Goal: Complete application form

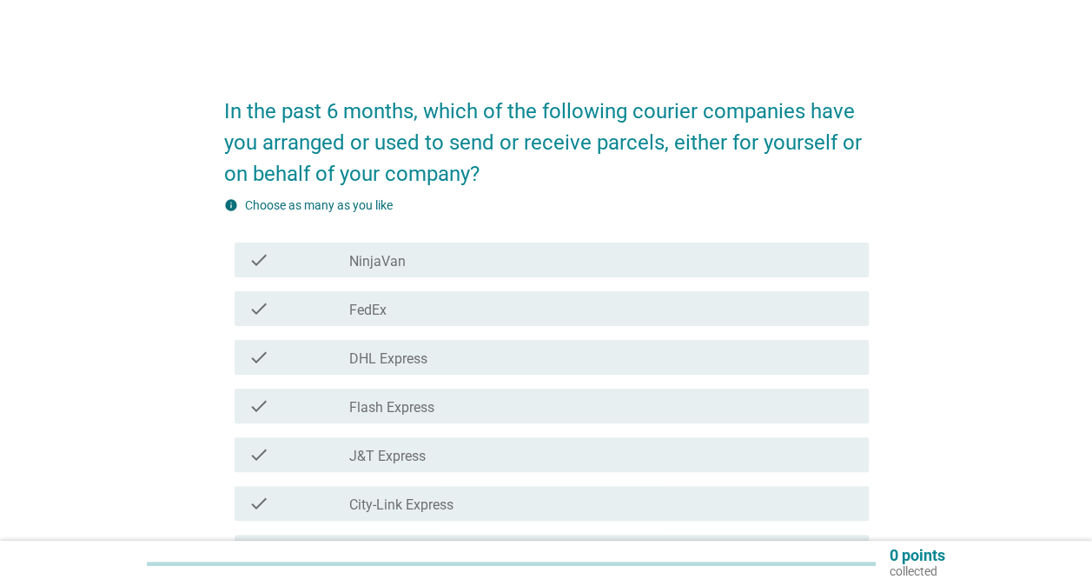
click at [431, 349] on div "check_box_outline_blank DHL Express" at bounding box center [602, 357] width 506 height 21
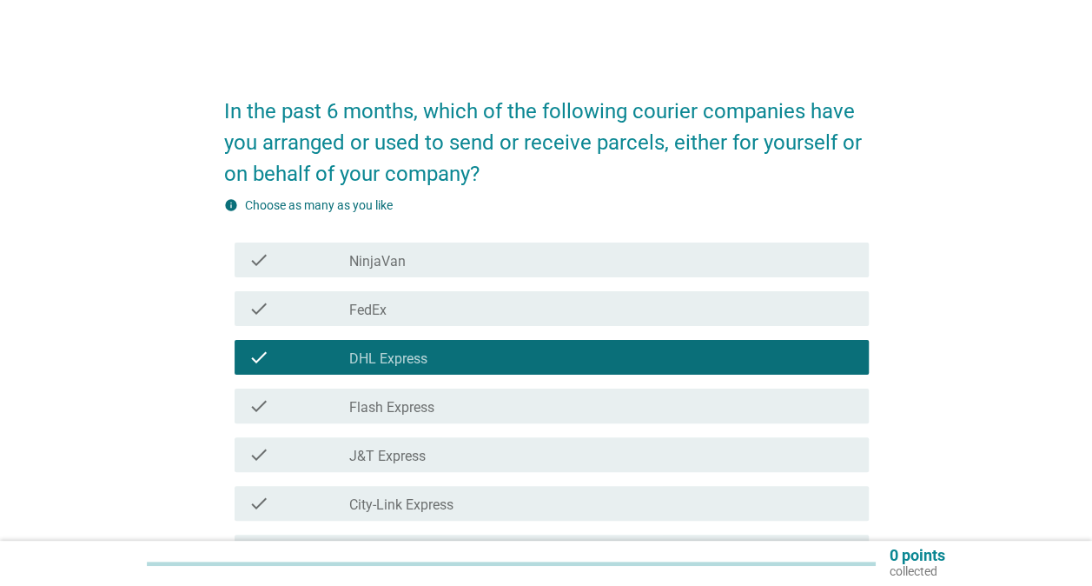
click at [428, 406] on label "Flash Express" at bounding box center [391, 407] width 85 height 17
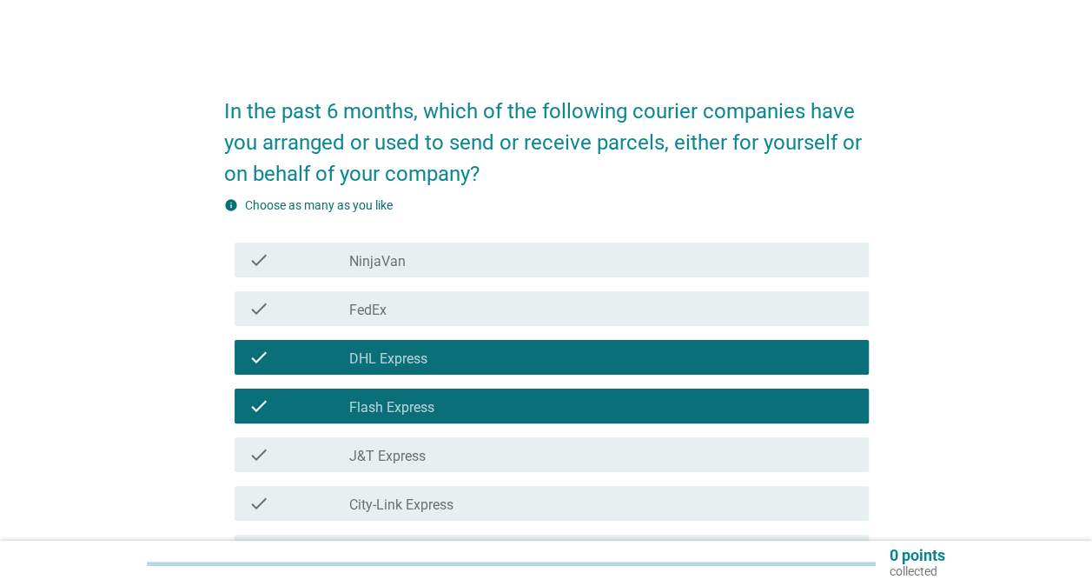
drag, startPoint x: 423, startPoint y: 226, endPoint x: 409, endPoint y: 246, distance: 24.3
click at [406, 264] on div "check_box_outline_blank NinjaVan" at bounding box center [602, 259] width 506 height 21
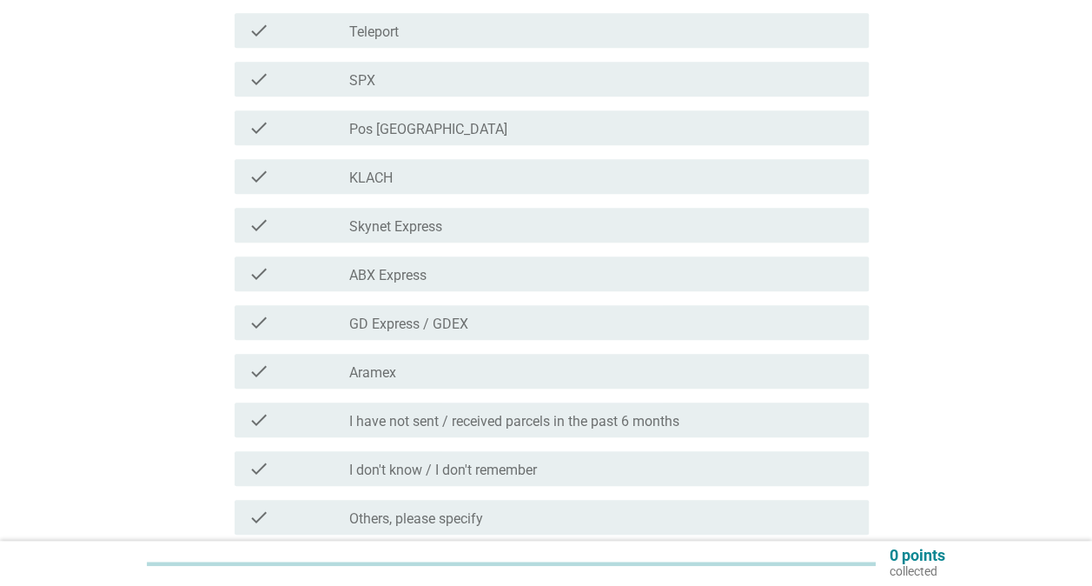
scroll to position [608, 0]
click at [416, 85] on div "check_box_outline_blank SPX" at bounding box center [602, 79] width 506 height 21
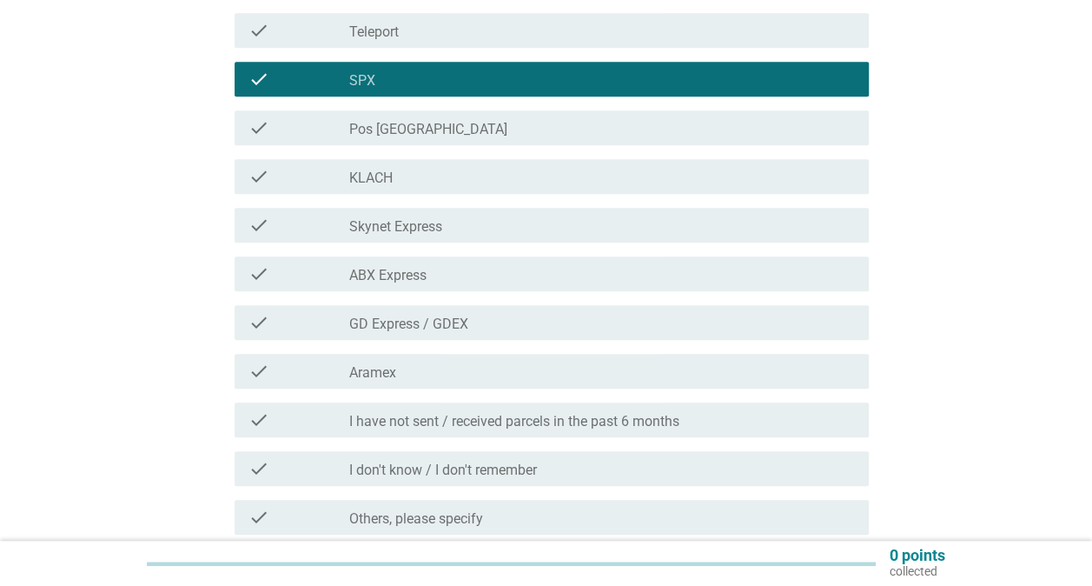
scroll to position [677, 0]
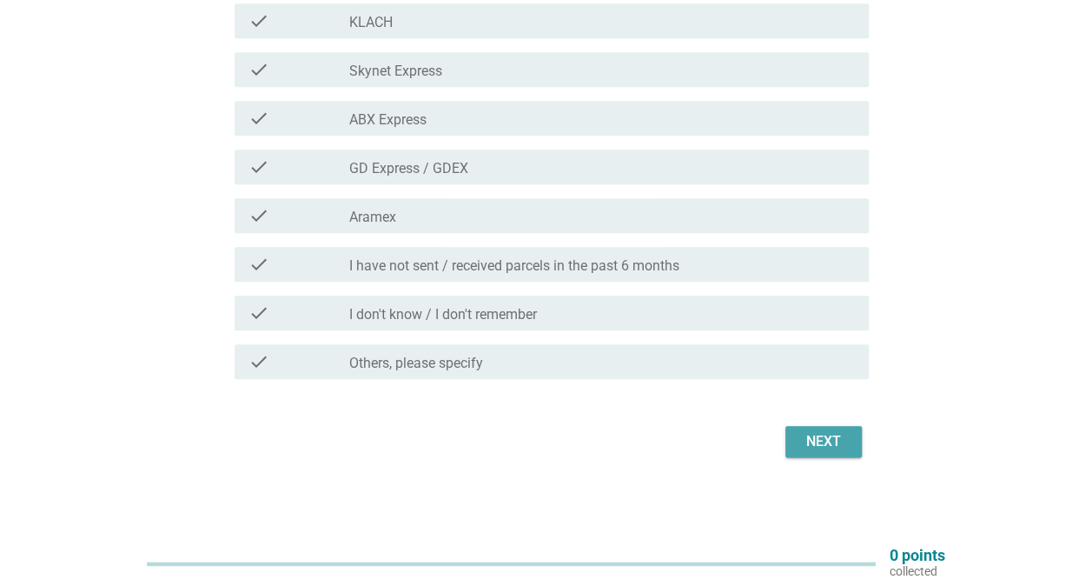
click at [850, 433] on button "Next" at bounding box center [823, 441] width 76 height 31
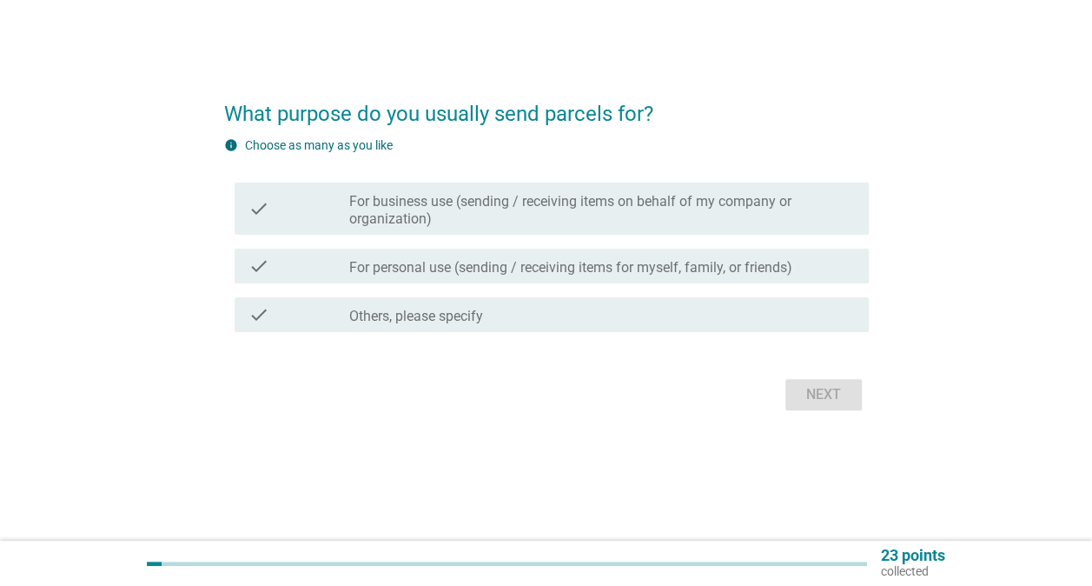
scroll to position [0, 0]
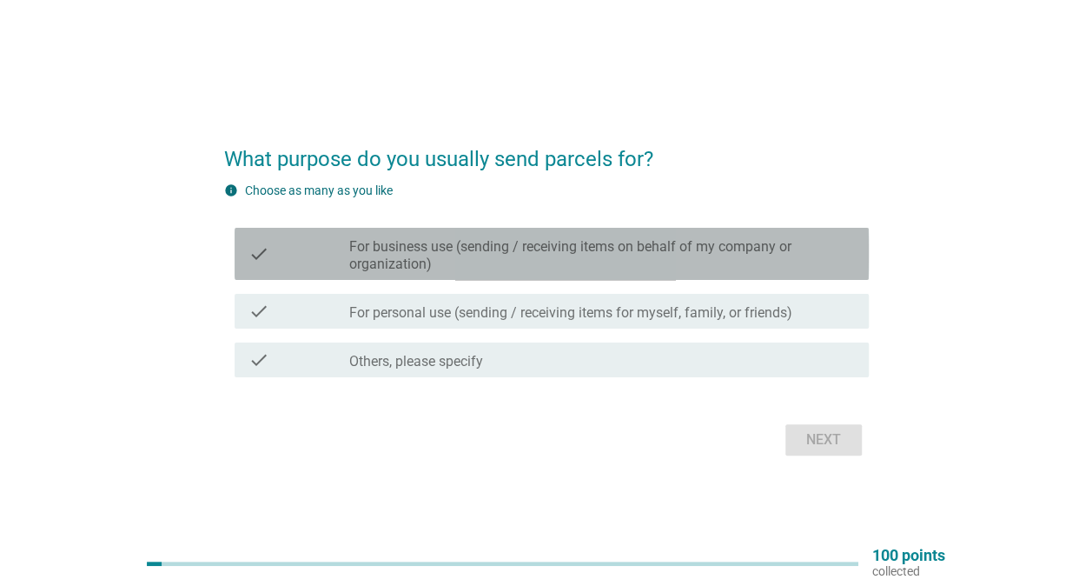
click at [530, 242] on label "For business use (sending / receiving items on behalf of my company or organiza…" at bounding box center [602, 255] width 506 height 35
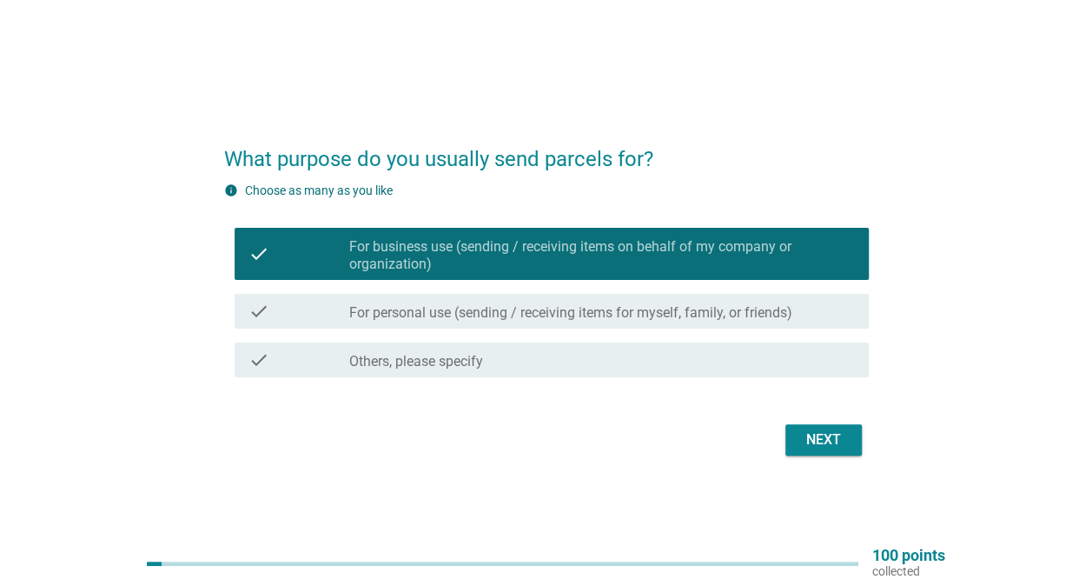
click at [572, 318] on label "For personal use (sending / receiving items for myself, family, or friends)" at bounding box center [570, 312] width 443 height 17
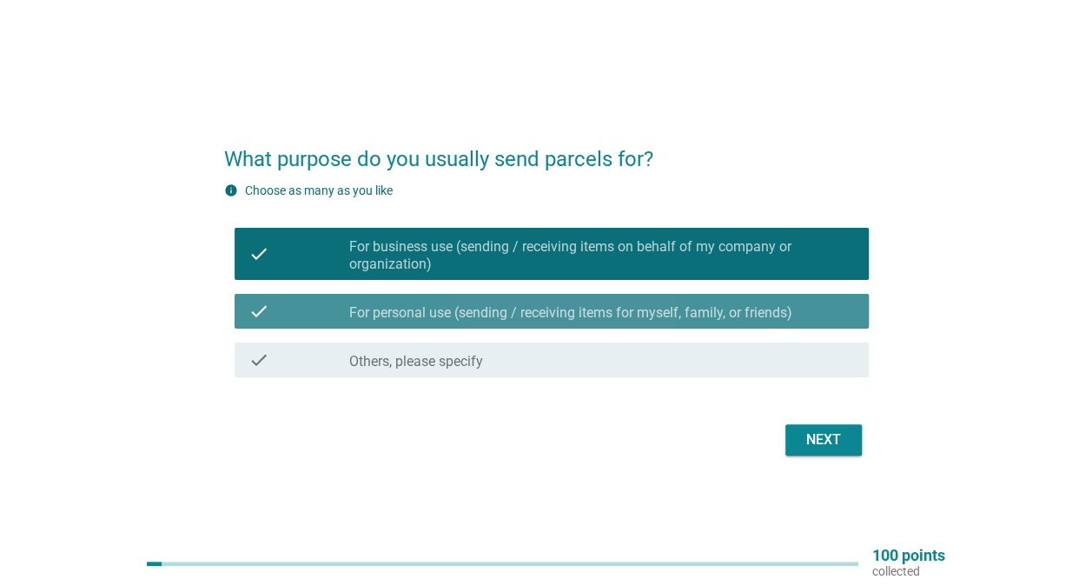
click at [615, 269] on label "For business use (sending / receiving items on behalf of my company or organiza…" at bounding box center [602, 255] width 506 height 35
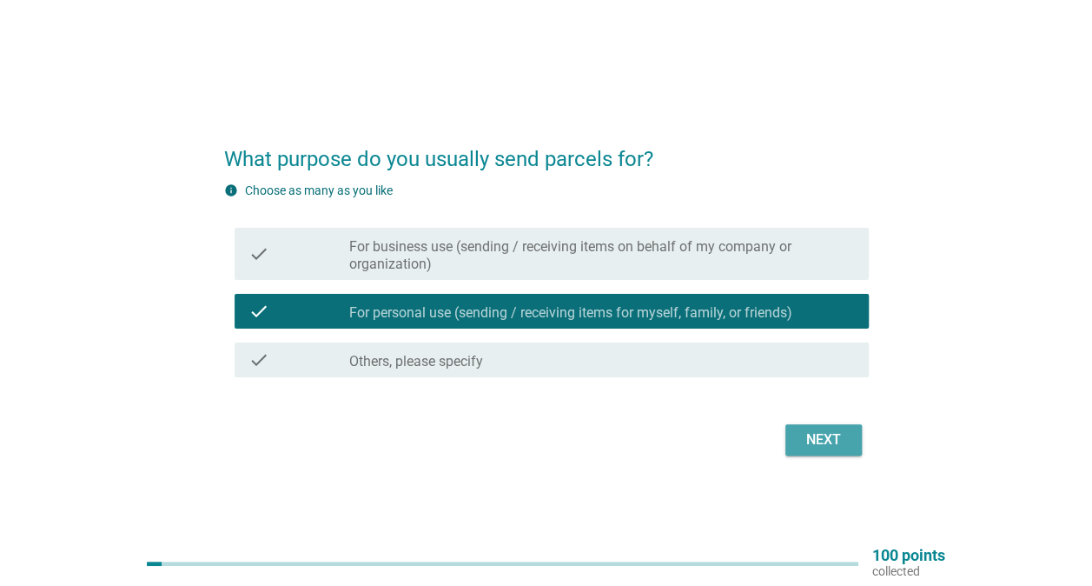
click at [841, 437] on div "Next" at bounding box center [823, 439] width 49 height 21
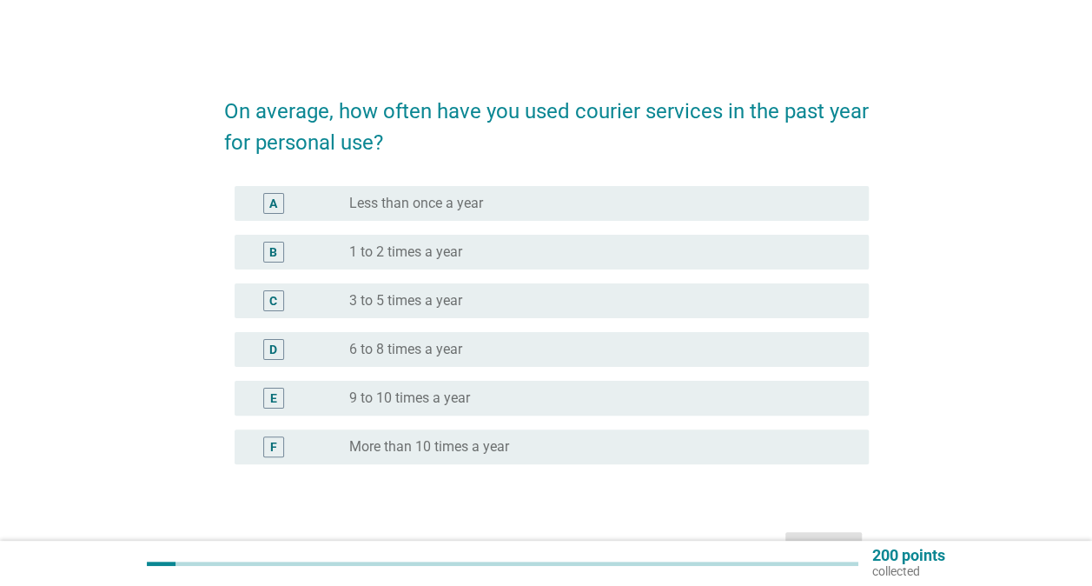
click at [523, 302] on div "radio_button_unchecked 3 to 5 times a year" at bounding box center [595, 300] width 492 height 17
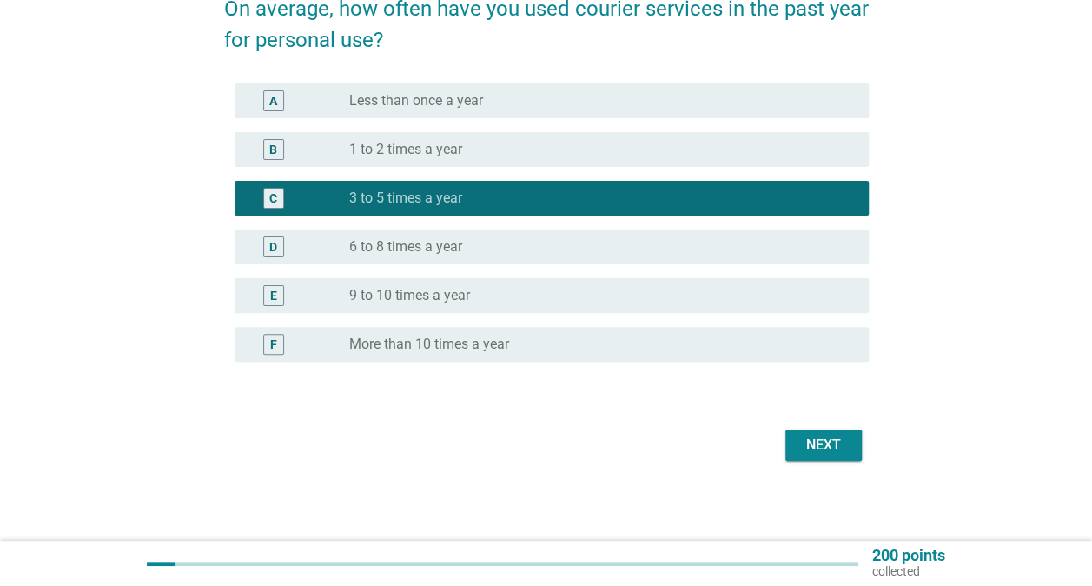
scroll to position [106, 0]
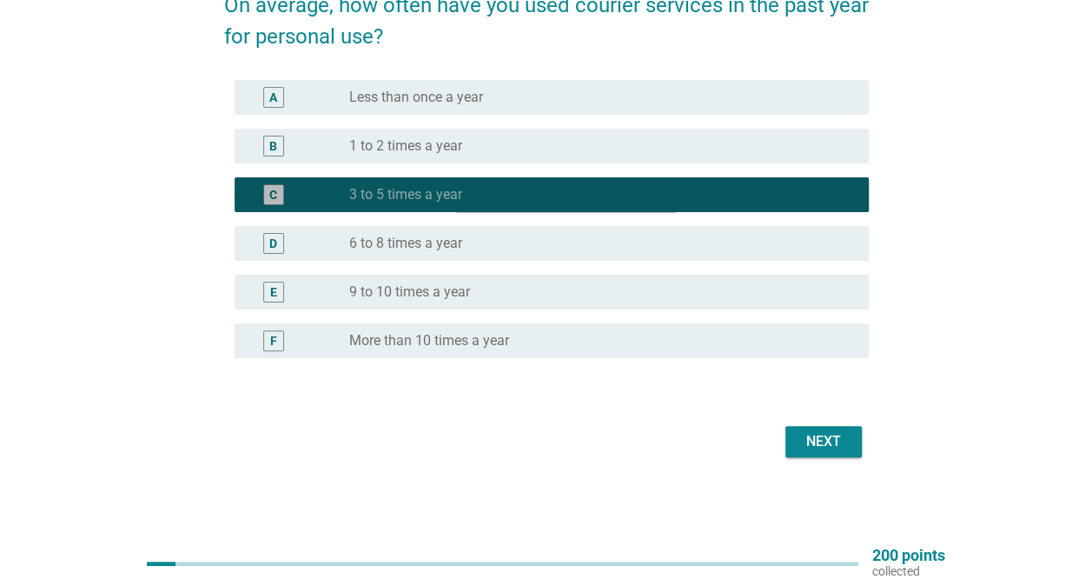
click at [487, 202] on div "radio_button_checked 3 to 5 times a year" at bounding box center [595, 194] width 492 height 17
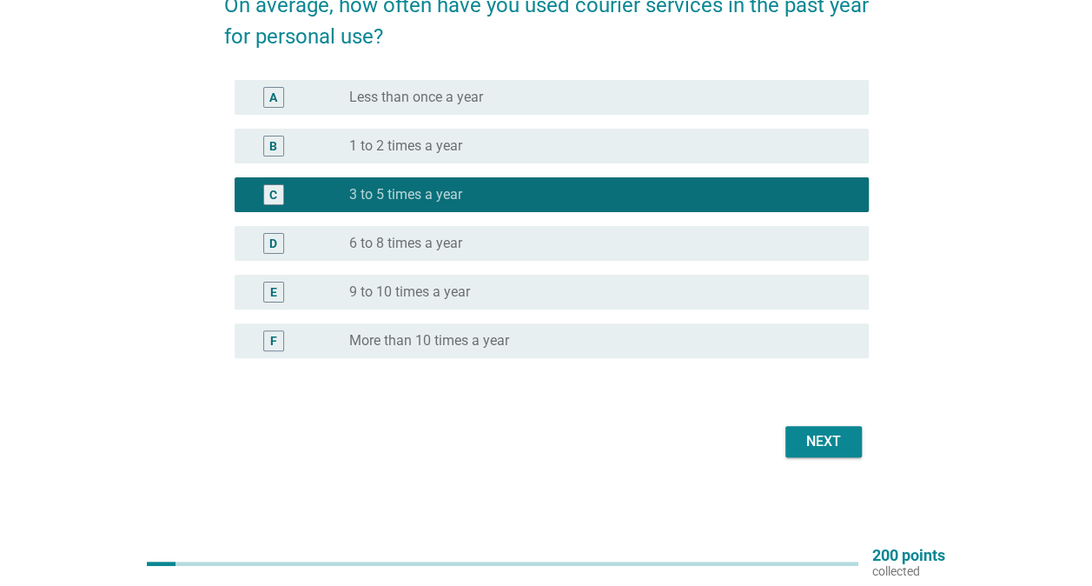
click at [476, 287] on div "radio_button_unchecked 9 to 10 times a year" at bounding box center [595, 291] width 492 height 17
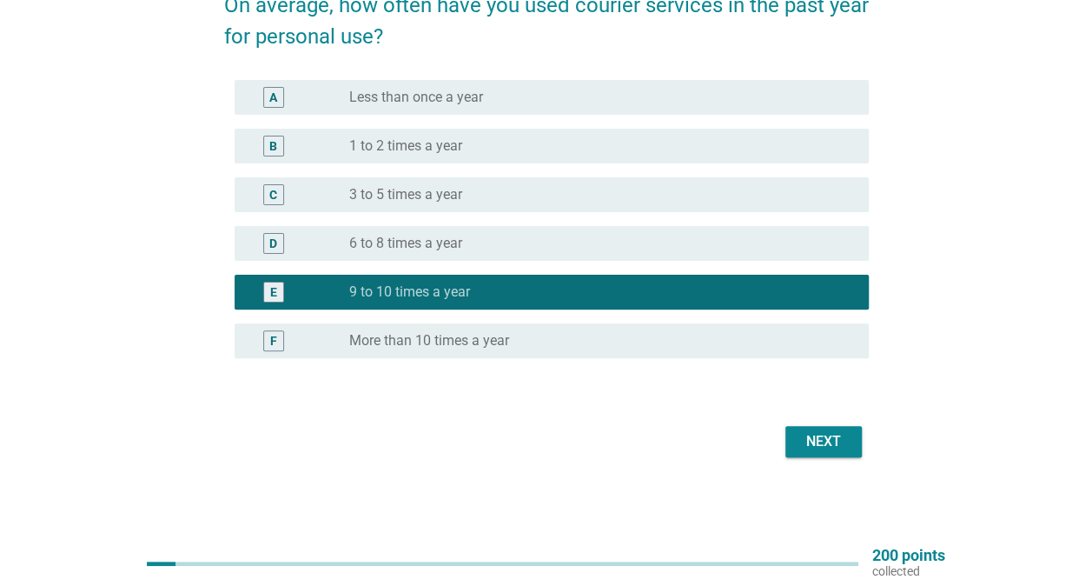
click at [812, 427] on button "Next" at bounding box center [823, 441] width 76 height 31
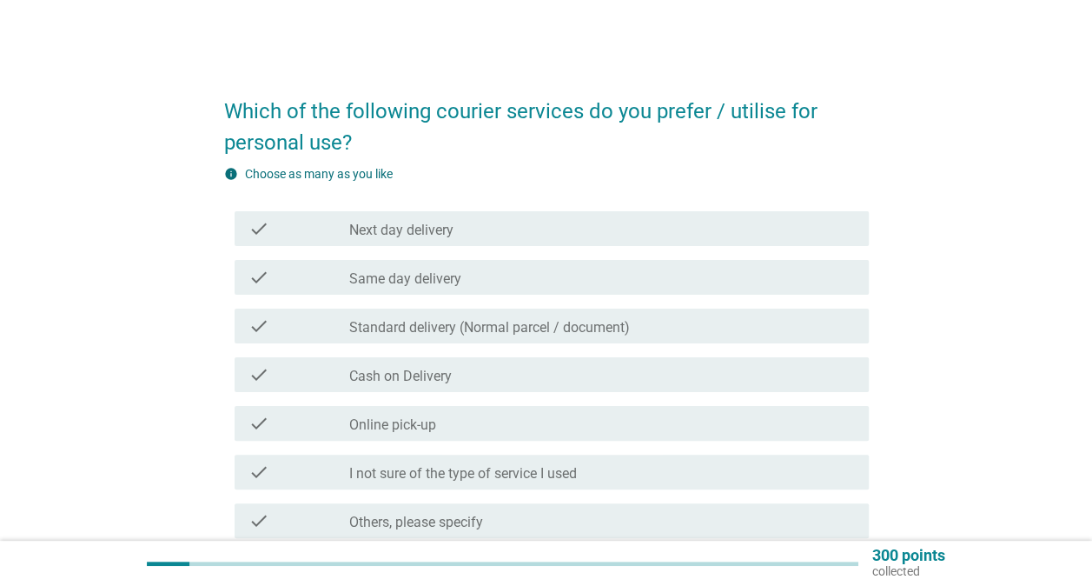
click at [518, 238] on div "check_box_outline_blank Next day delivery" at bounding box center [602, 228] width 506 height 21
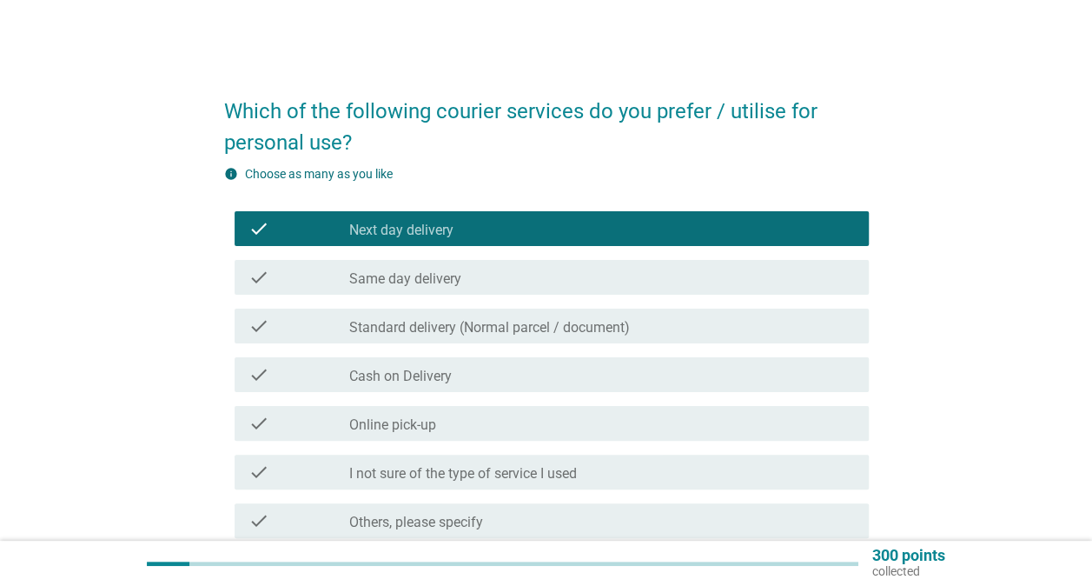
click at [498, 264] on div "check check_box_outline_blank Same day delivery" at bounding box center [552, 277] width 634 height 35
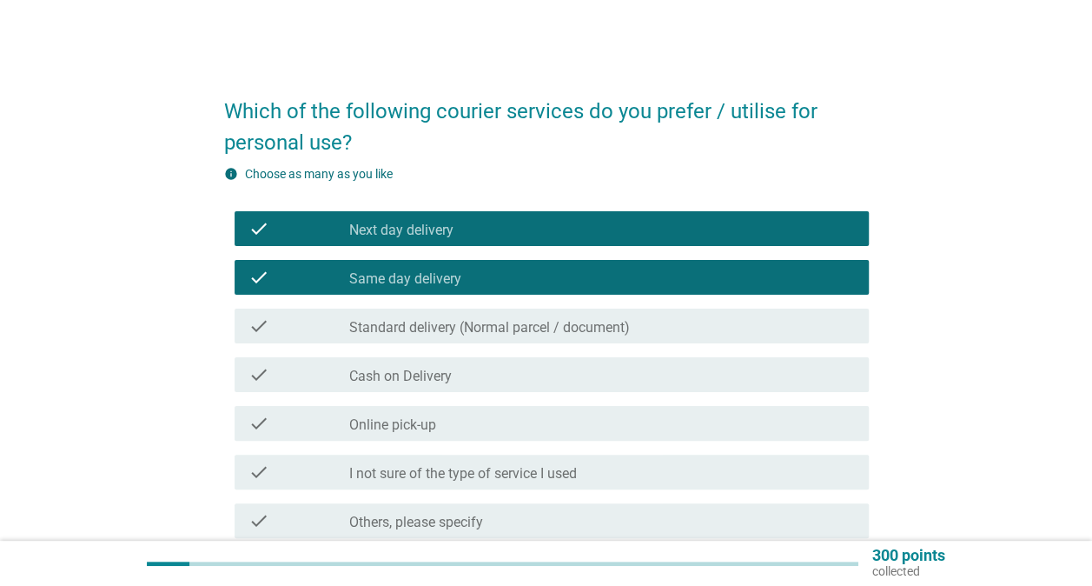
click at [478, 326] on label "Standard delivery (Normal parcel / document)" at bounding box center [489, 327] width 281 height 17
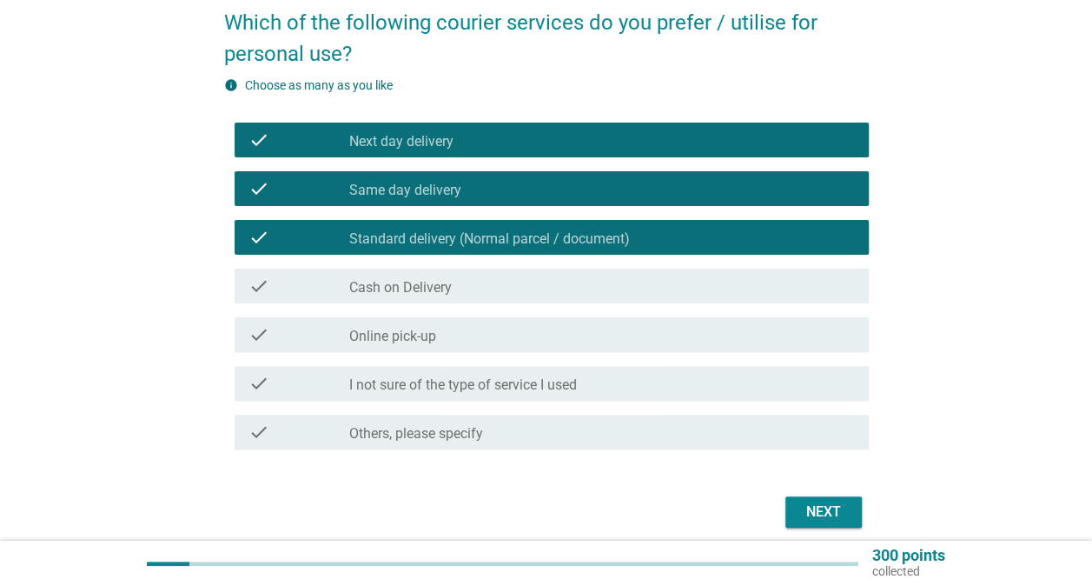
scroll to position [159, 0]
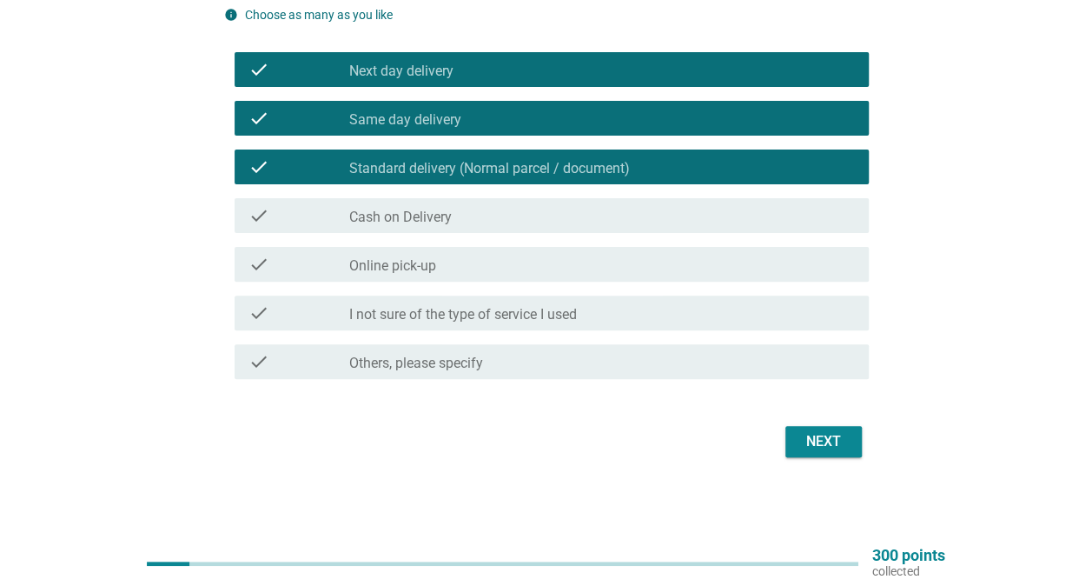
click at [835, 431] on div "Next" at bounding box center [823, 441] width 49 height 21
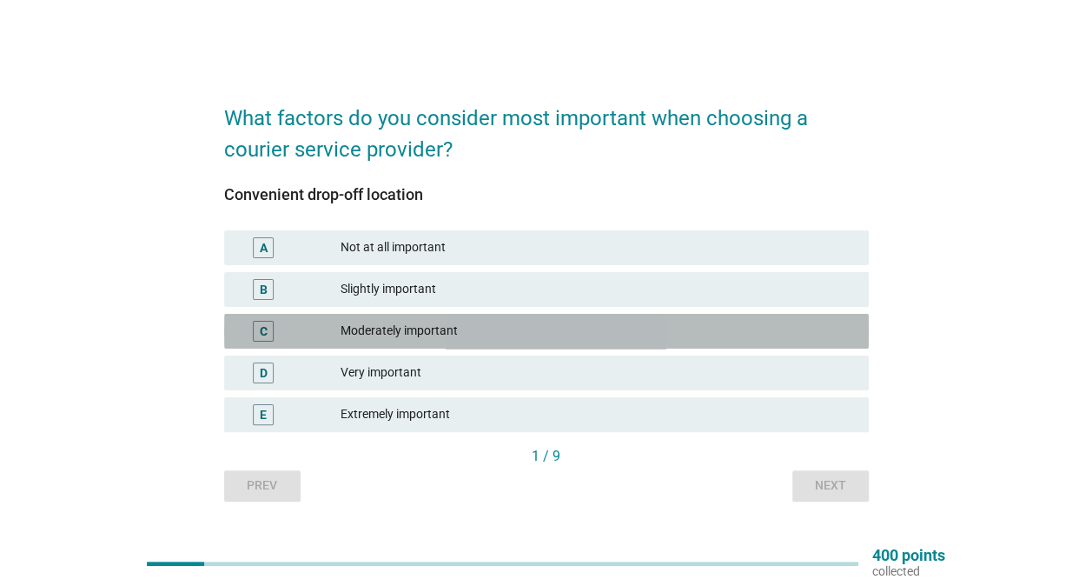
click at [400, 339] on div "Moderately important" at bounding box center [598, 331] width 514 height 21
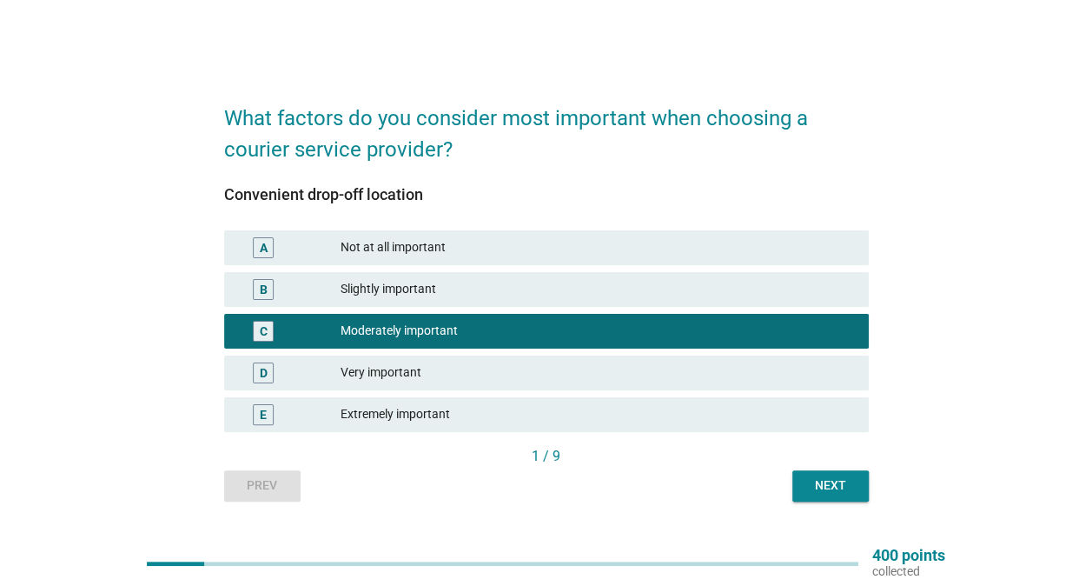
click at [822, 493] on div "Next" at bounding box center [830, 485] width 49 height 18
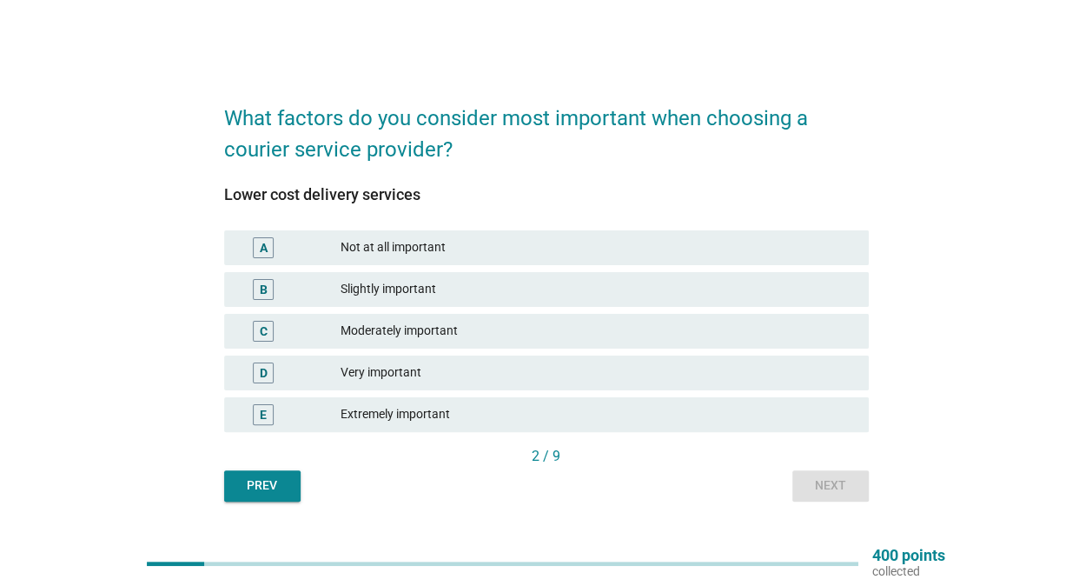
click at [407, 360] on div "D Very important" at bounding box center [546, 372] width 645 height 35
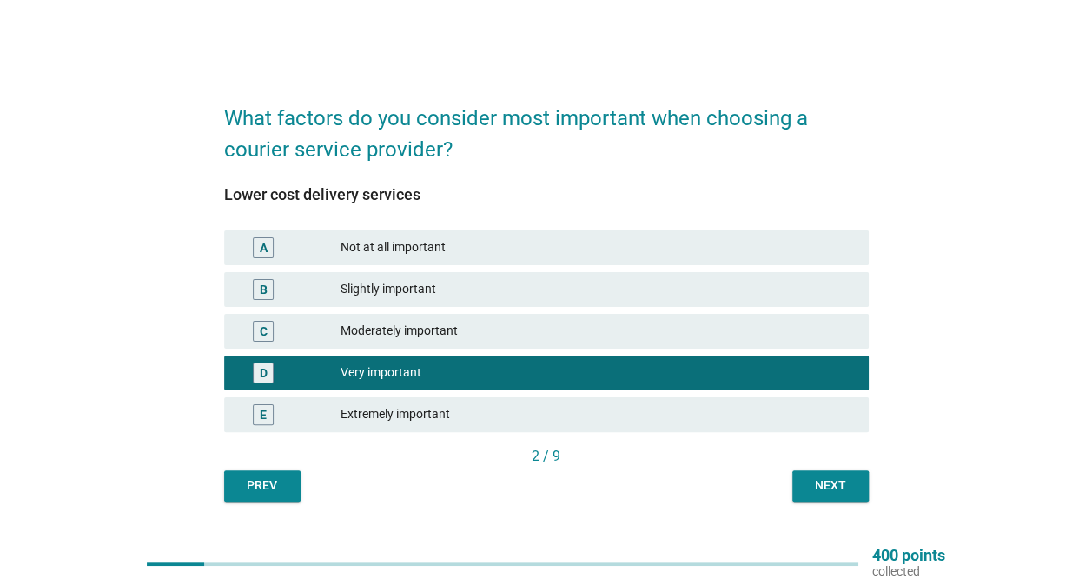
click at [852, 487] on div "Next" at bounding box center [830, 485] width 49 height 18
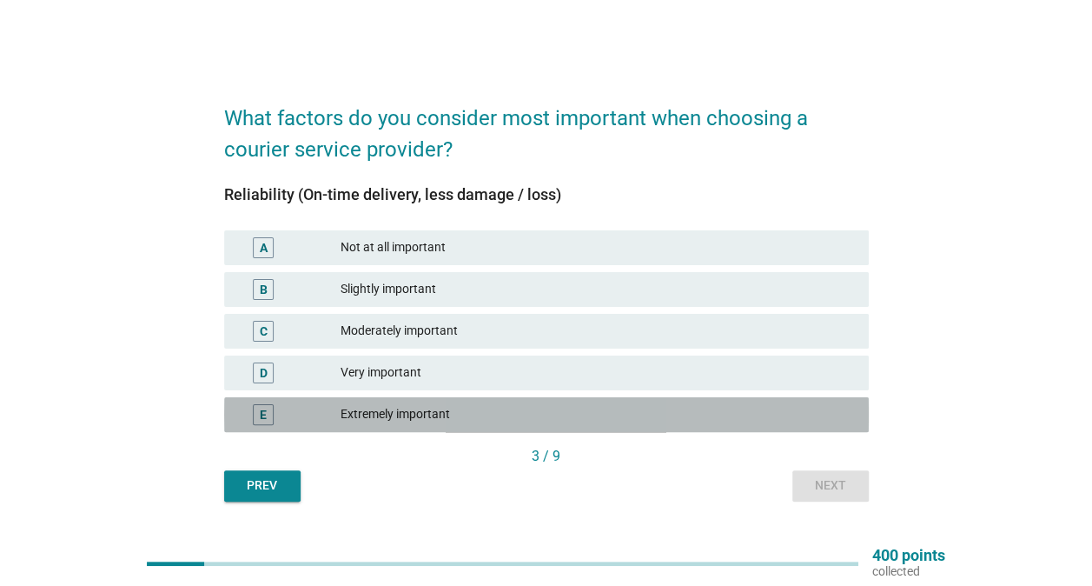
click at [469, 411] on div "Extremely important" at bounding box center [598, 414] width 514 height 21
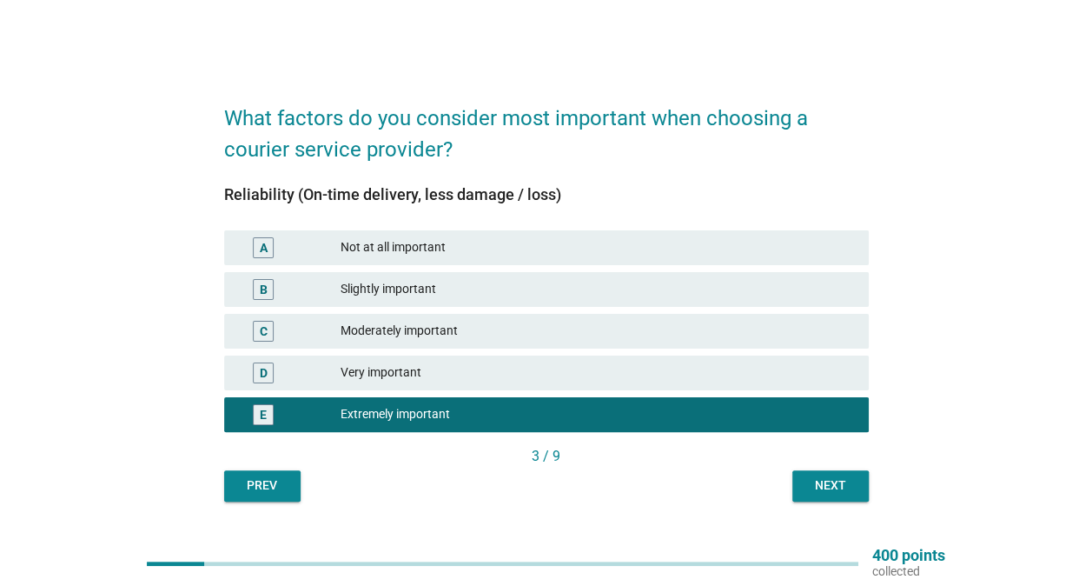
click at [846, 488] on div "Next" at bounding box center [830, 485] width 49 height 18
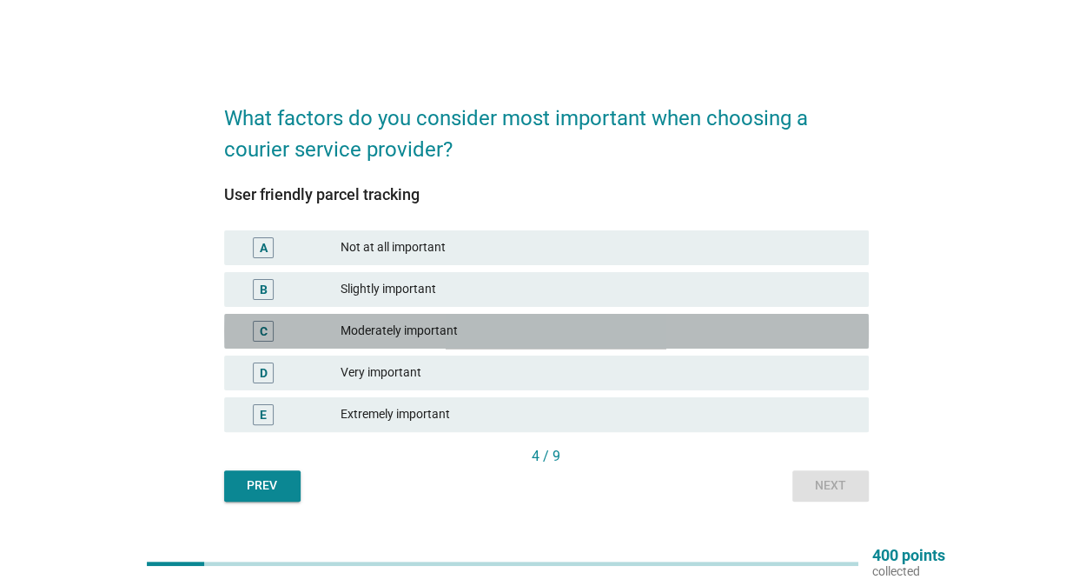
click at [507, 342] on div "C Moderately important" at bounding box center [546, 331] width 645 height 35
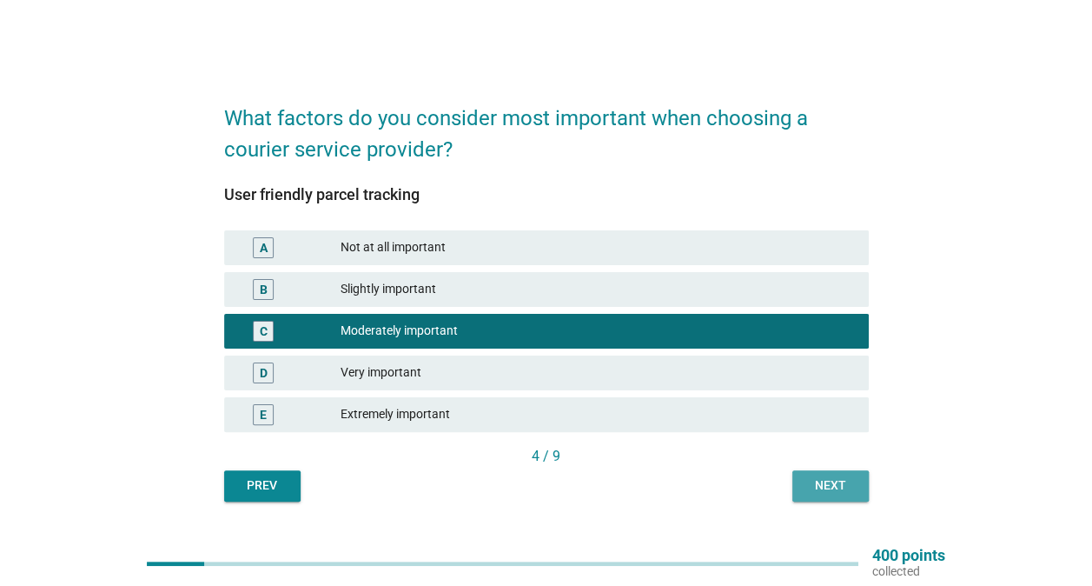
click at [835, 470] on button "Next" at bounding box center [830, 485] width 76 height 31
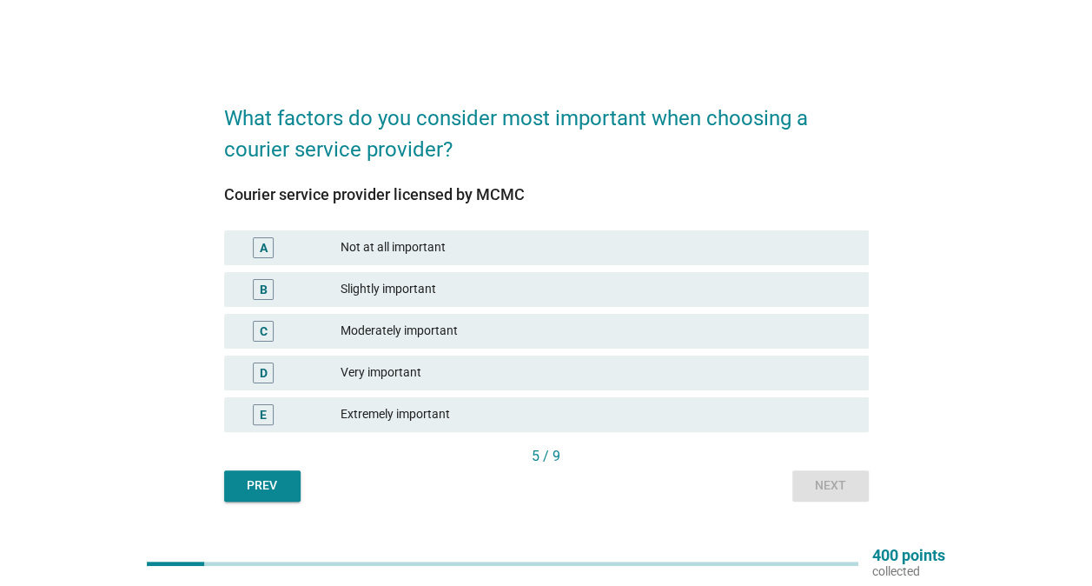
click at [531, 394] on div "E Extremely important" at bounding box center [547, 415] width 652 height 42
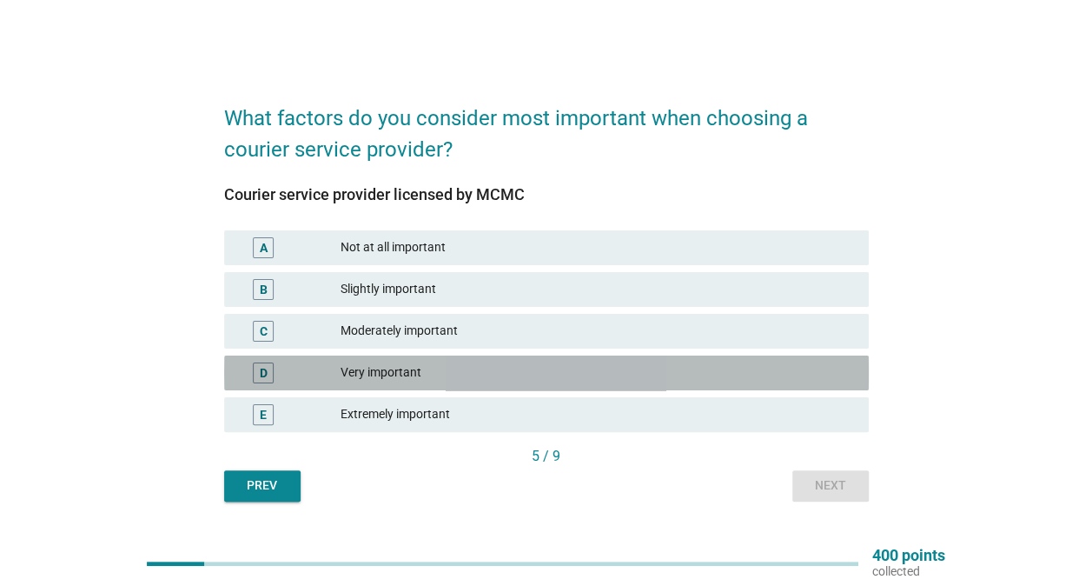
click at [544, 374] on div "Very important" at bounding box center [598, 372] width 514 height 21
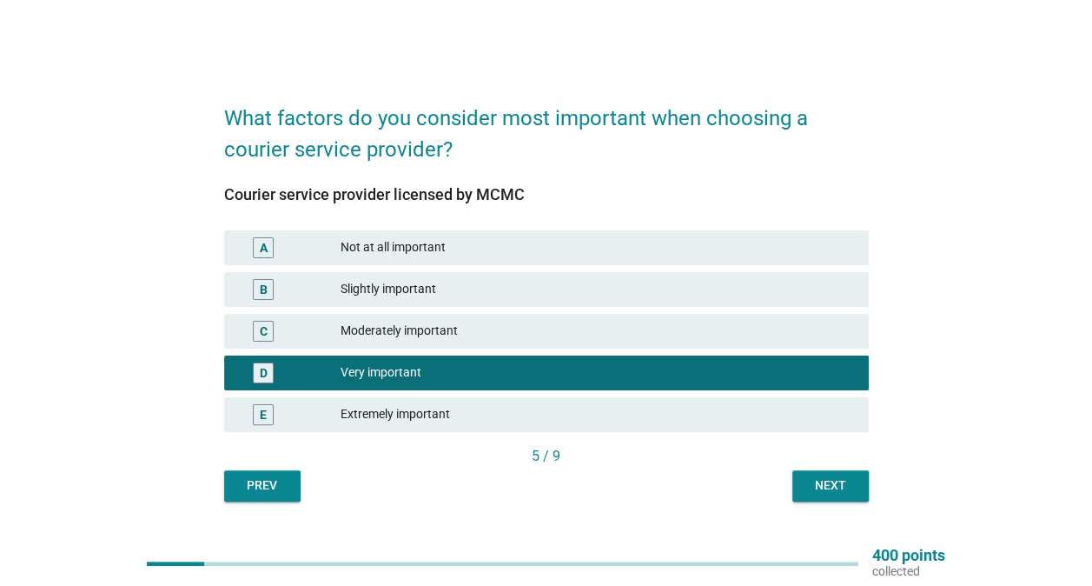
drag, startPoint x: 890, startPoint y: 478, endPoint x: 881, endPoint y: 483, distance: 10.1
click at [881, 483] on div "What factors do you consider most important when choosing a courier service pro…" at bounding box center [546, 293] width 1009 height 444
click at [845, 486] on div "Next" at bounding box center [830, 485] width 49 height 18
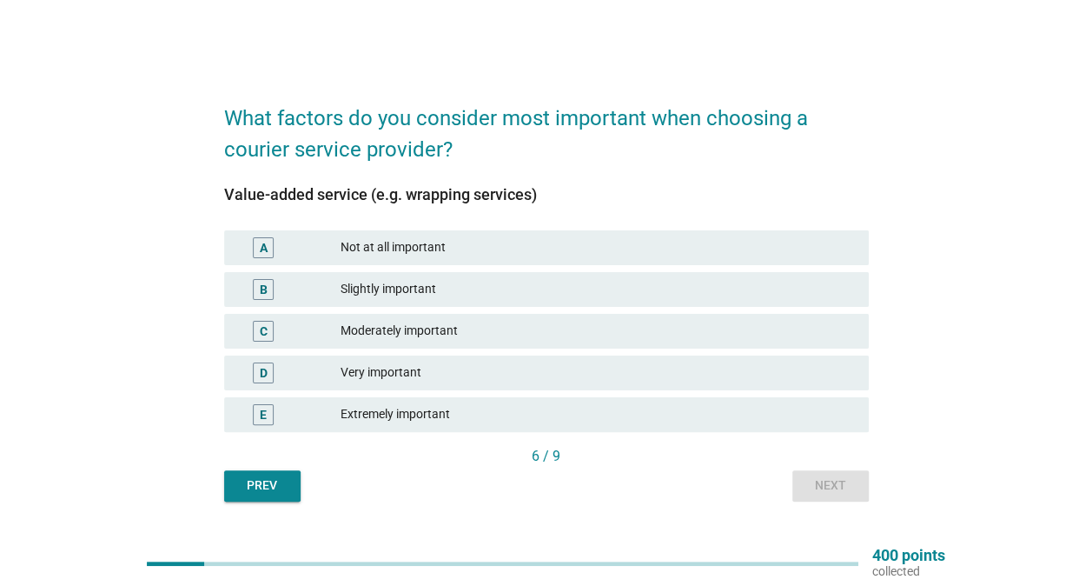
click at [565, 421] on div "Extremely important" at bounding box center [598, 414] width 514 height 21
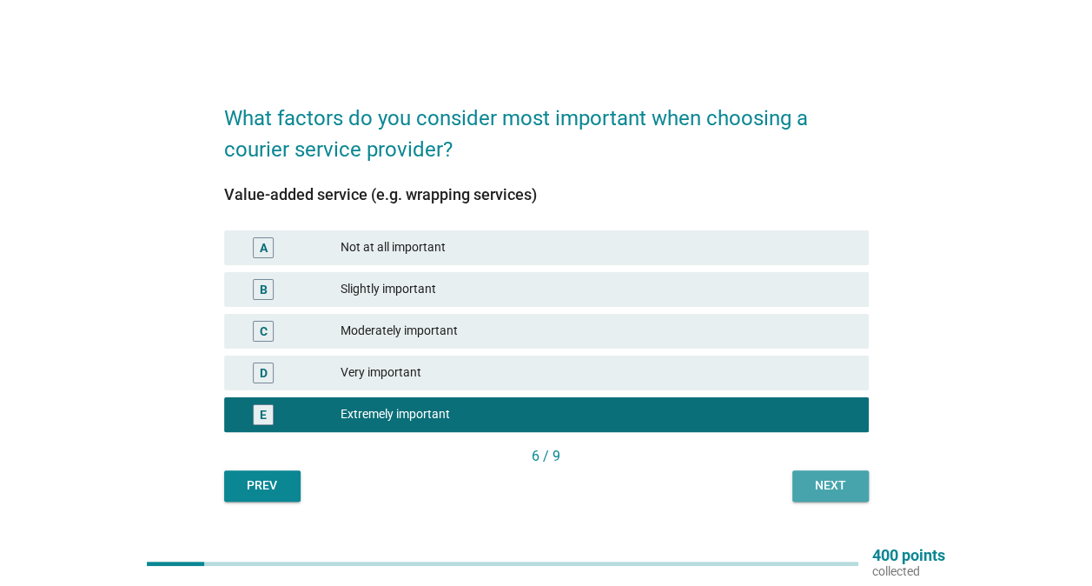
click at [827, 487] on div "Next" at bounding box center [830, 485] width 49 height 18
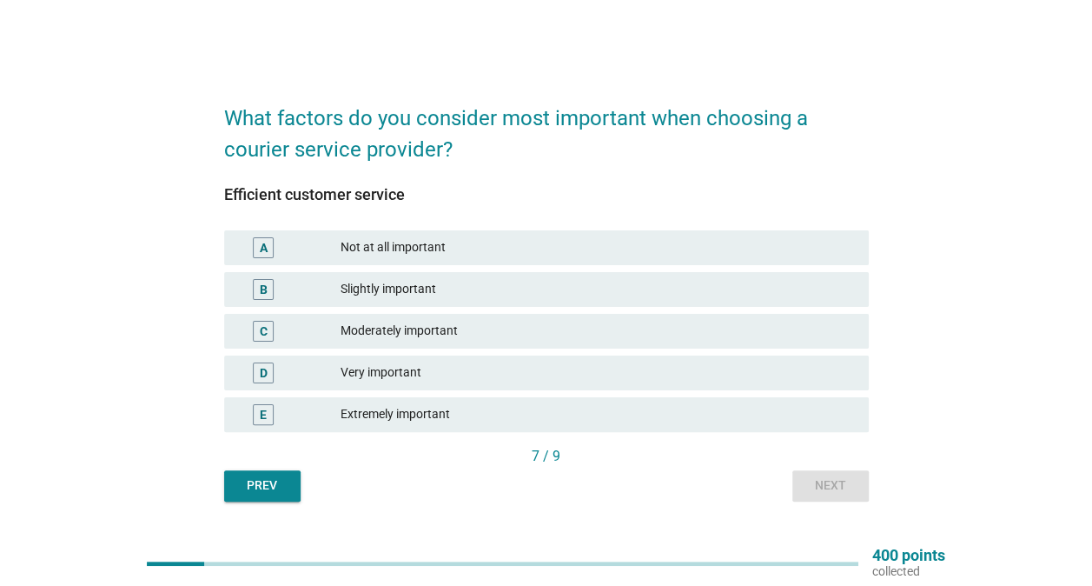
click at [580, 394] on div "E Extremely important" at bounding box center [547, 415] width 652 height 42
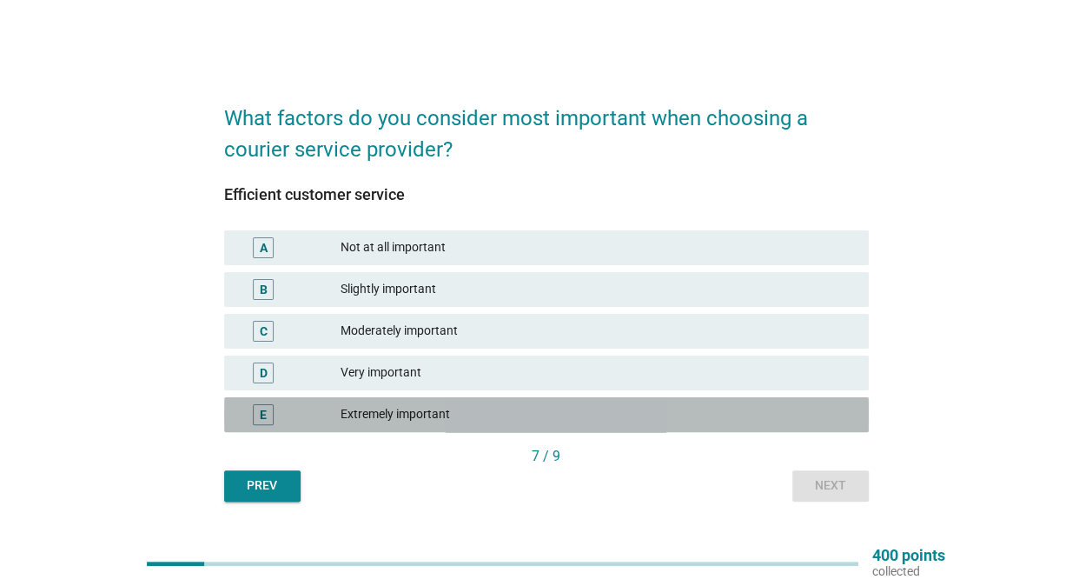
drag, startPoint x: 586, startPoint y: 414, endPoint x: 691, endPoint y: 429, distance: 106.2
click at [586, 415] on div "Extremely important" at bounding box center [598, 414] width 514 height 21
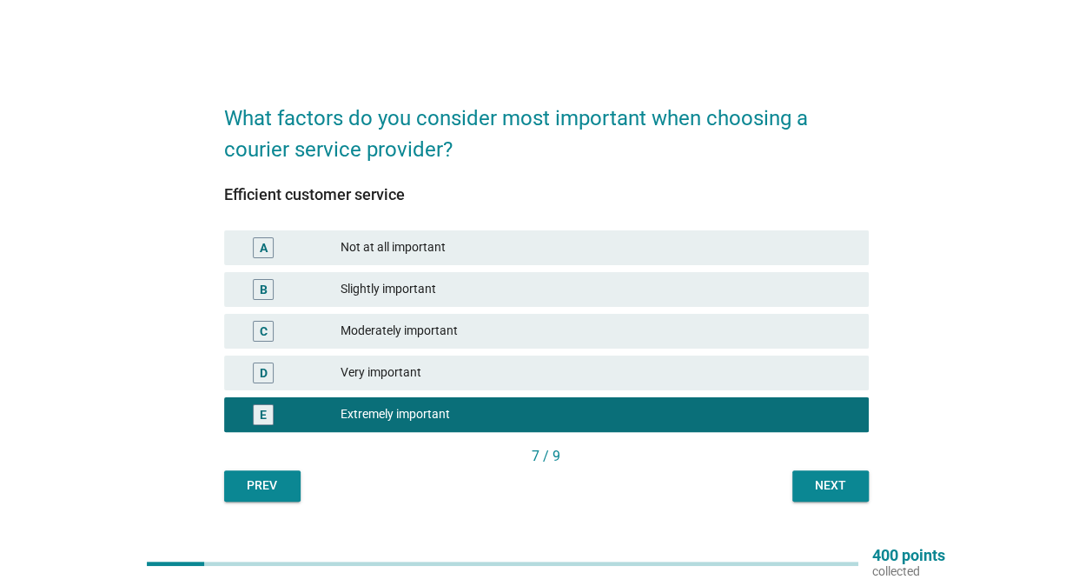
click at [815, 468] on div "7 / 9" at bounding box center [546, 458] width 645 height 24
click at [817, 481] on div "Next" at bounding box center [830, 485] width 49 height 18
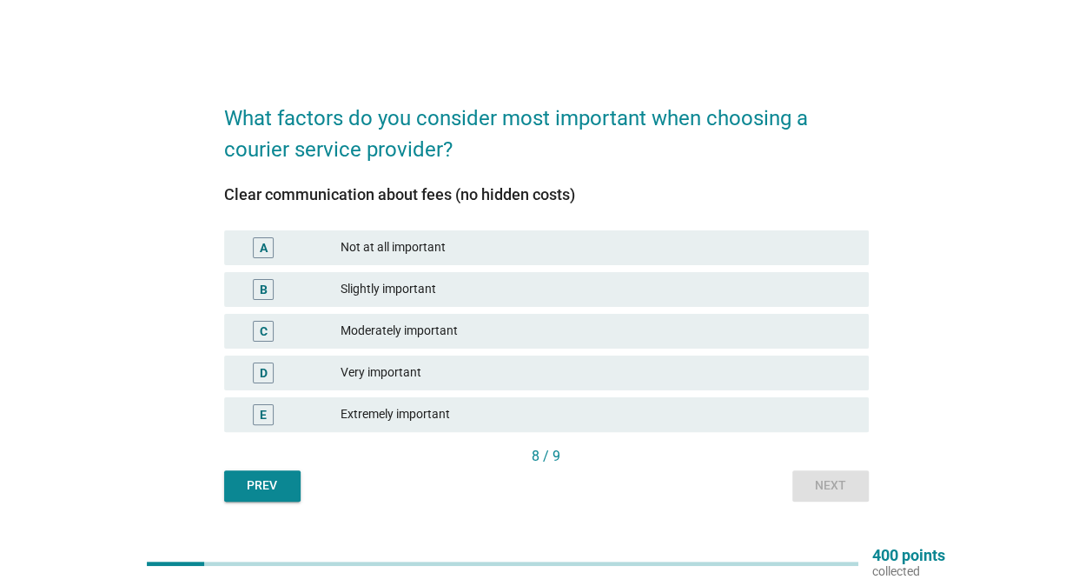
click at [448, 321] on div "Moderately important" at bounding box center [598, 331] width 514 height 21
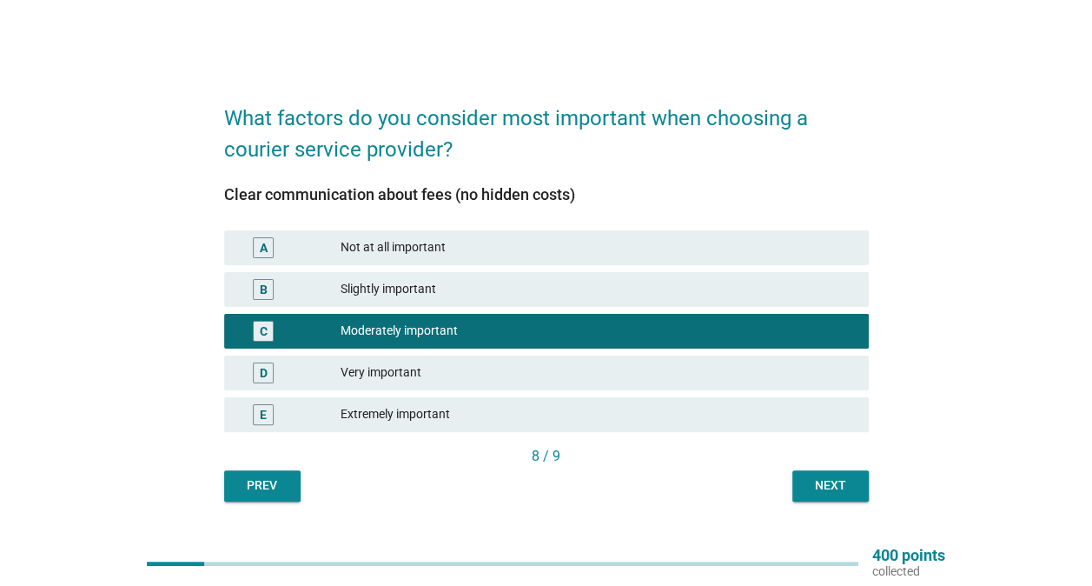
click at [853, 494] on button "Next" at bounding box center [830, 485] width 76 height 31
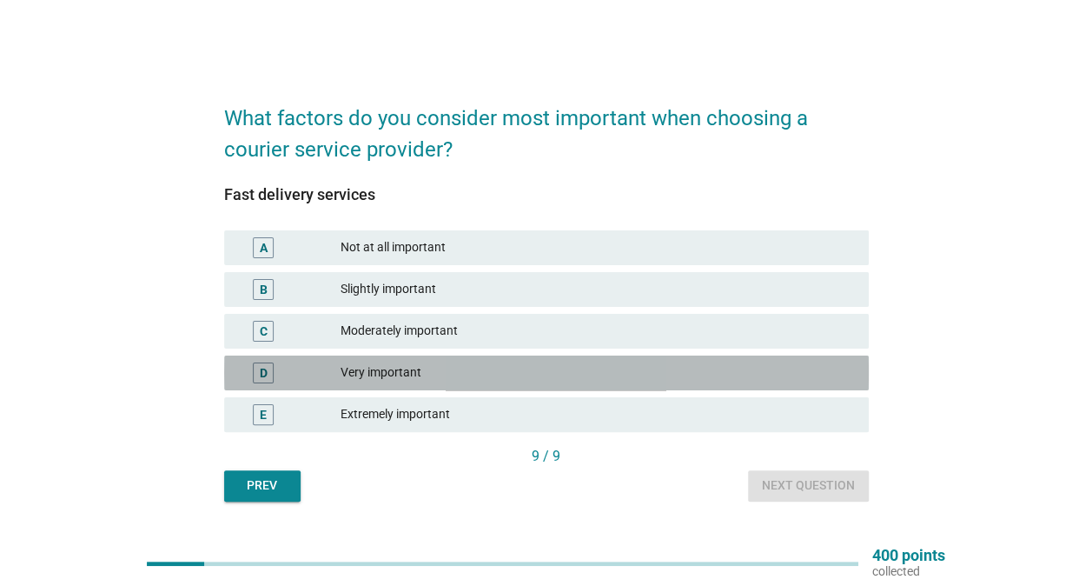
click at [467, 381] on div "Very important" at bounding box center [598, 372] width 514 height 21
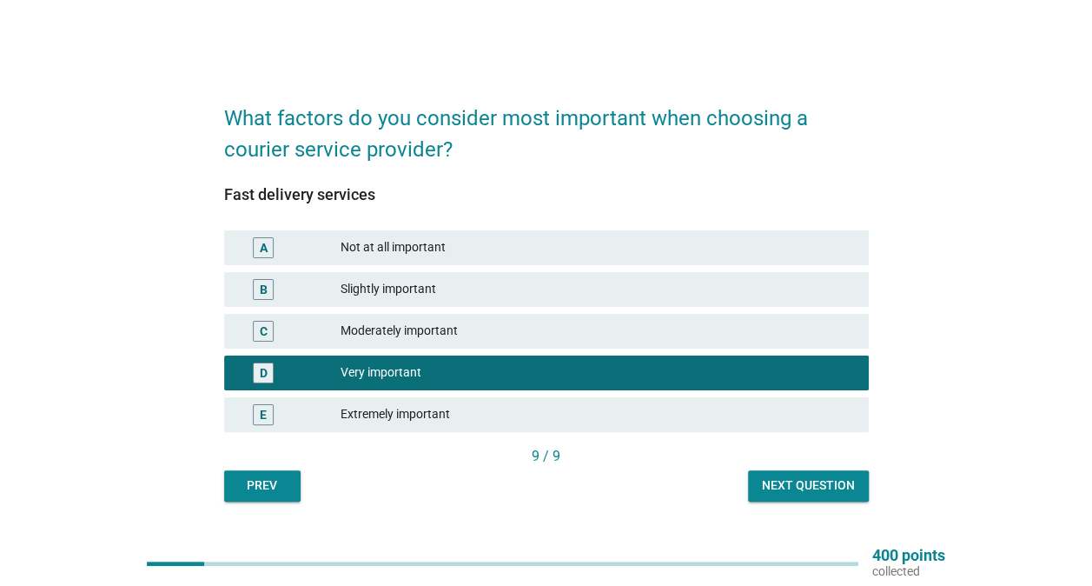
click at [817, 493] on div "Next question" at bounding box center [808, 485] width 93 height 18
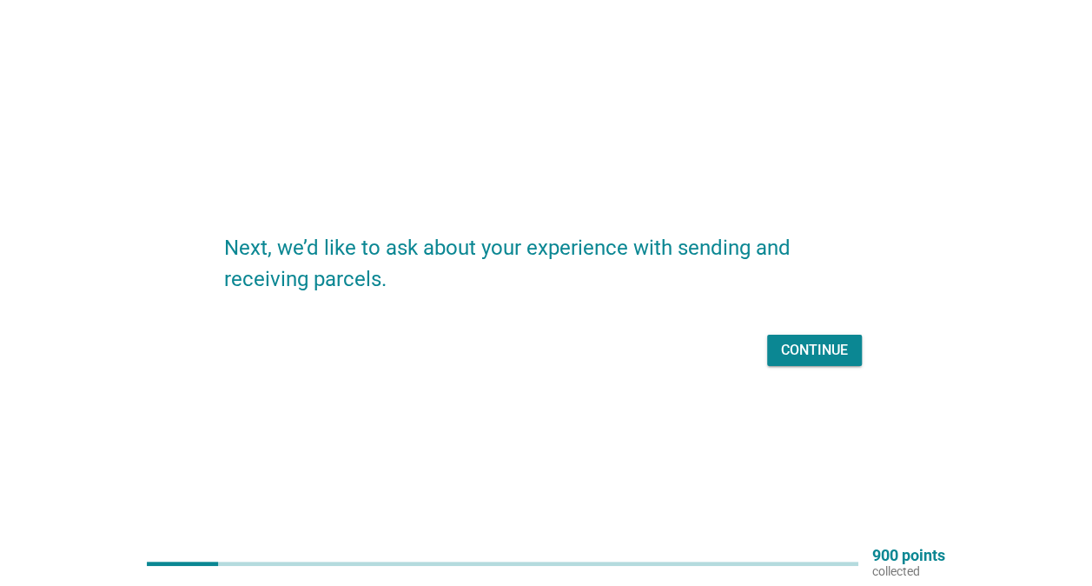
click at [824, 348] on div "Continue" at bounding box center [814, 350] width 67 height 21
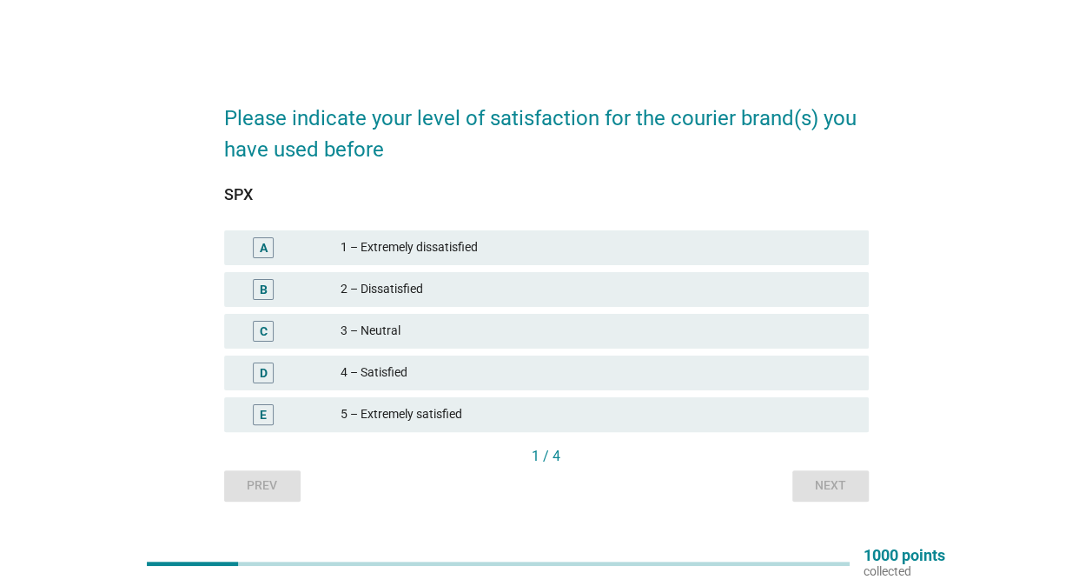
click at [353, 388] on div "D 4 – Satisfied" at bounding box center [546, 372] width 645 height 35
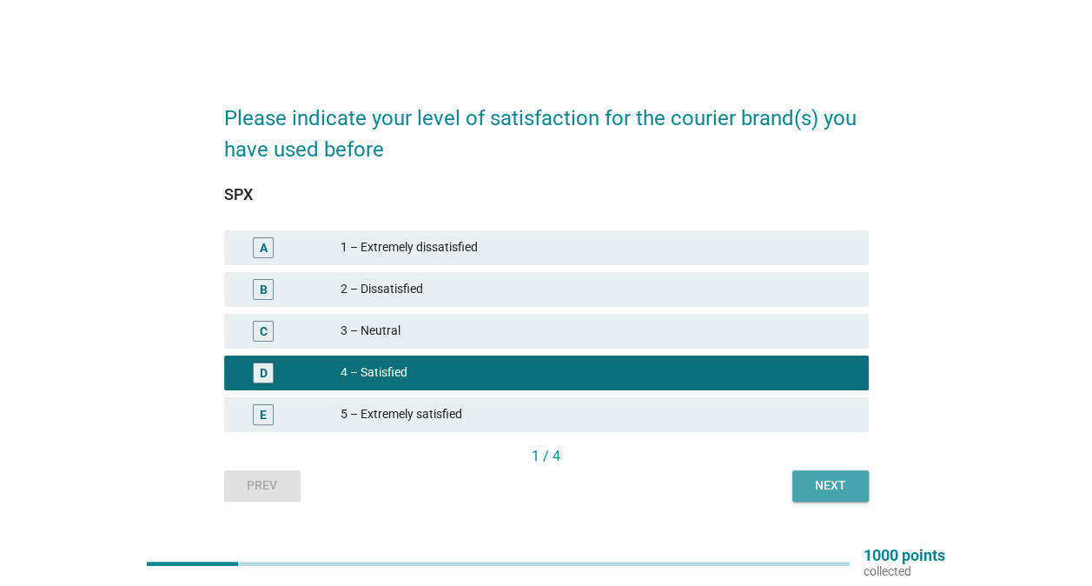
click at [832, 487] on div "Next" at bounding box center [830, 485] width 49 height 18
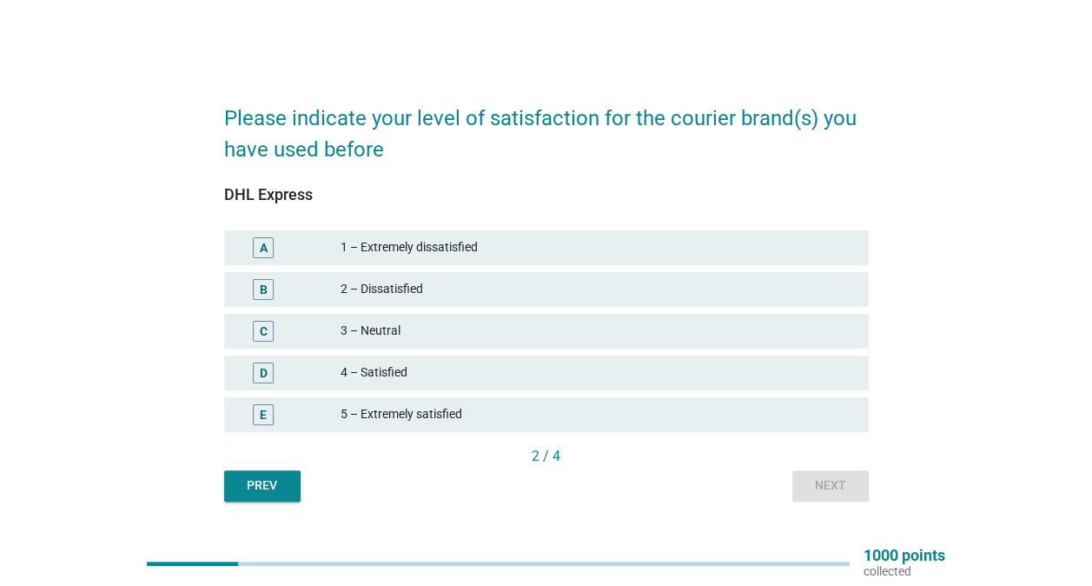
click at [471, 325] on div "3 – Neutral" at bounding box center [598, 331] width 514 height 21
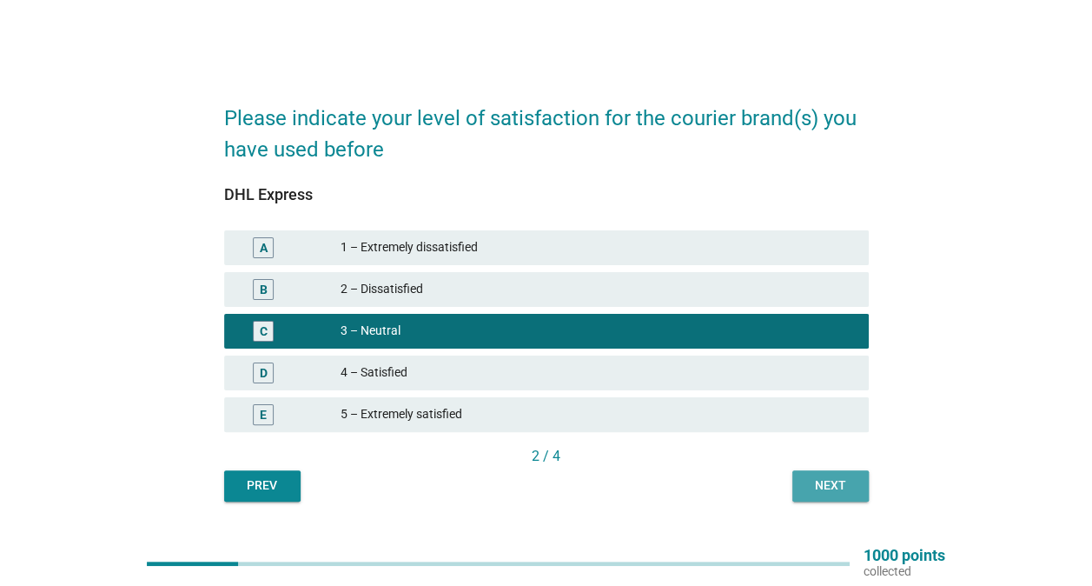
click at [825, 480] on div "Next" at bounding box center [830, 485] width 49 height 18
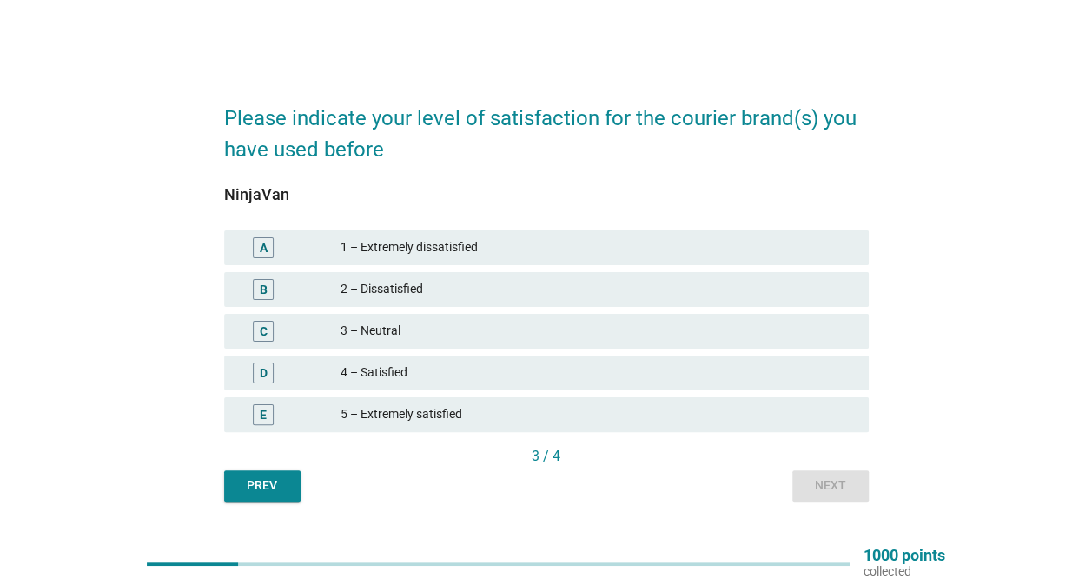
click at [374, 422] on div "5 – Extremely satisfied" at bounding box center [598, 414] width 514 height 21
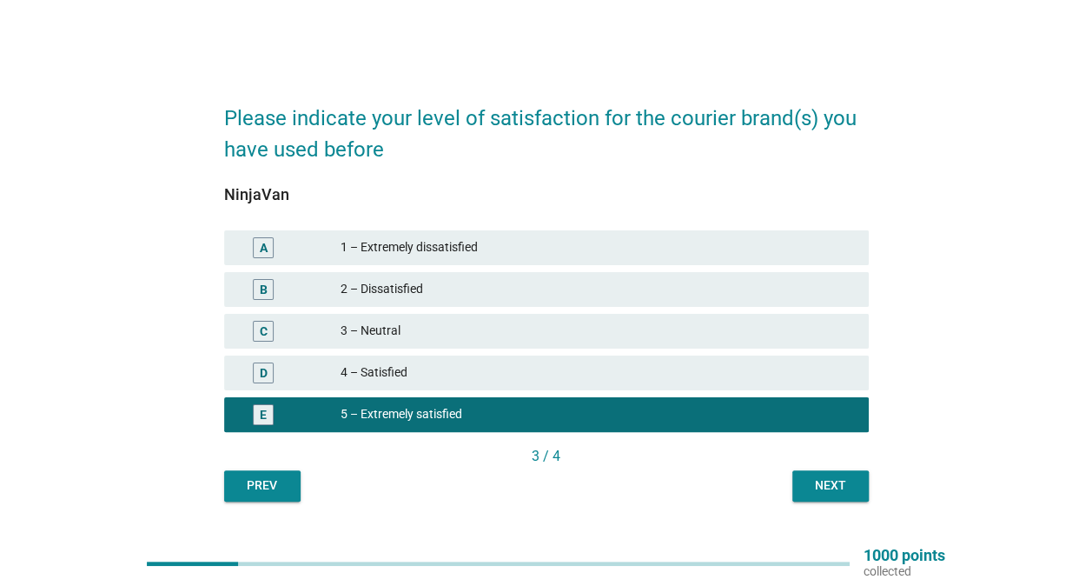
click at [558, 382] on div "4 – Satisfied" at bounding box center [598, 372] width 514 height 21
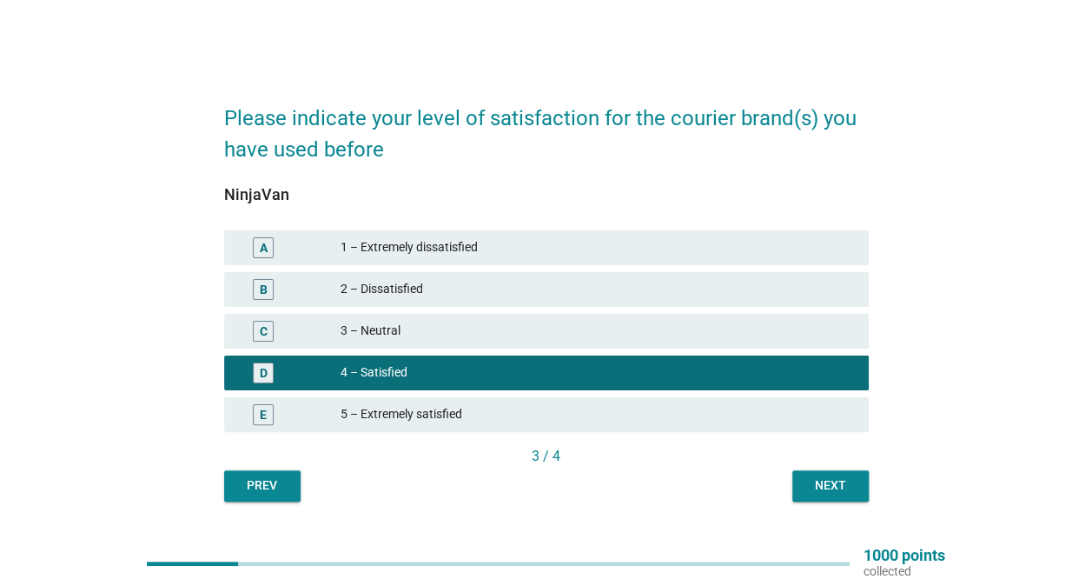
click at [806, 482] on div "Next" at bounding box center [830, 485] width 49 height 18
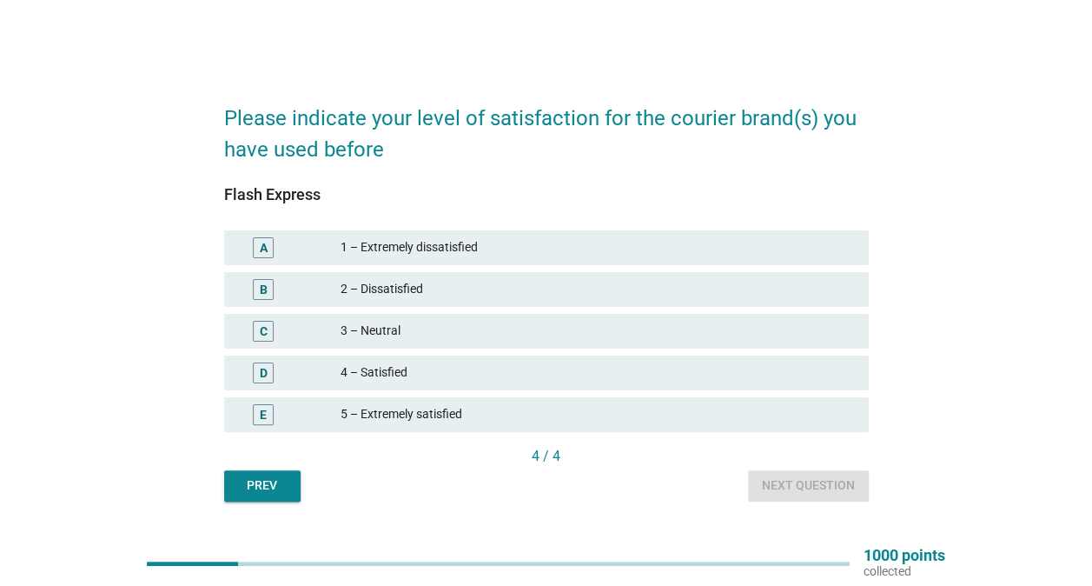
click at [464, 381] on div "4 – Satisfied" at bounding box center [598, 372] width 514 height 21
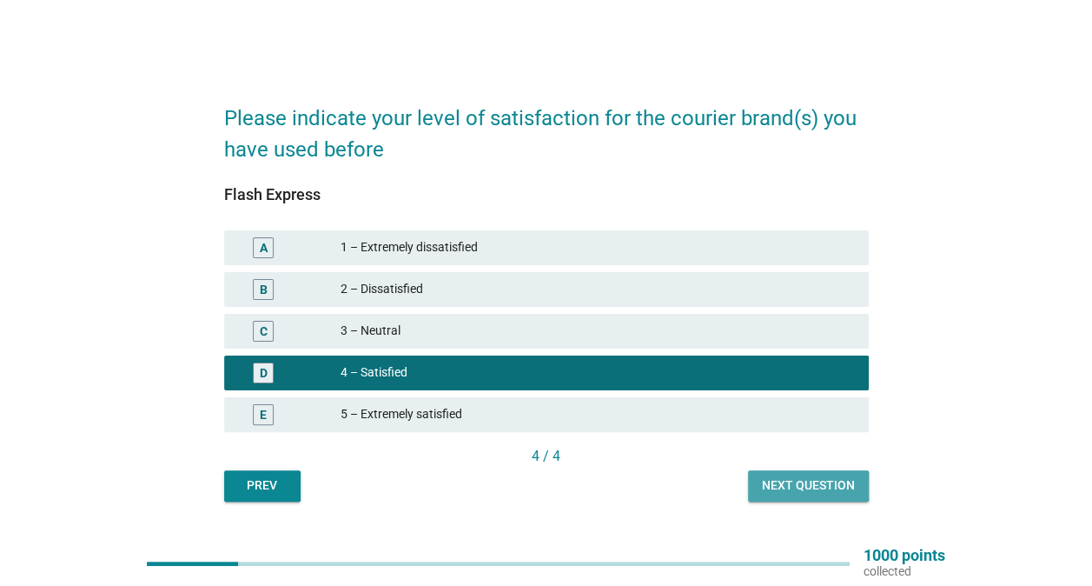
click at [834, 487] on div "Next question" at bounding box center [808, 485] width 93 height 18
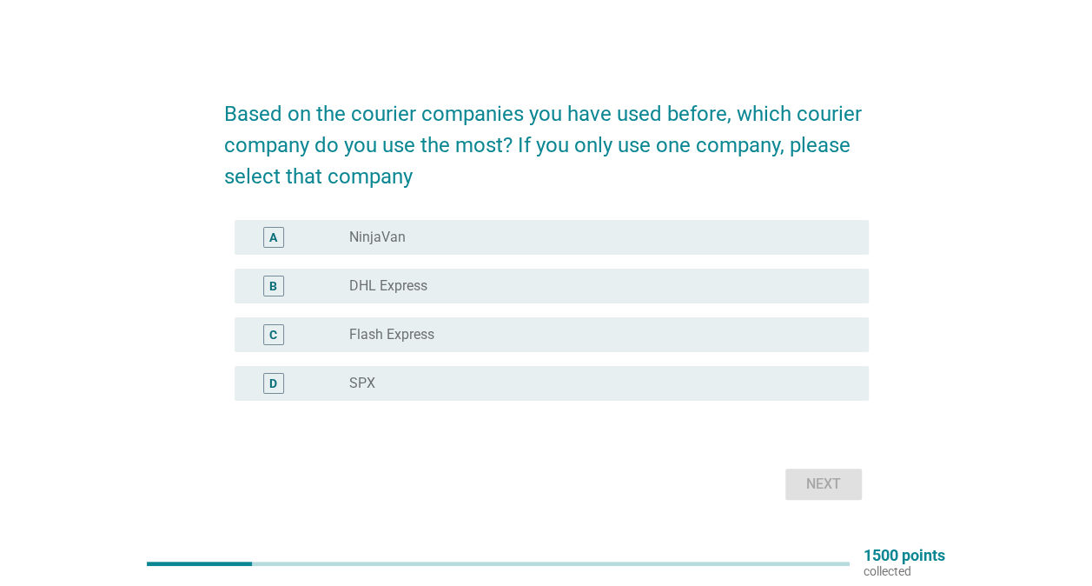
click at [457, 370] on div "D radio_button_unchecked SPX" at bounding box center [552, 383] width 634 height 35
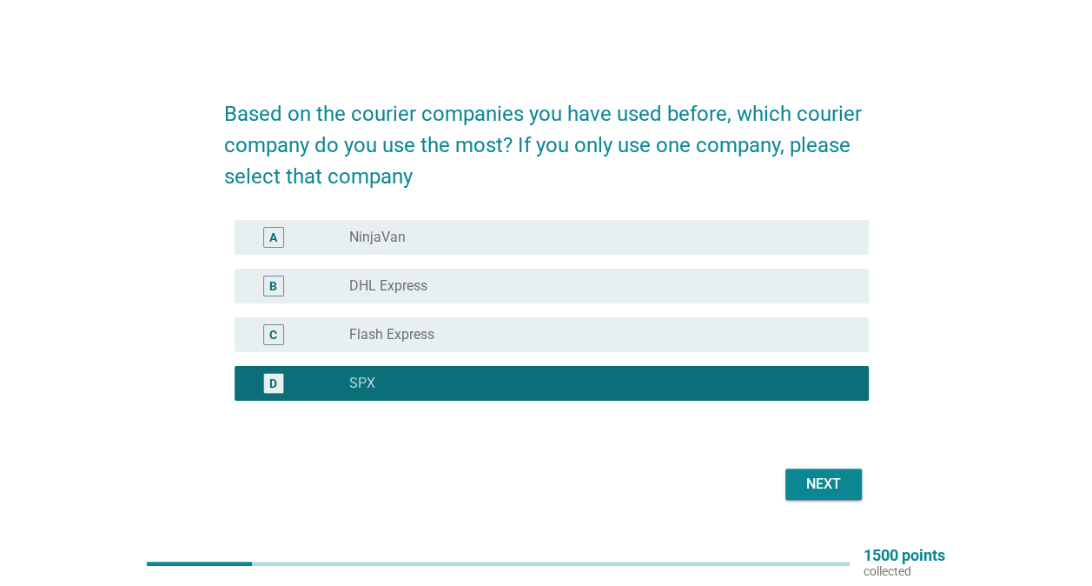
click at [829, 500] on div "Next" at bounding box center [546, 484] width 645 height 42
drag, startPoint x: 853, startPoint y: 468, endPoint x: 841, endPoint y: 469, distance: 12.2
click at [851, 468] on button "Next" at bounding box center [823, 483] width 76 height 31
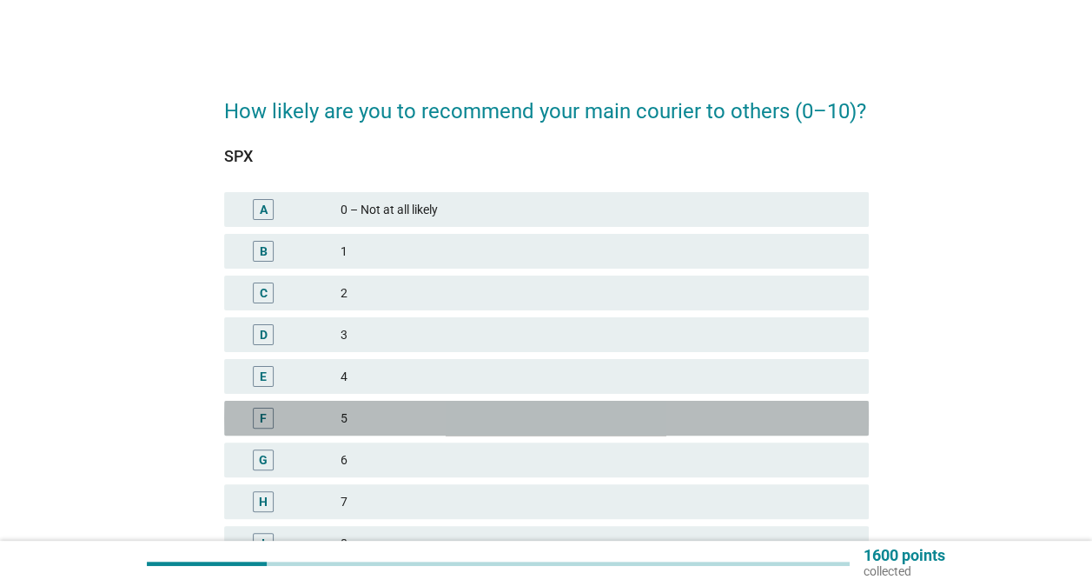
click at [384, 426] on div "5" at bounding box center [598, 417] width 514 height 21
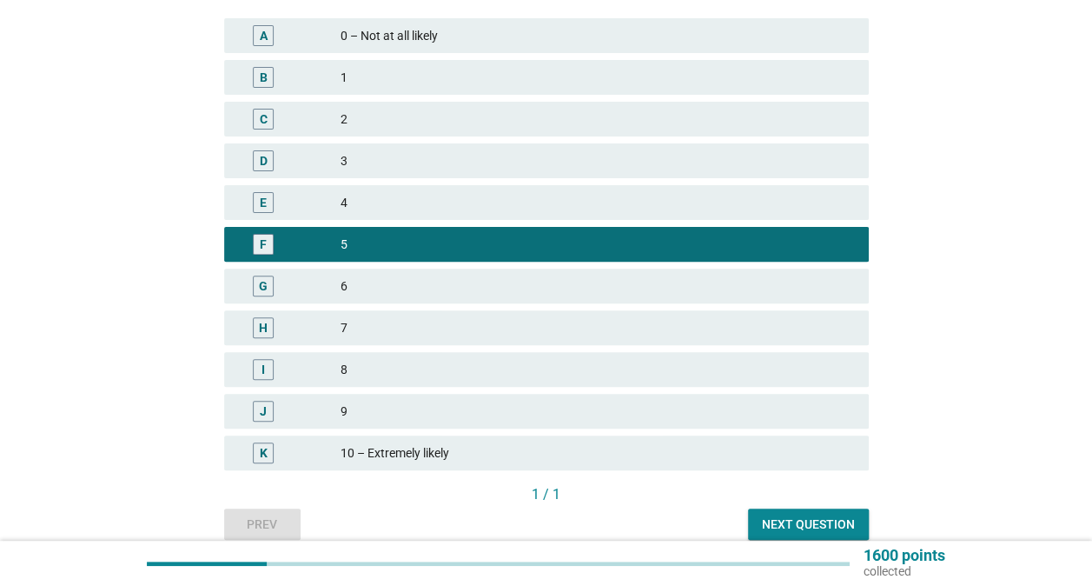
scroll to position [251, 0]
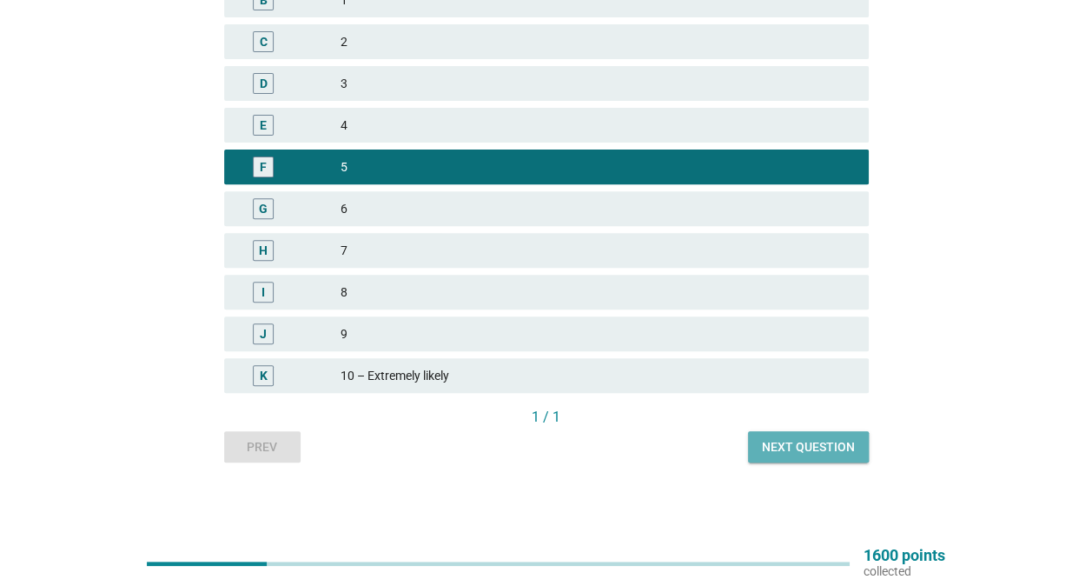
click at [814, 454] on div "Next question" at bounding box center [808, 447] width 93 height 18
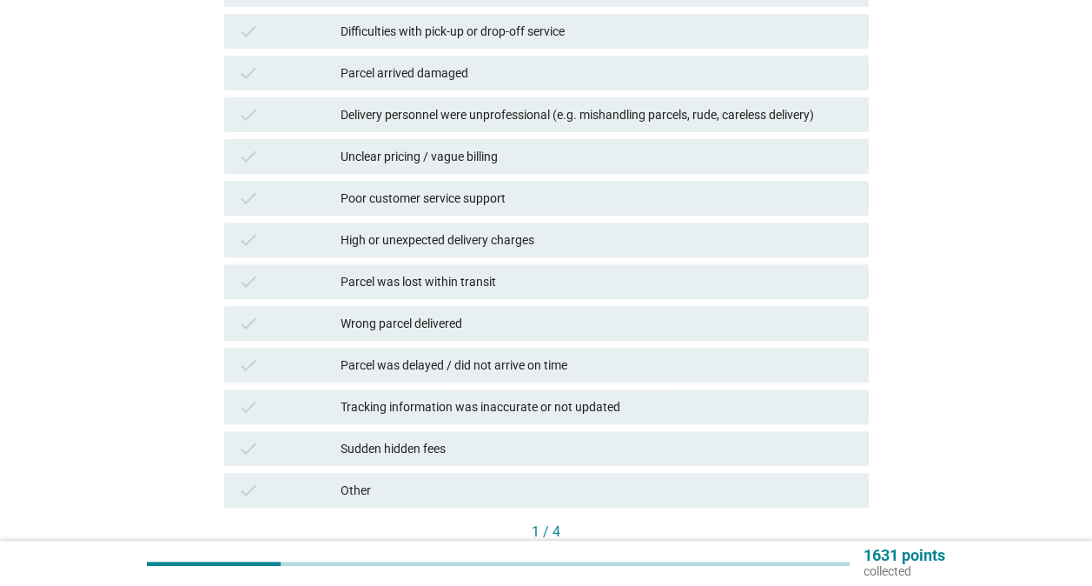
scroll to position [0, 0]
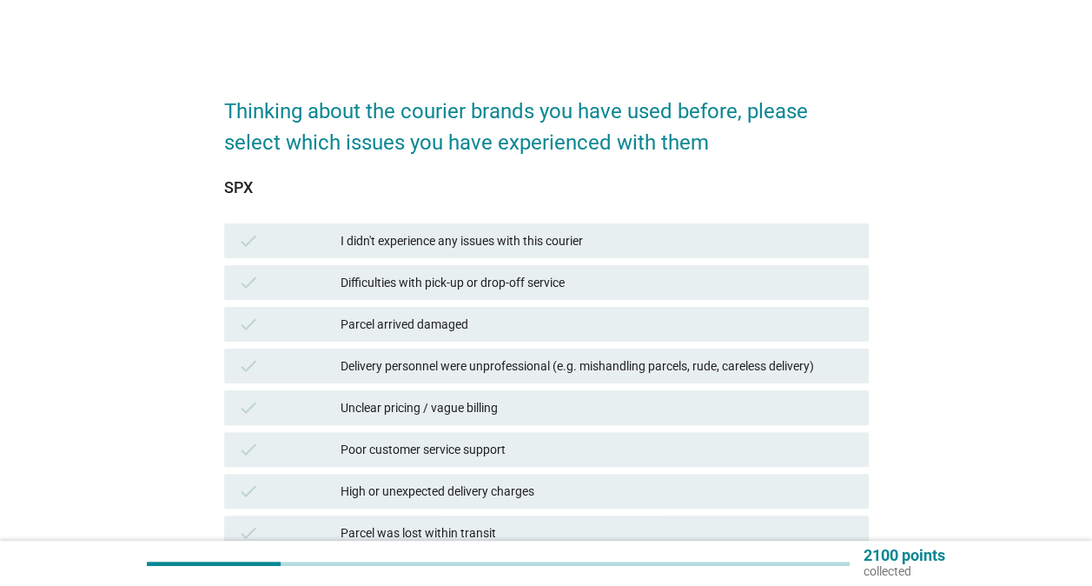
click at [413, 419] on div "check Unclear pricing / vague billing" at bounding box center [546, 407] width 645 height 35
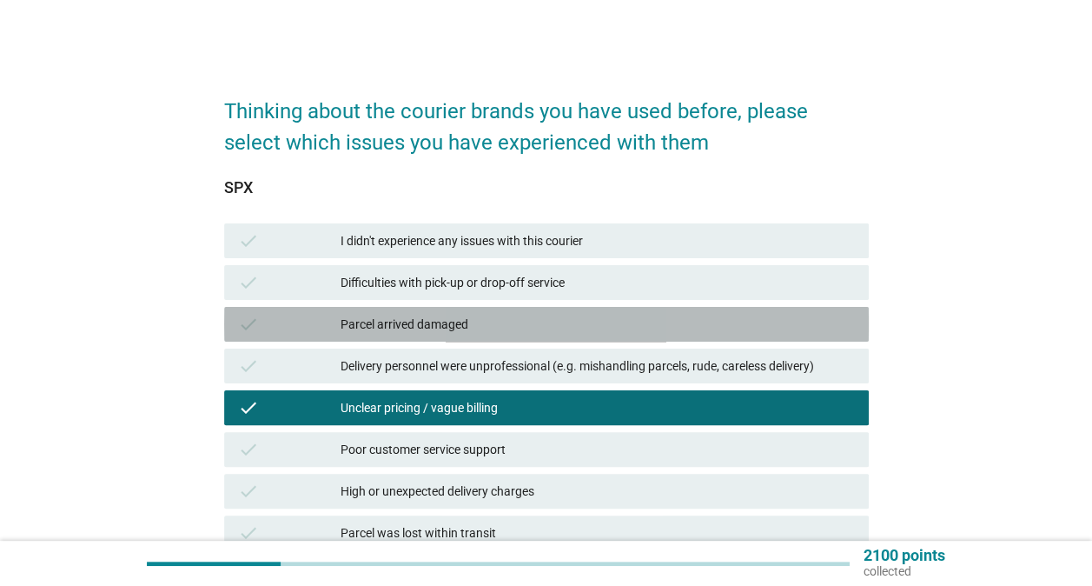
click at [459, 320] on div "Parcel arrived damaged" at bounding box center [598, 324] width 514 height 21
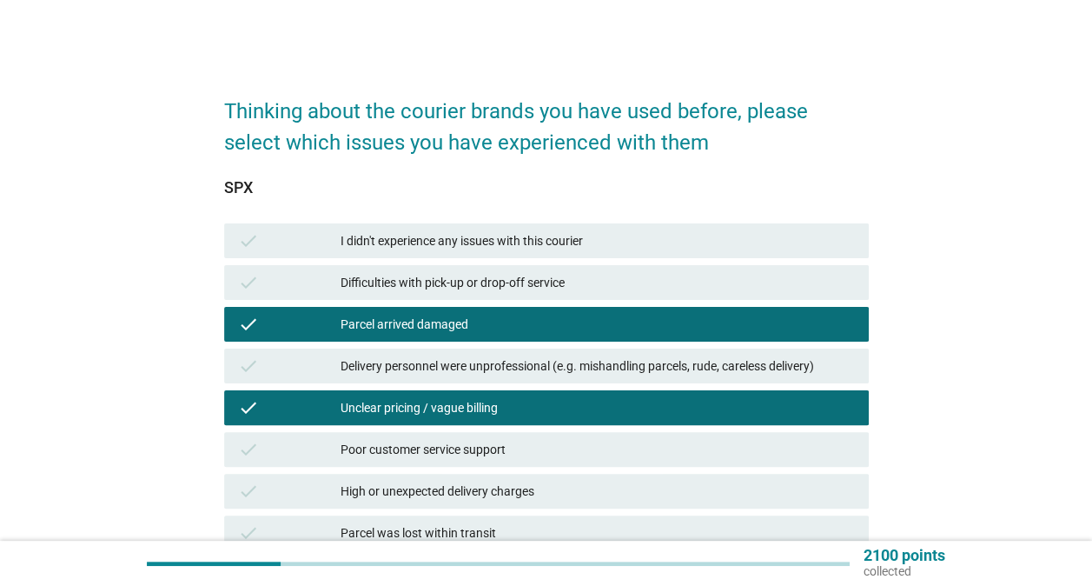
click at [431, 407] on div "Unclear pricing / vague billing" at bounding box center [598, 407] width 514 height 21
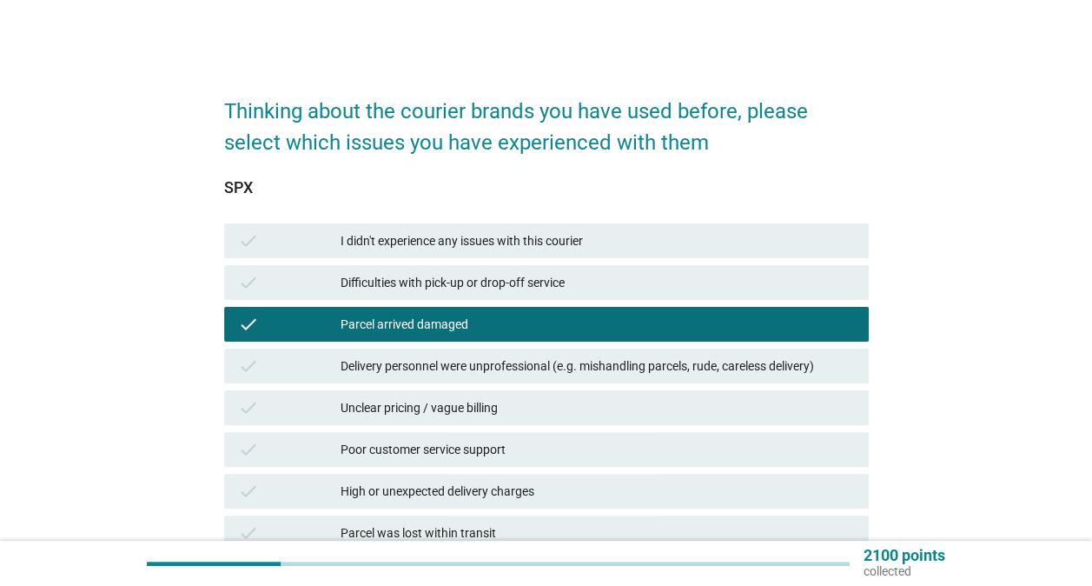
click at [476, 238] on div "I didn't experience any issues with this courier" at bounding box center [598, 240] width 514 height 21
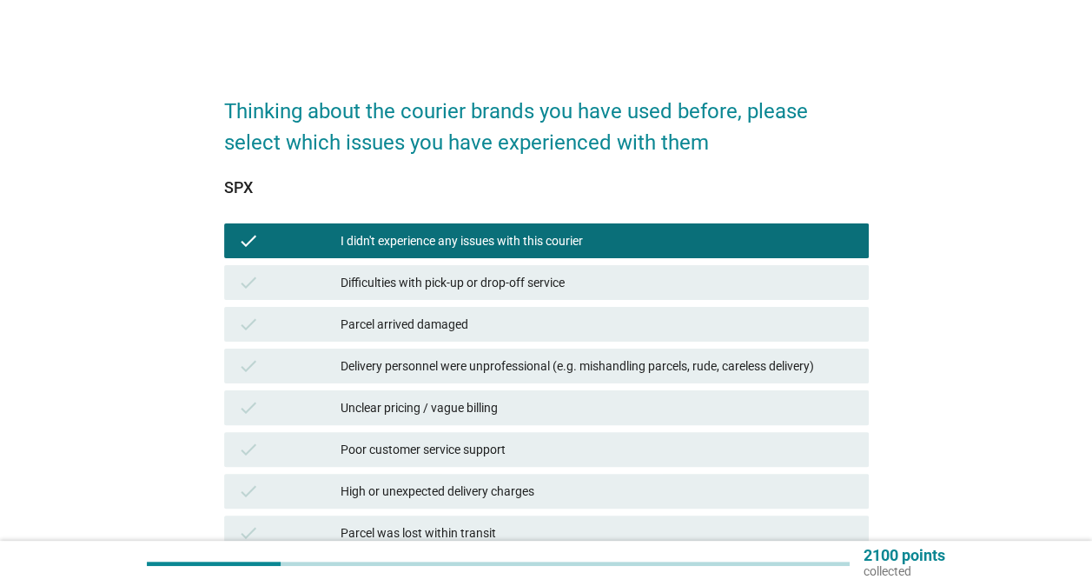
click at [478, 265] on div "check Difficulties with pick-up or drop-off service" at bounding box center [546, 282] width 645 height 35
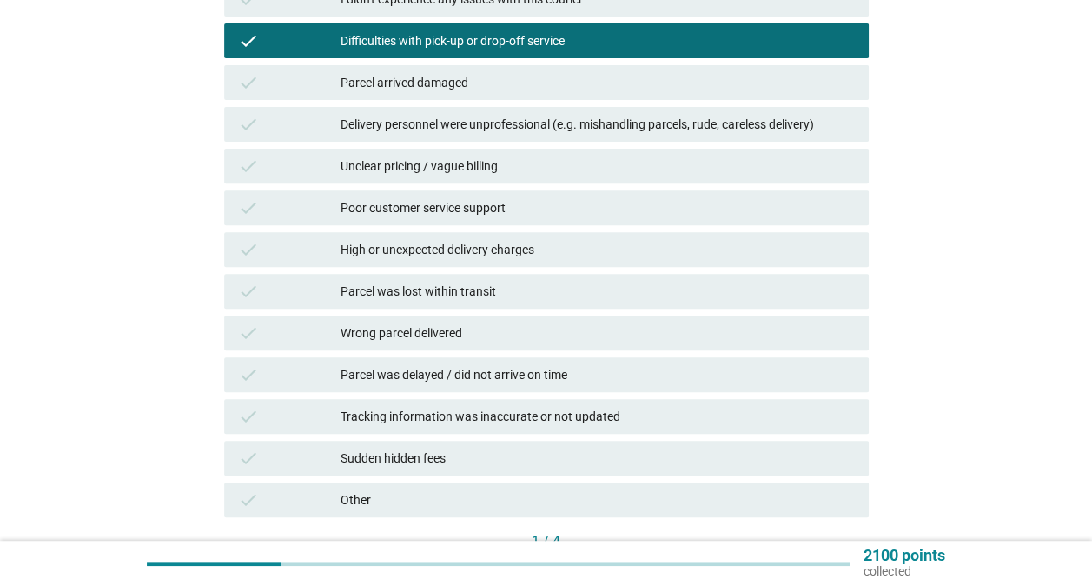
scroll to position [348, 0]
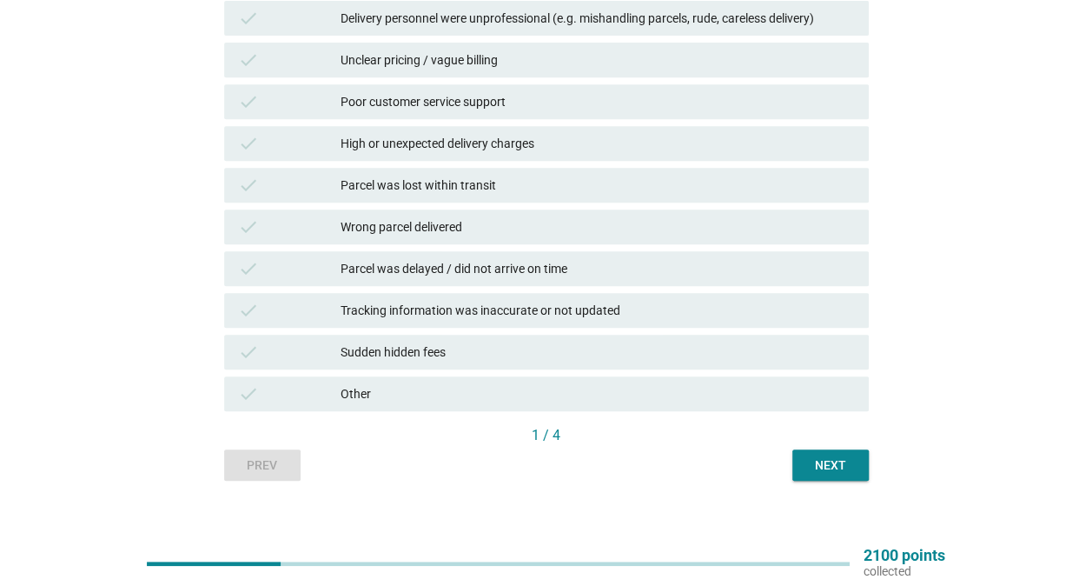
click at [837, 469] on div "Next" at bounding box center [830, 465] width 49 height 18
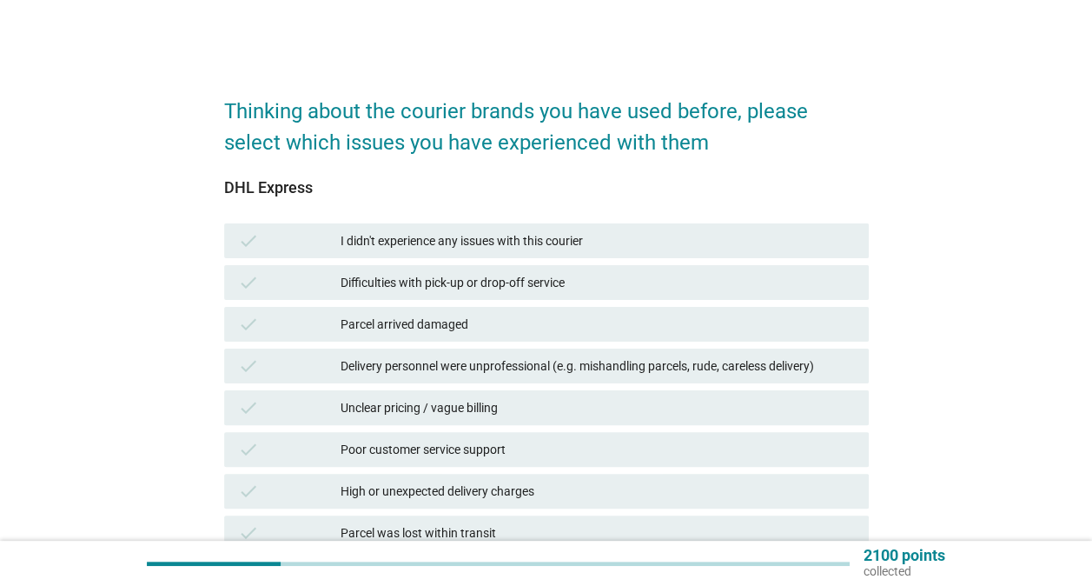
click at [425, 403] on div "Unclear pricing / vague billing" at bounding box center [598, 407] width 514 height 21
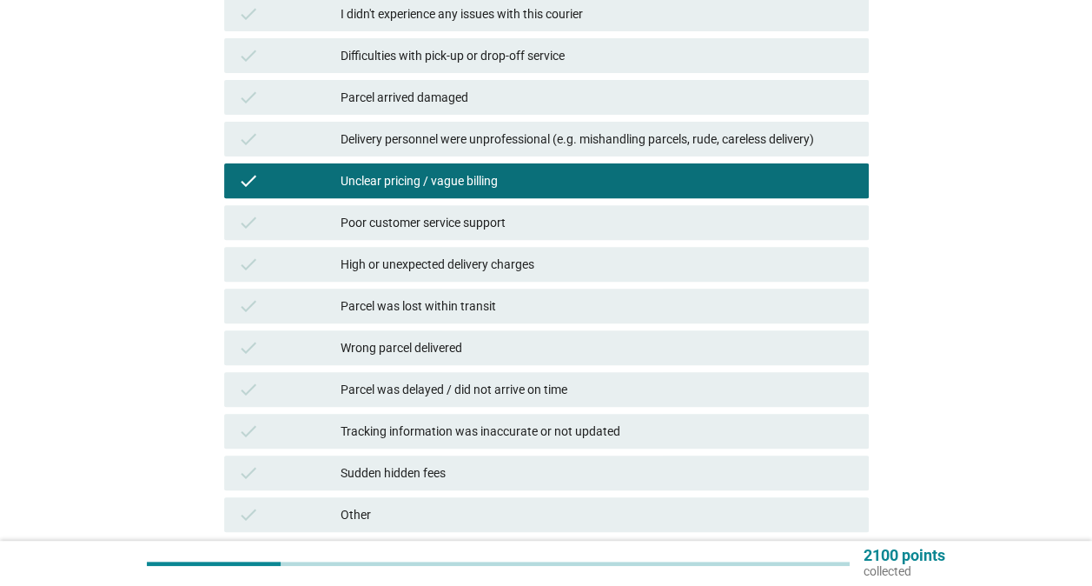
scroll to position [348, 0]
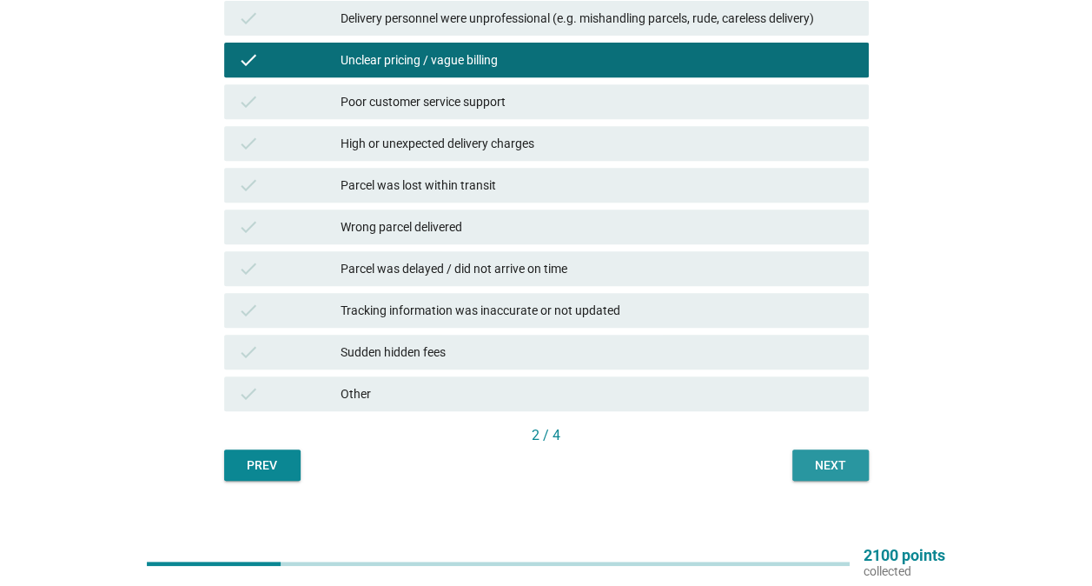
click at [827, 458] on div "Next" at bounding box center [830, 465] width 49 height 18
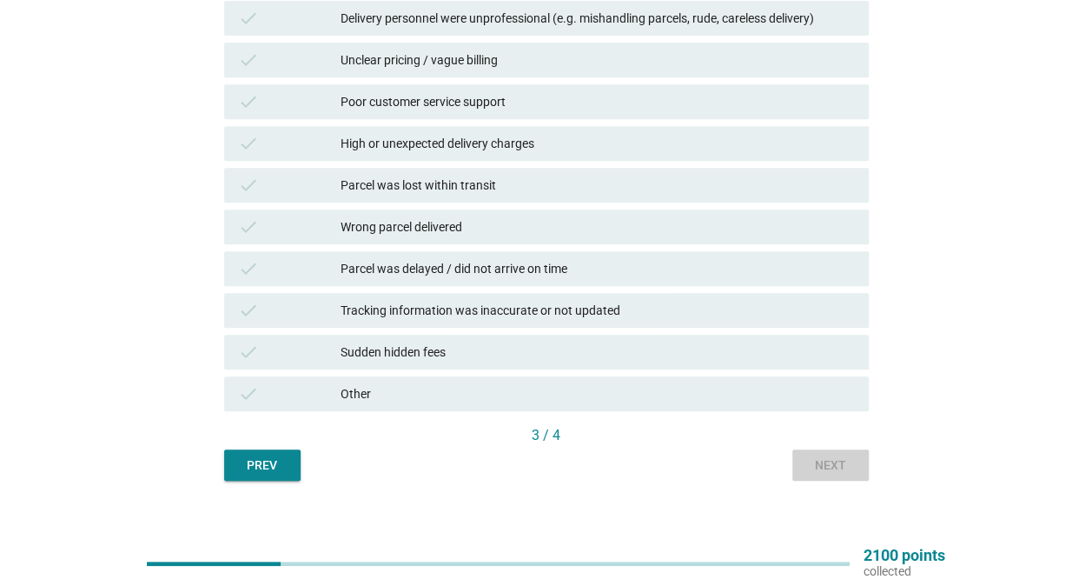
scroll to position [0, 0]
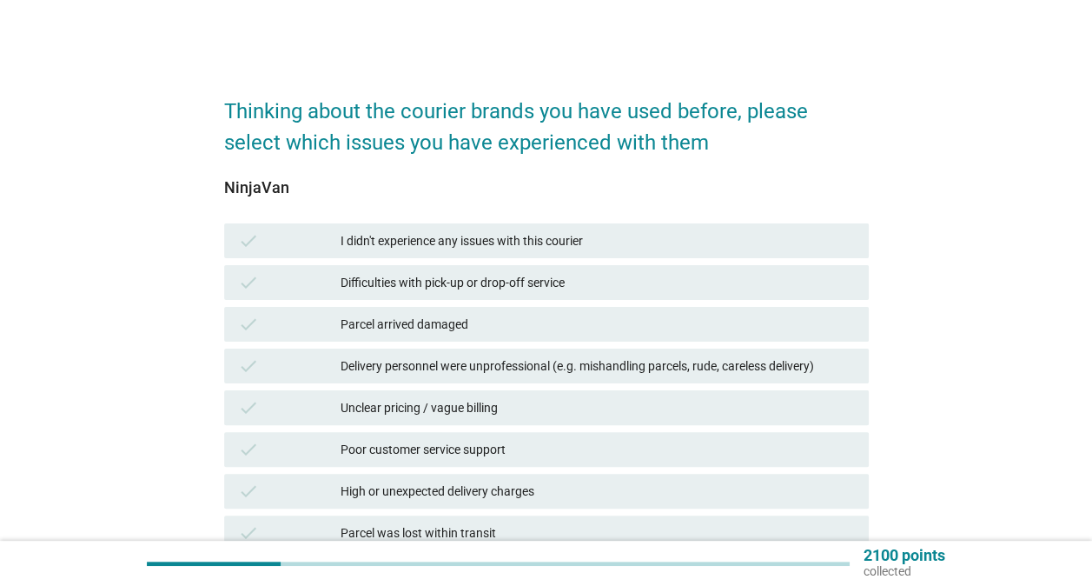
click at [381, 453] on div "Poor customer service support" at bounding box center [598, 449] width 514 height 21
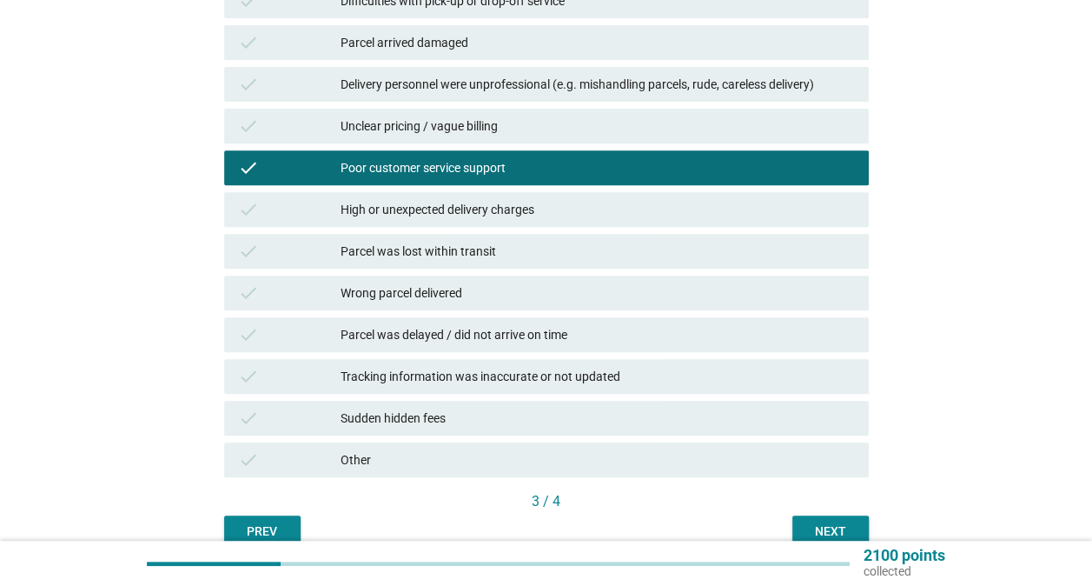
scroll to position [366, 0]
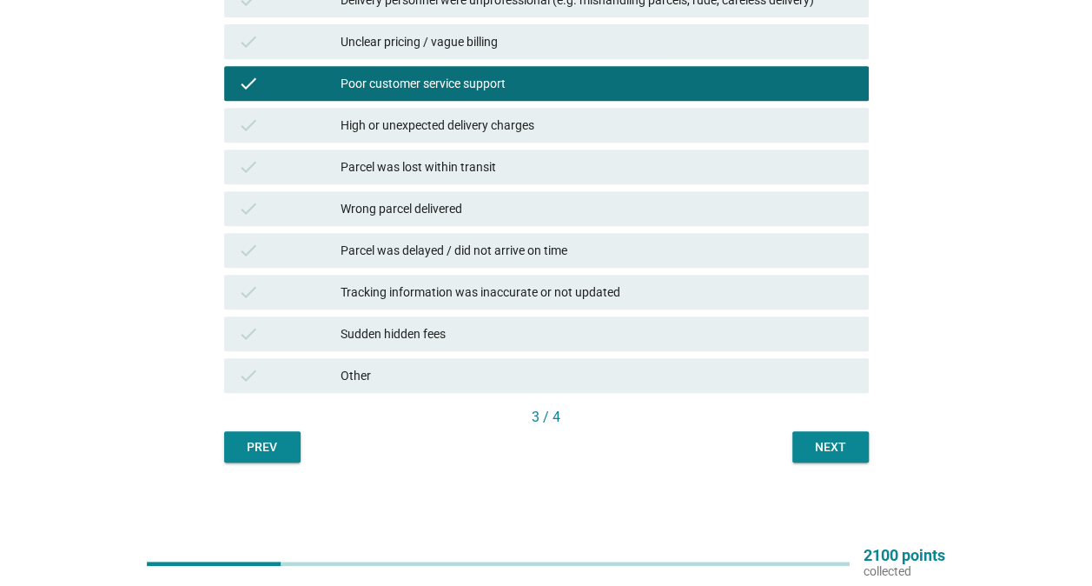
click at [489, 195] on div "check Wrong parcel delivered" at bounding box center [546, 208] width 645 height 35
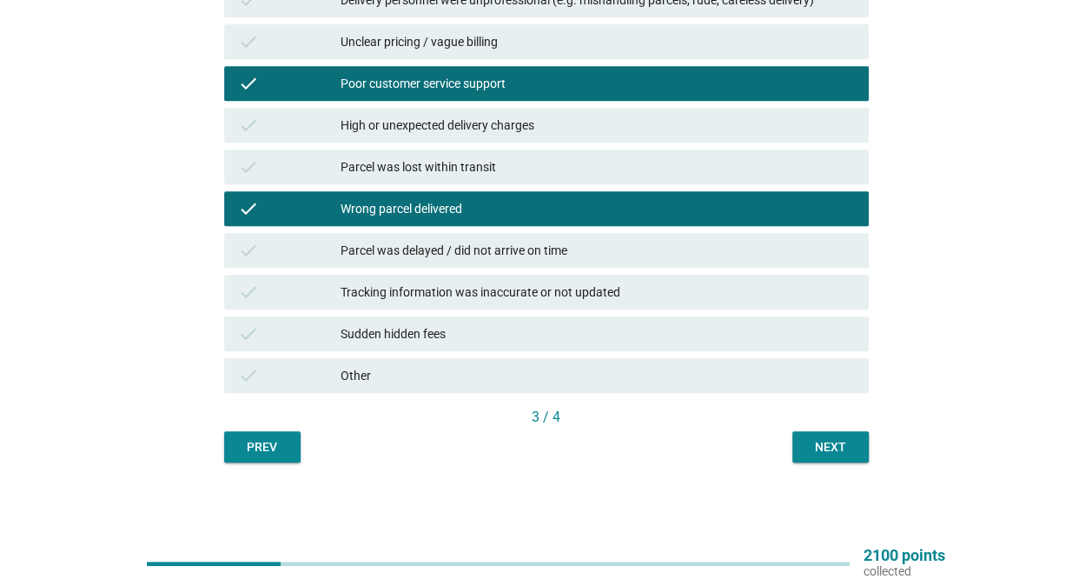
click at [790, 438] on div "Prev Next" at bounding box center [546, 446] width 645 height 31
click at [812, 444] on div "Next" at bounding box center [830, 447] width 49 height 18
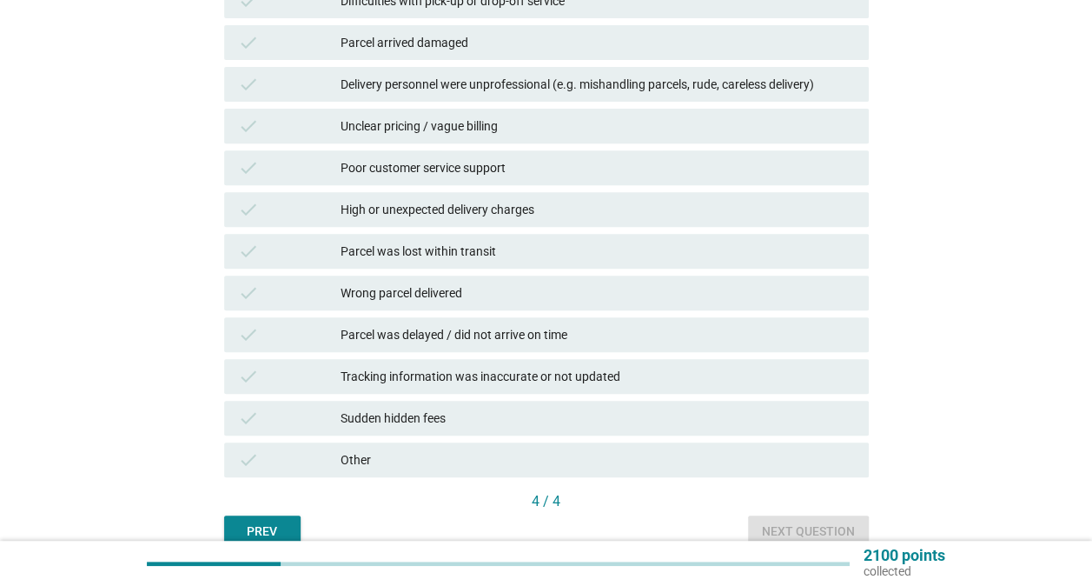
scroll to position [348, 0]
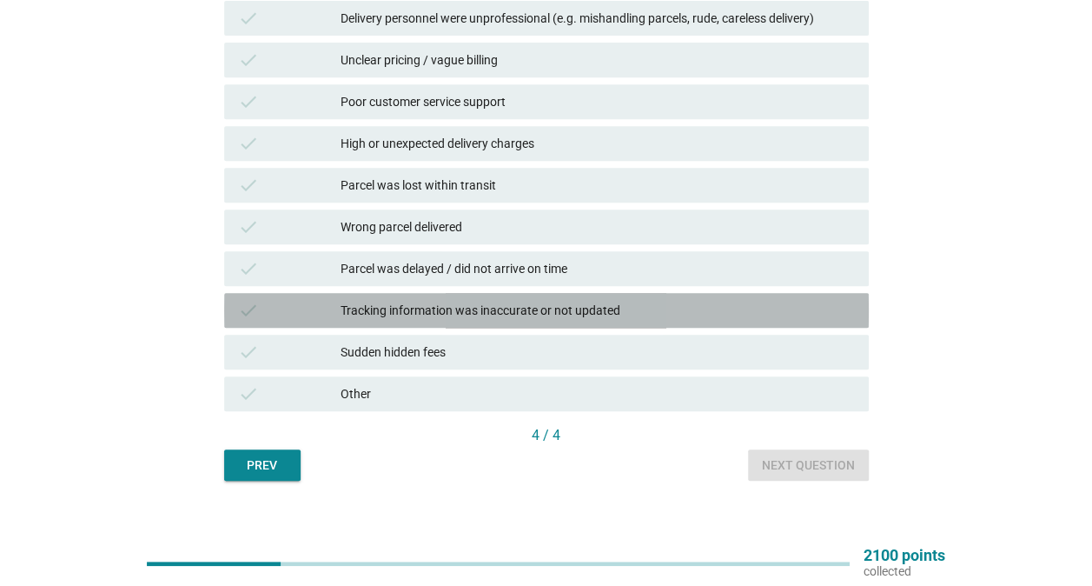
click at [507, 307] on div "Tracking information was inaccurate or not updated" at bounding box center [598, 310] width 514 height 21
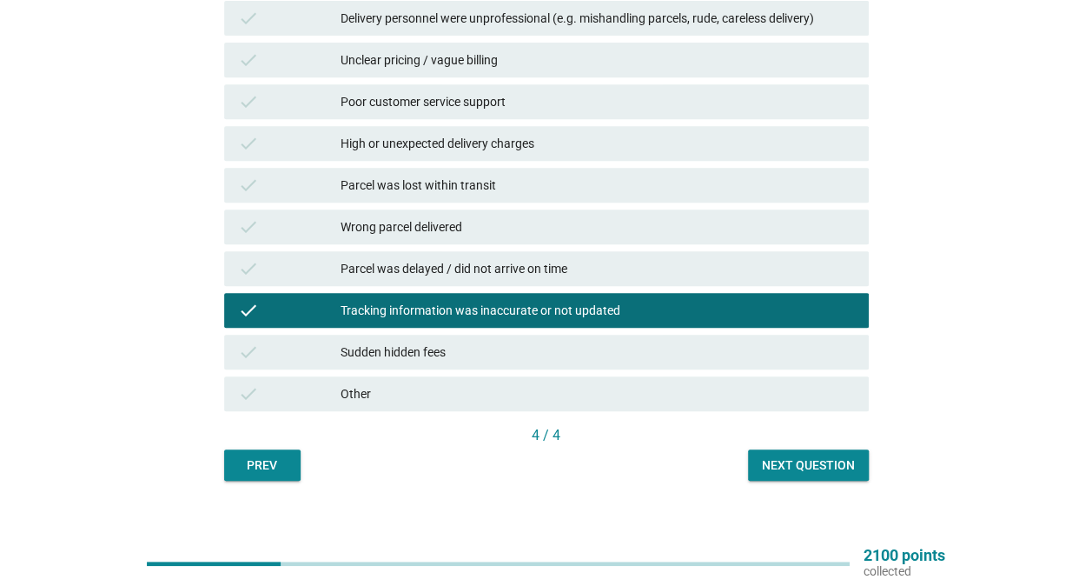
click at [852, 467] on div "Next question" at bounding box center [808, 465] width 93 height 18
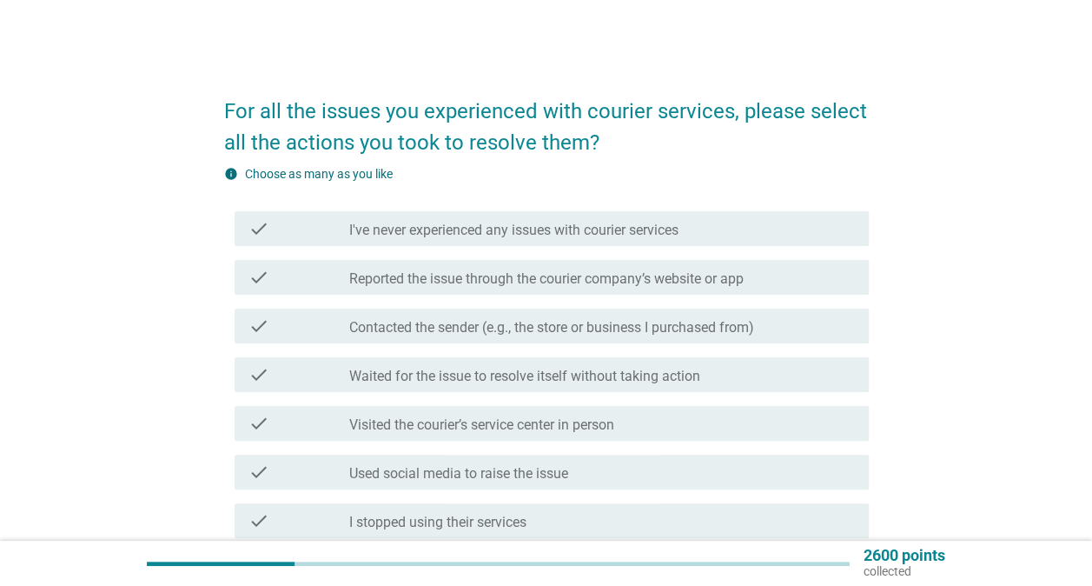
click at [687, 353] on div "check check_box_outline_blank Waited for the issue to resolve itself without ta…" at bounding box center [546, 374] width 645 height 49
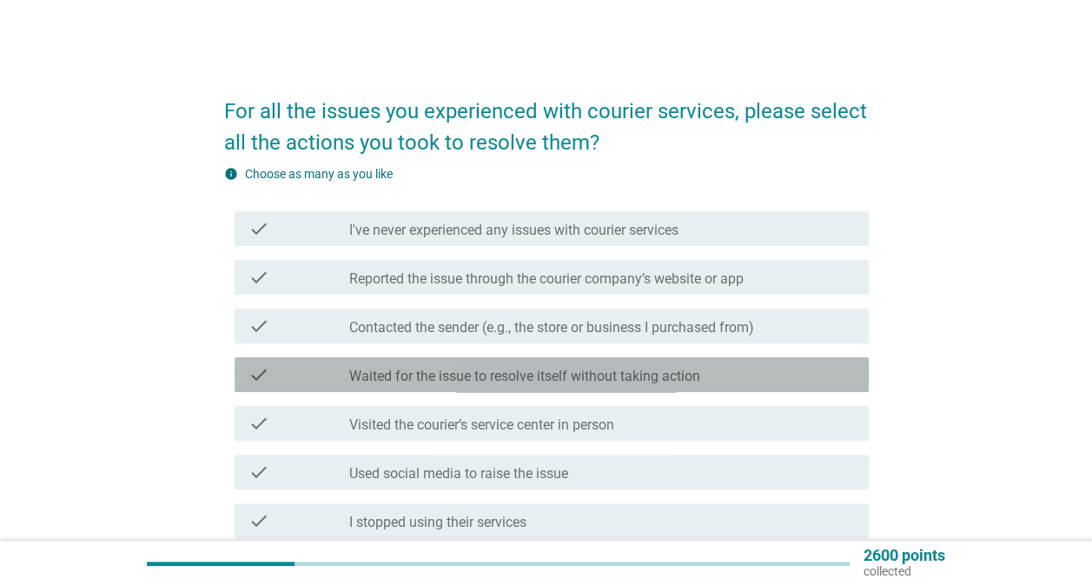
click at [704, 381] on div "check_box_outline_blank Waited for the issue to resolve itself without taking a…" at bounding box center [602, 374] width 506 height 21
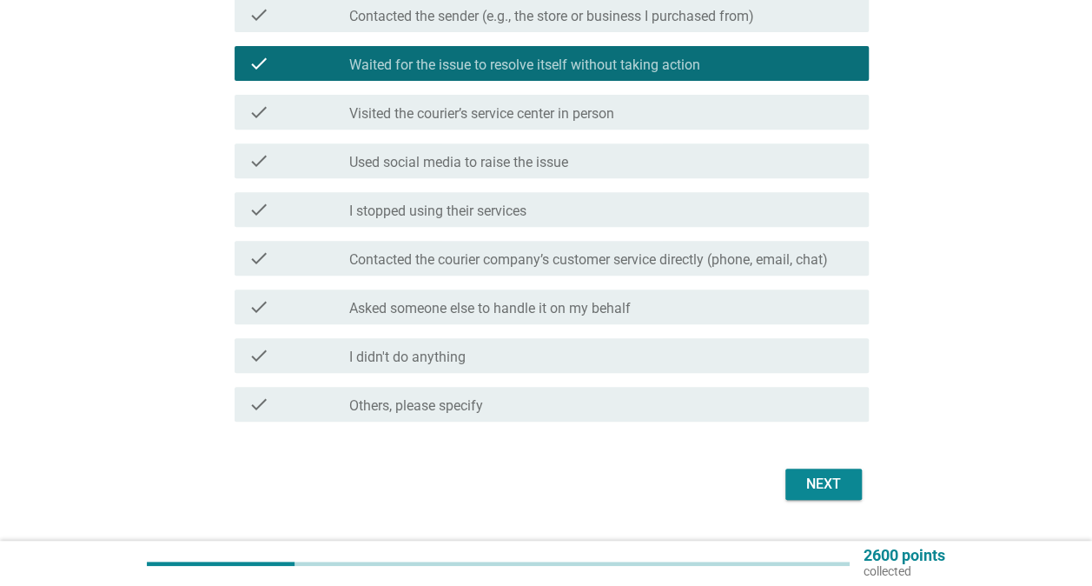
scroll to position [354, 0]
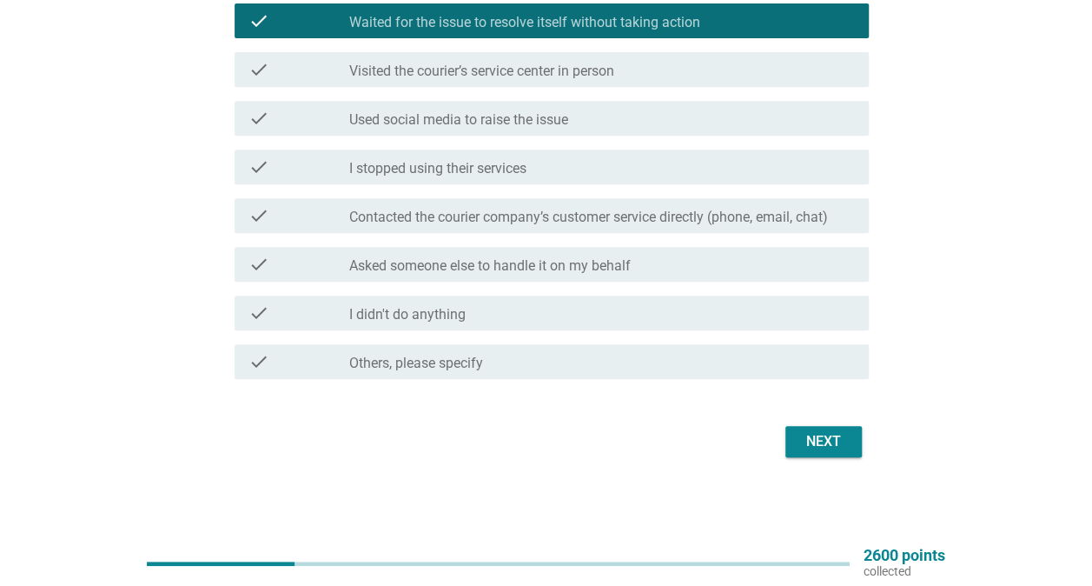
click at [838, 440] on div "Next" at bounding box center [823, 441] width 49 height 21
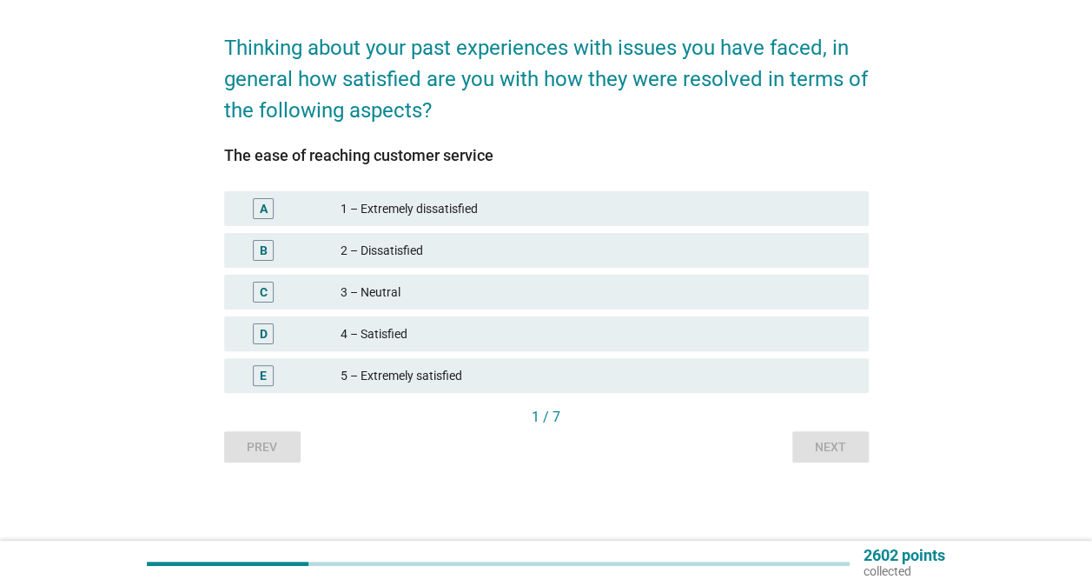
scroll to position [0, 0]
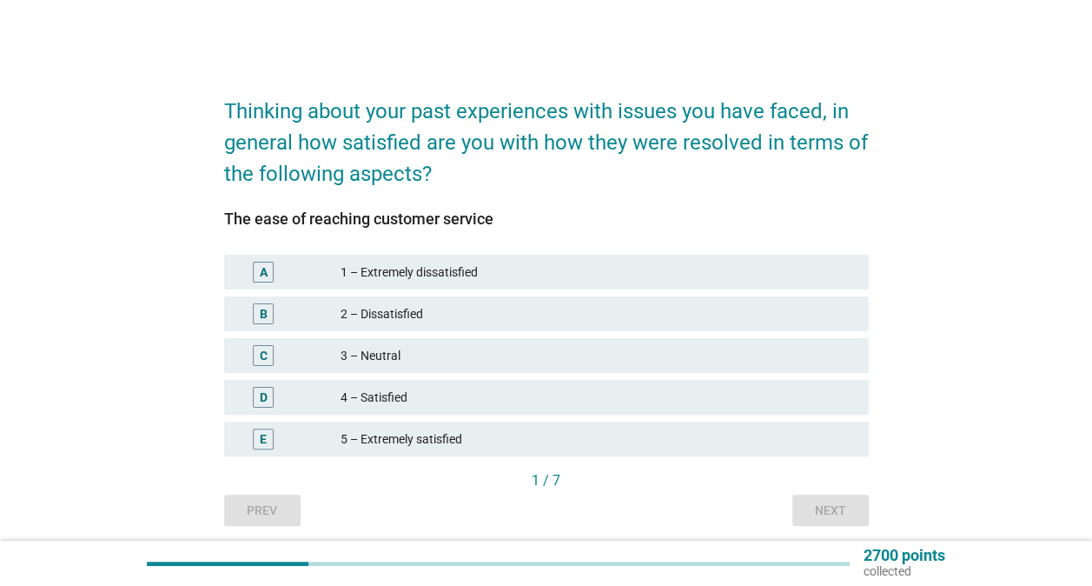
click at [440, 419] on div "E 5 – Extremely satisfied" at bounding box center [547, 439] width 652 height 42
click at [566, 416] on div "D 4 – Satisfied" at bounding box center [547, 397] width 652 height 42
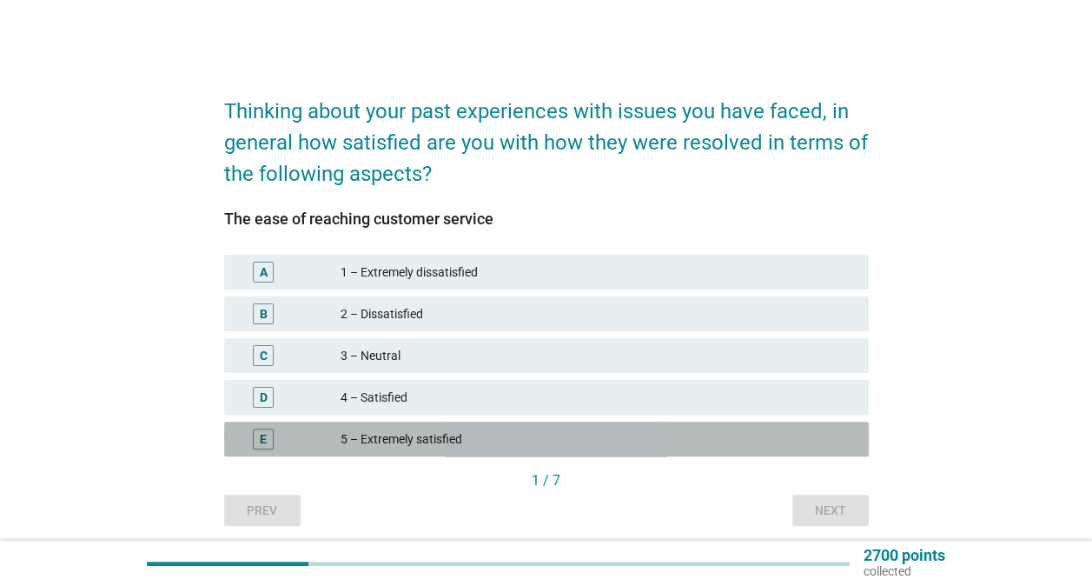
click at [563, 433] on div "5 – Extremely satisfied" at bounding box center [598, 438] width 514 height 21
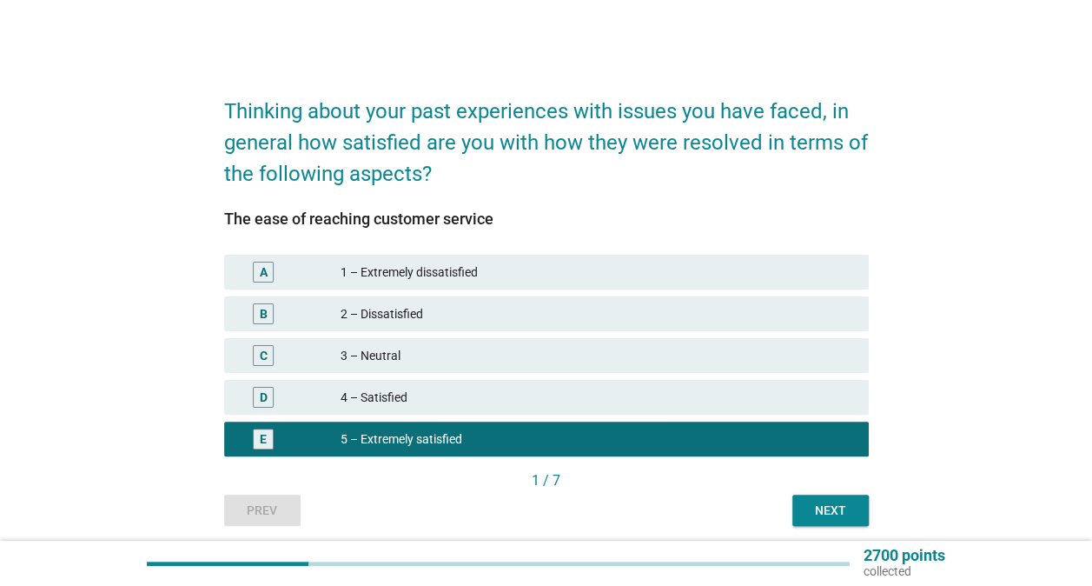
click at [820, 509] on div "Next" at bounding box center [830, 510] width 49 height 18
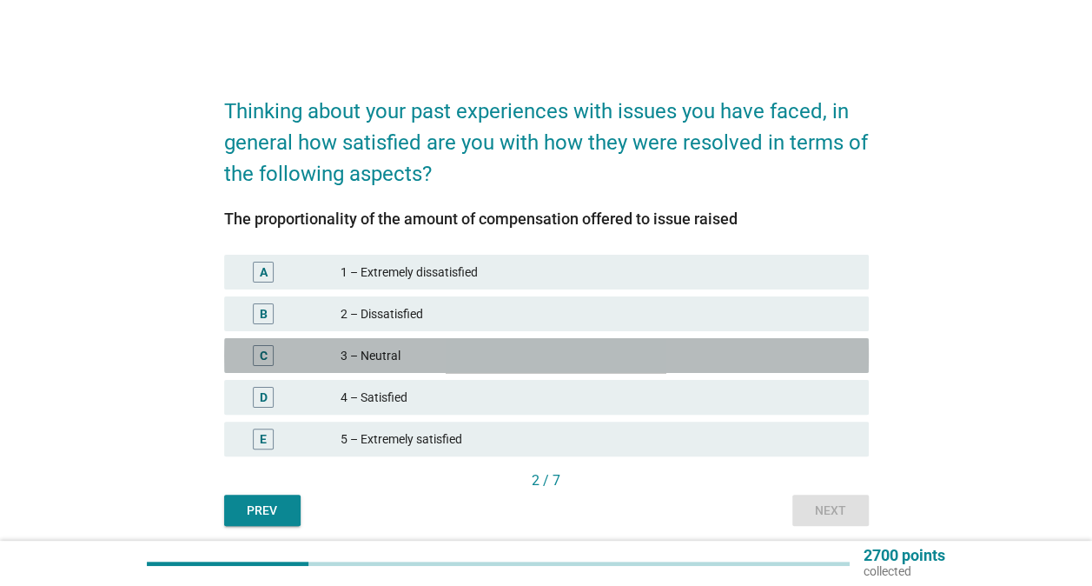
click at [513, 372] on div "C 3 – Neutral" at bounding box center [546, 355] width 645 height 35
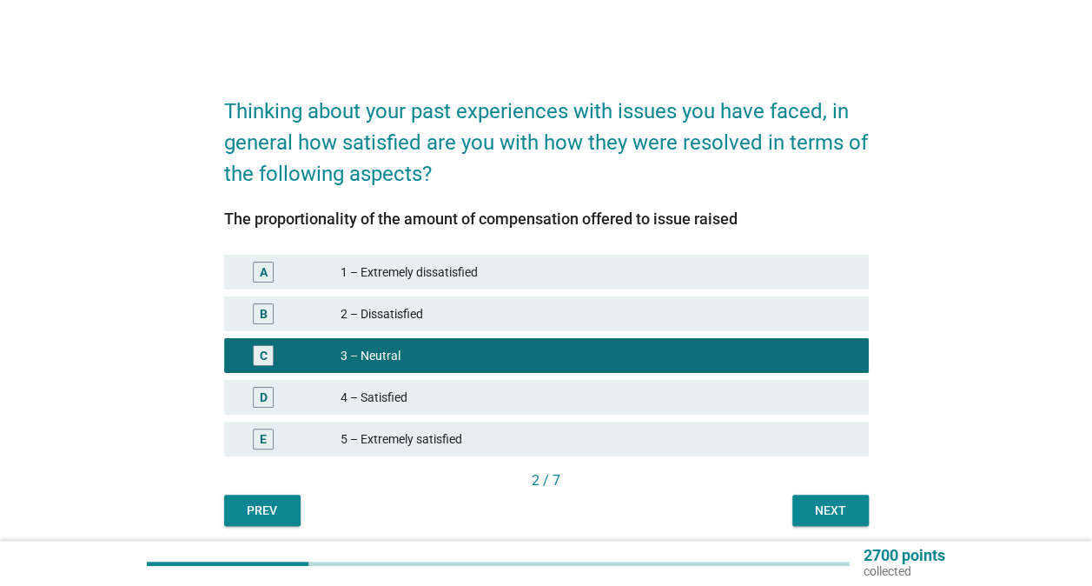
click at [841, 507] on div "Next" at bounding box center [830, 510] width 49 height 18
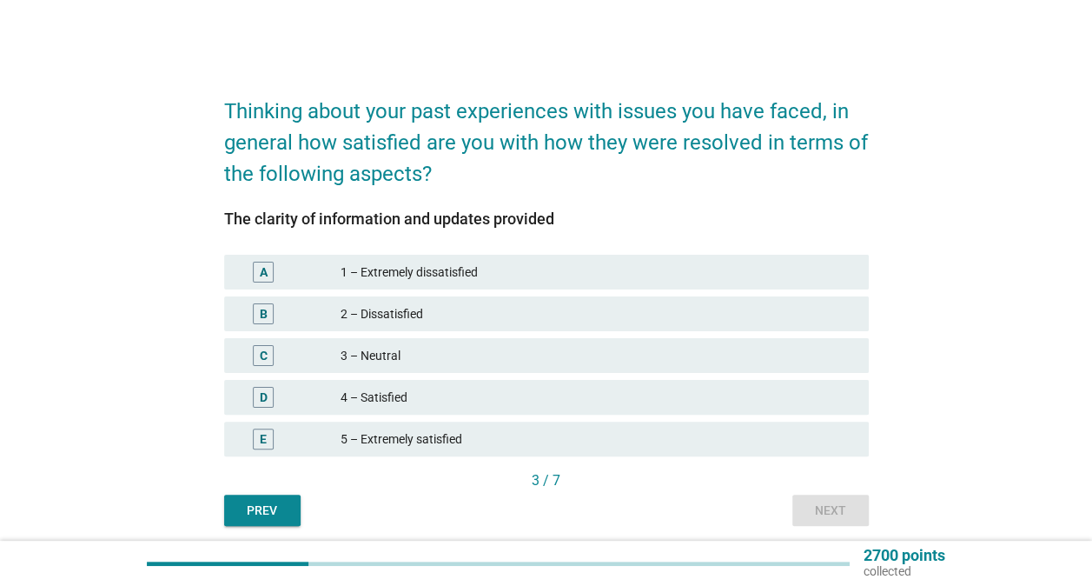
click at [474, 406] on div "4 – Satisfied" at bounding box center [598, 397] width 514 height 21
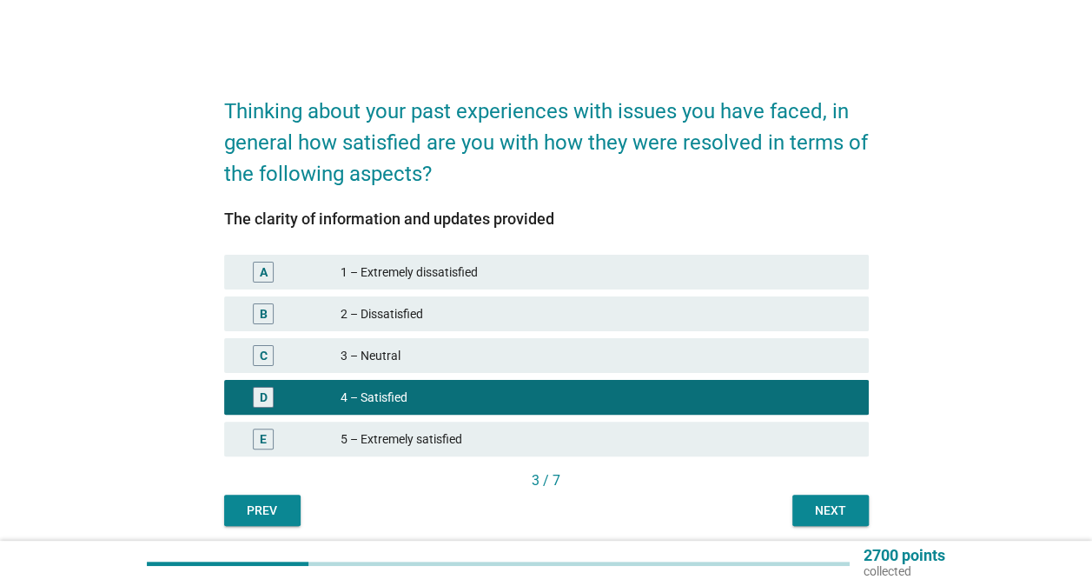
click at [822, 507] on div "Next" at bounding box center [830, 510] width 49 height 18
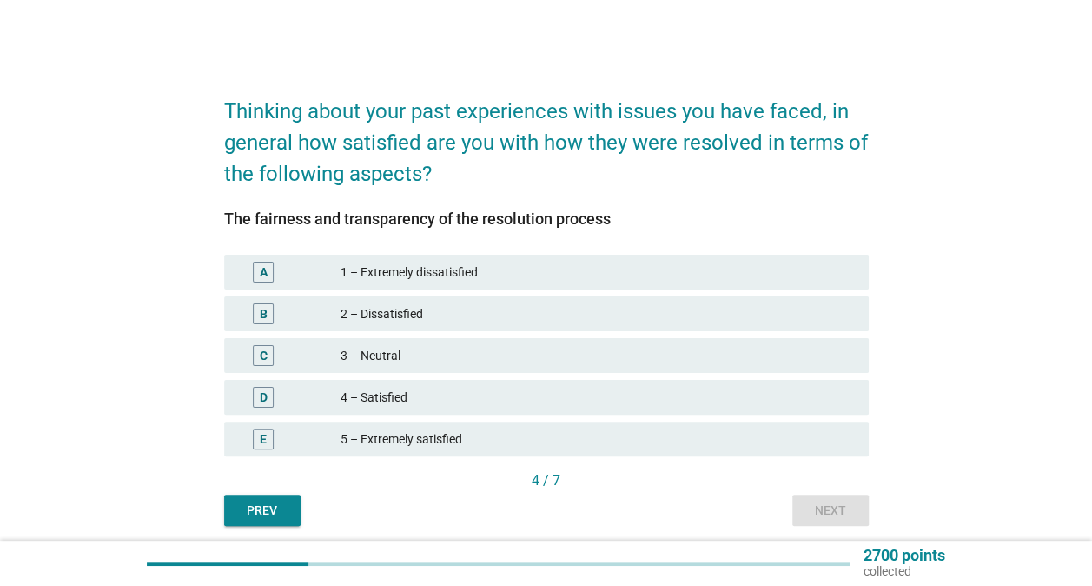
click at [467, 445] on div "5 – Extremely satisfied" at bounding box center [598, 438] width 514 height 21
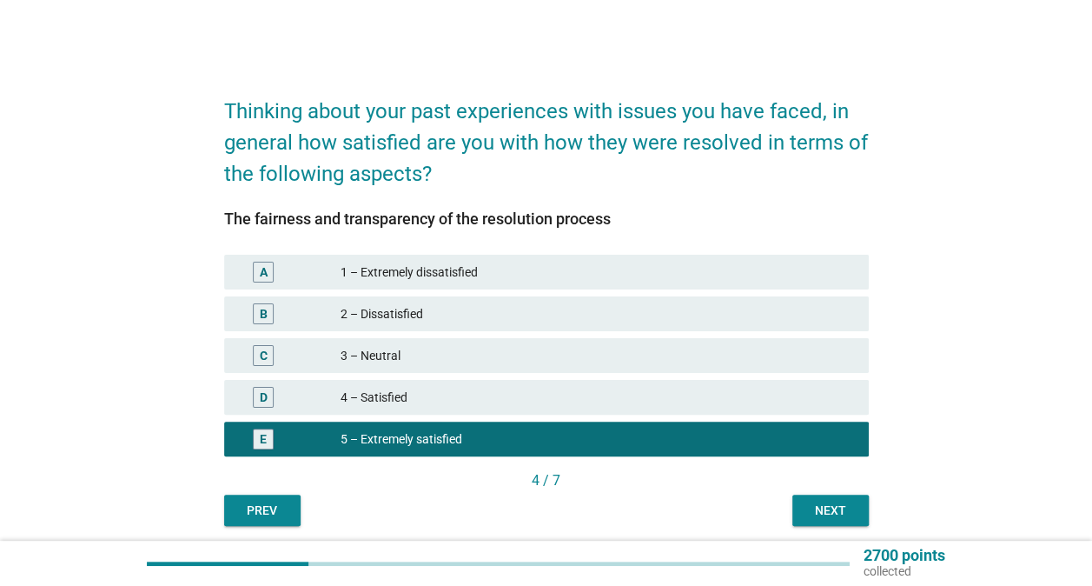
click at [836, 515] on div "Next" at bounding box center [830, 510] width 49 height 18
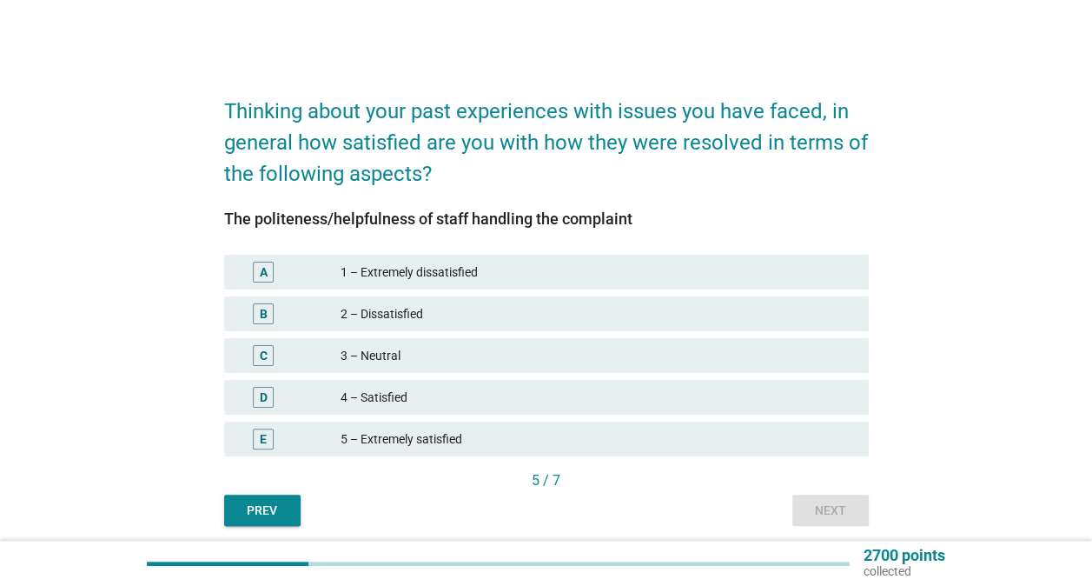
click at [523, 290] on div "A 1 – Extremely dissatisfied" at bounding box center [547, 272] width 652 height 42
click at [605, 323] on div "2 – Dissatisfied" at bounding box center [598, 313] width 514 height 21
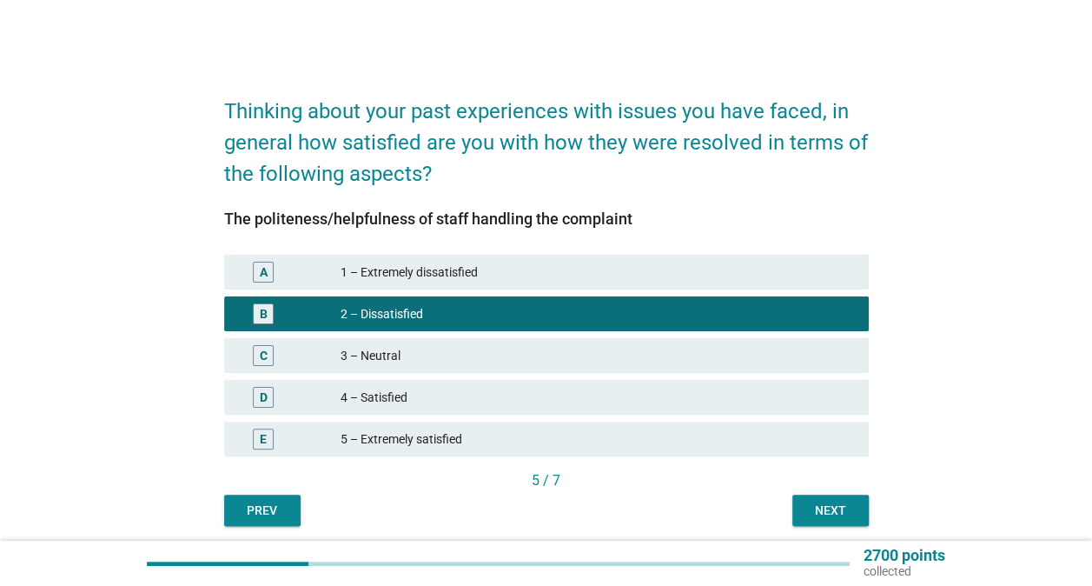
click at [858, 521] on button "Next" at bounding box center [830, 509] width 76 height 31
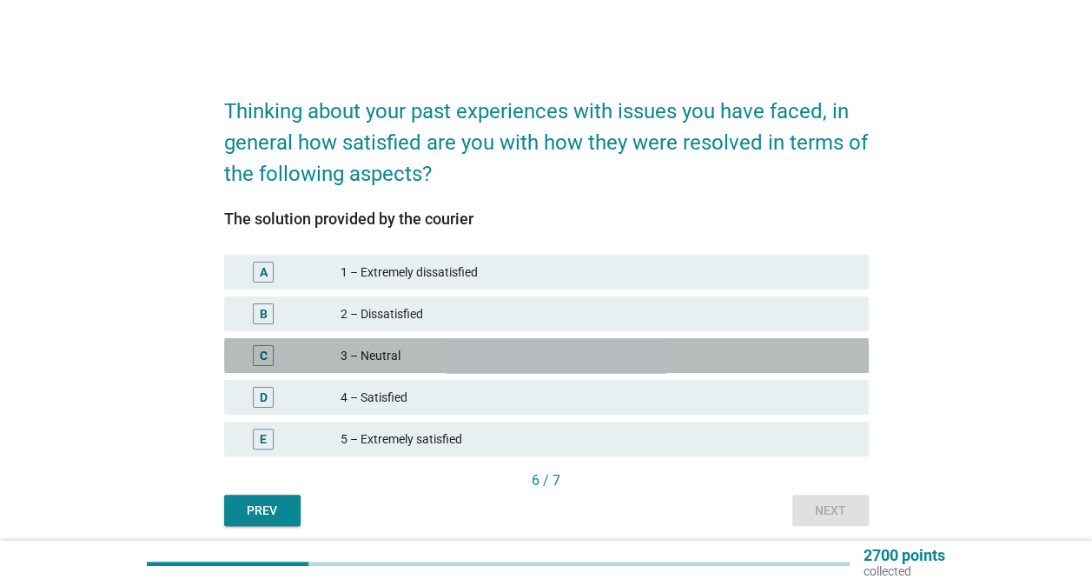
click at [490, 367] on div "C 3 – Neutral" at bounding box center [546, 355] width 645 height 35
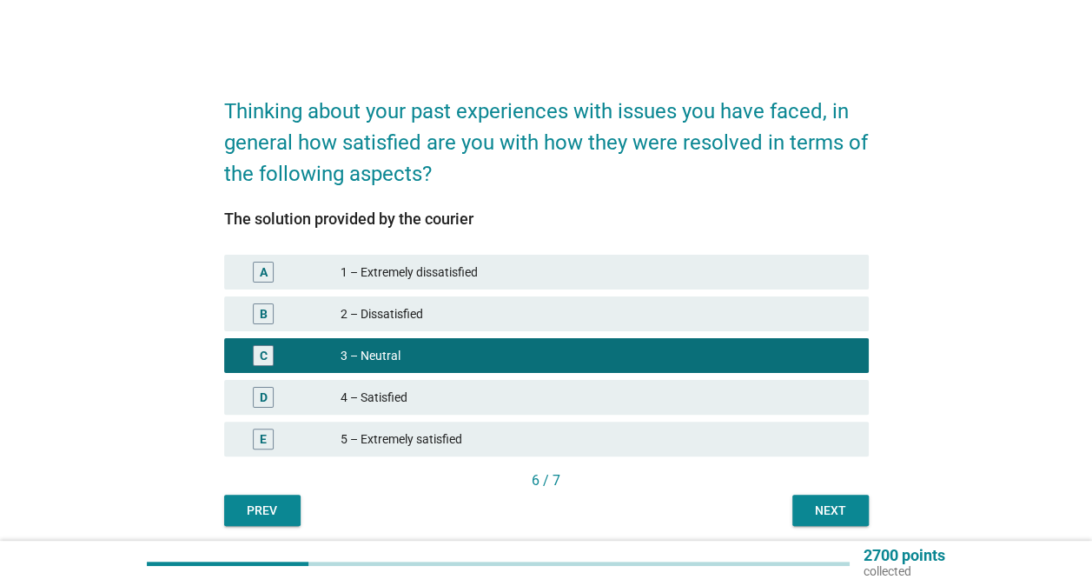
click at [825, 514] on div "Next" at bounding box center [830, 510] width 49 height 18
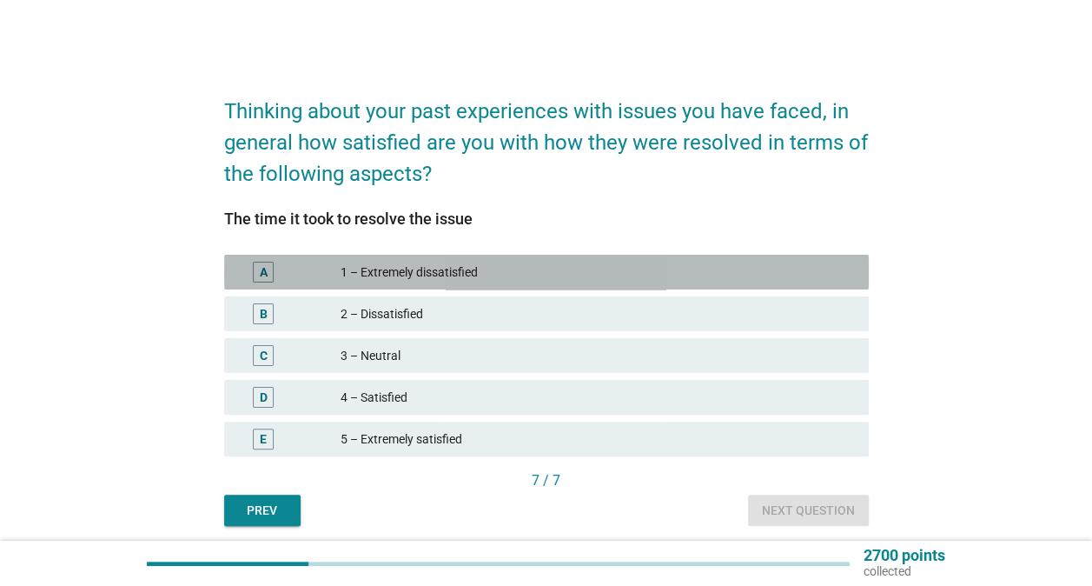
click at [434, 273] on div "1 – Extremely dissatisfied" at bounding box center [598, 272] width 514 height 21
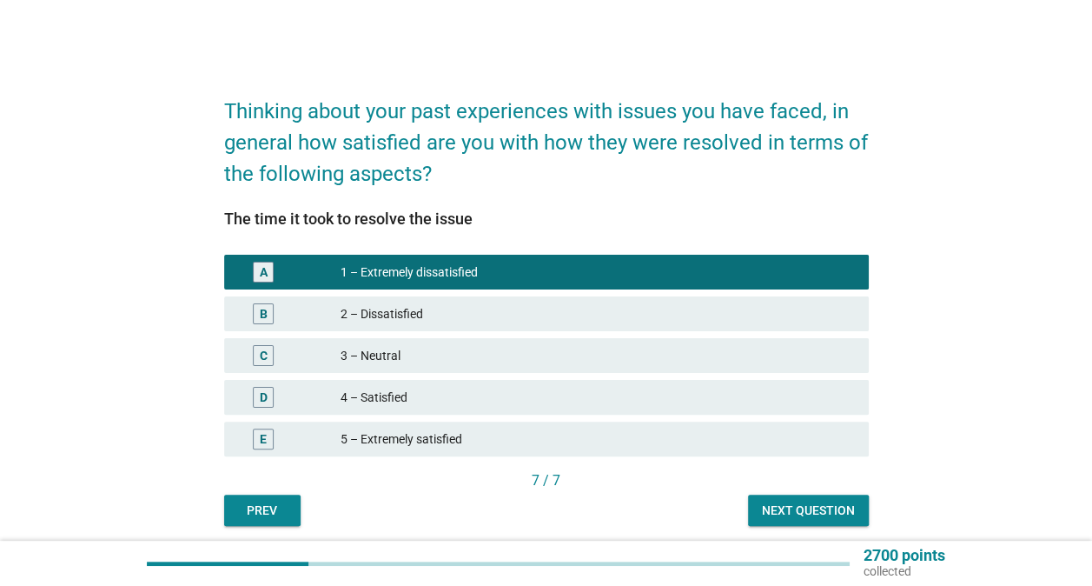
click at [853, 513] on div "Next question" at bounding box center [808, 510] width 93 height 18
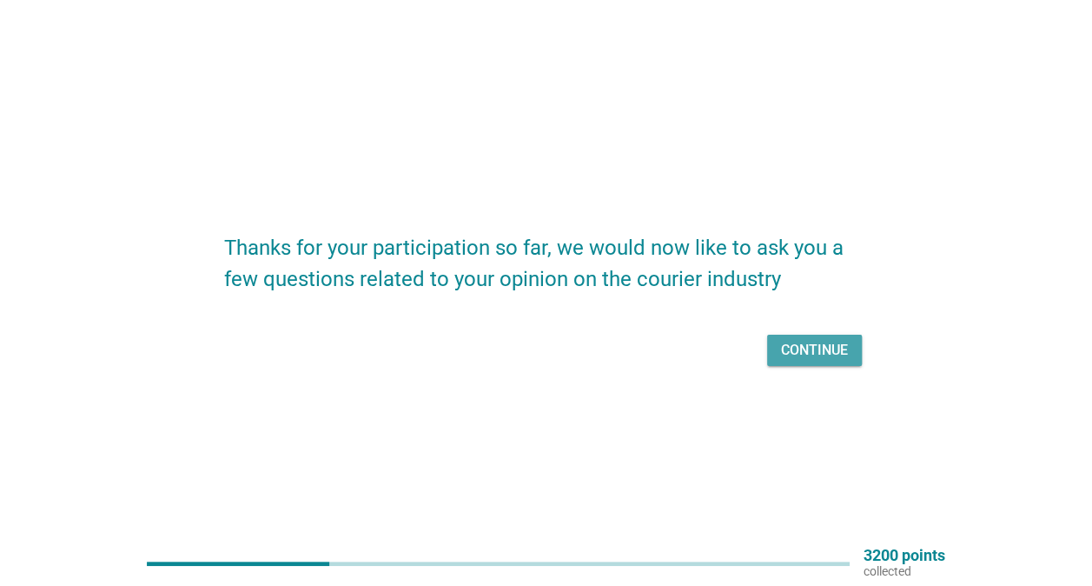
click at [812, 353] on div "Continue" at bounding box center [814, 350] width 67 height 21
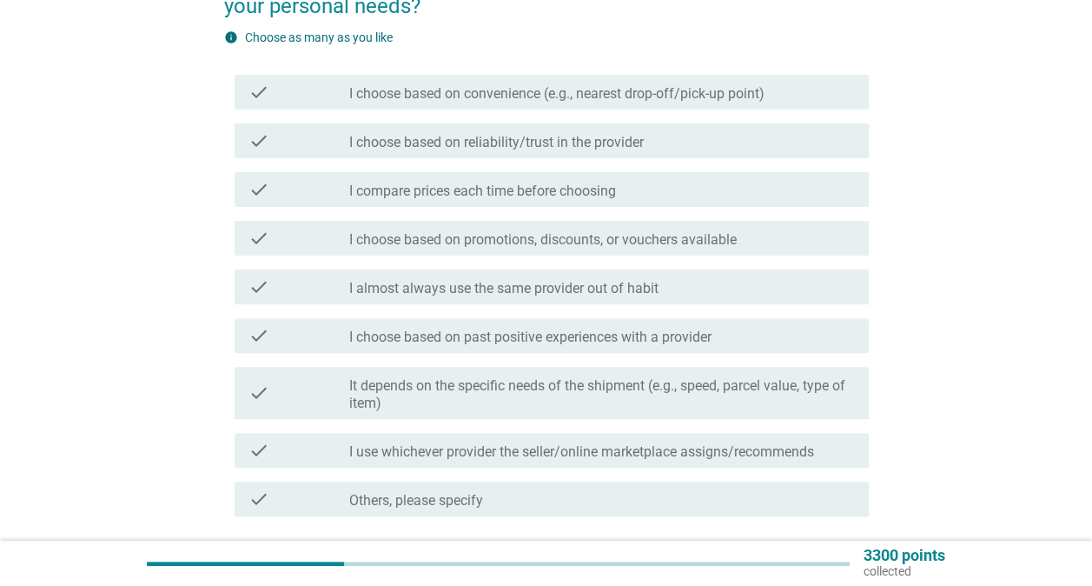
scroll to position [261, 0]
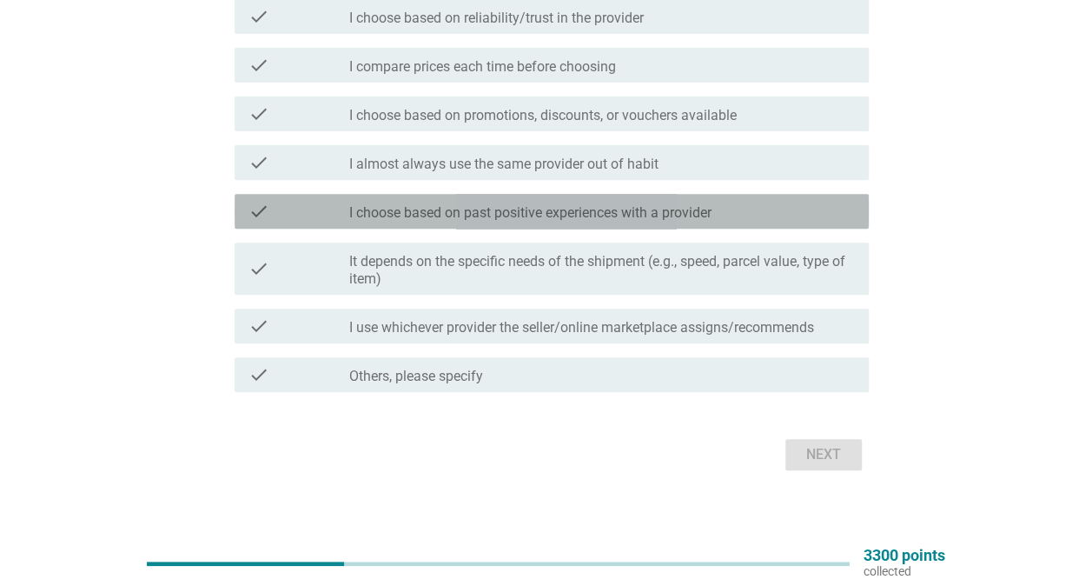
click at [643, 196] on div "check check_box_outline_blank I choose based on past positive experiences with …" at bounding box center [552, 211] width 634 height 35
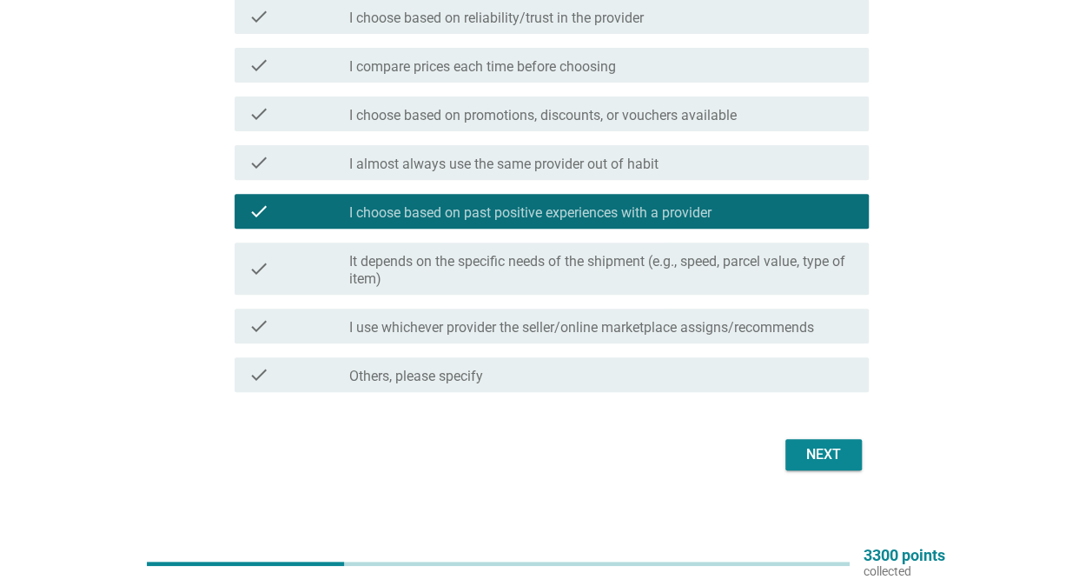
click at [843, 458] on div "Next" at bounding box center [823, 454] width 49 height 21
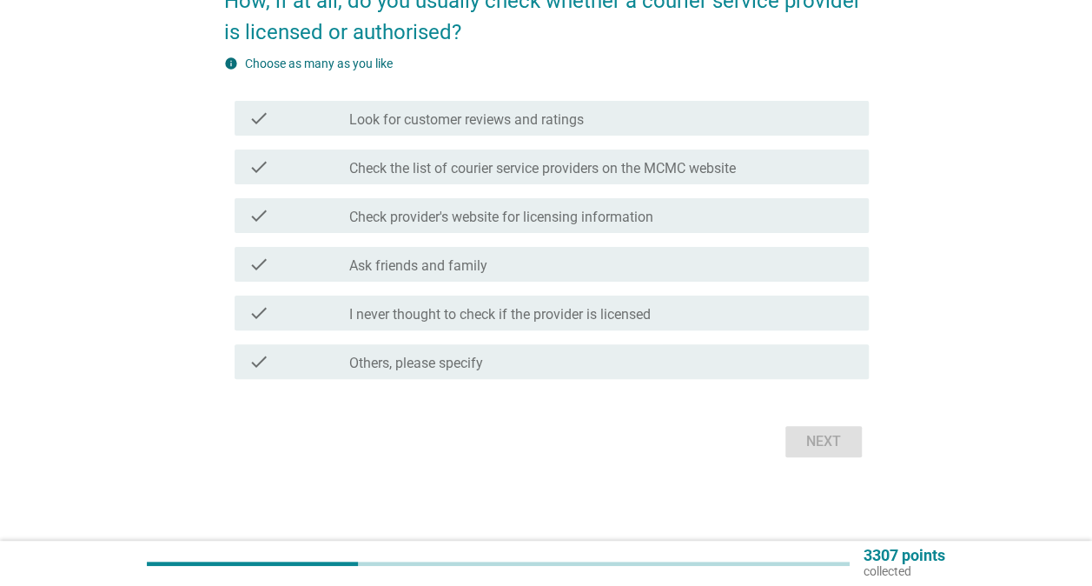
scroll to position [0, 0]
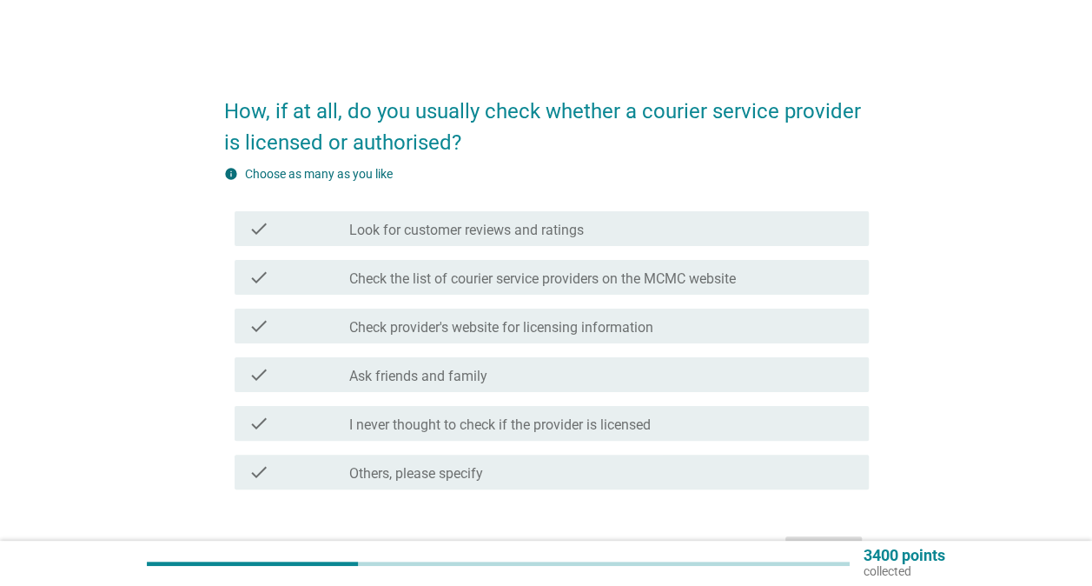
click at [593, 361] on div "check check_box_outline_blank Ask friends and family" at bounding box center [552, 374] width 634 height 35
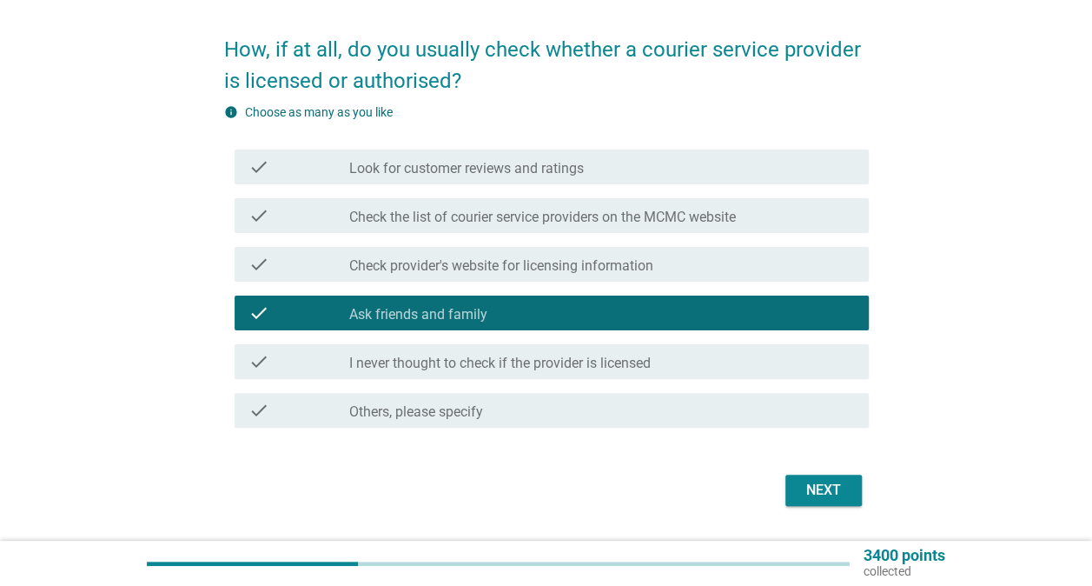
scroll to position [110, 0]
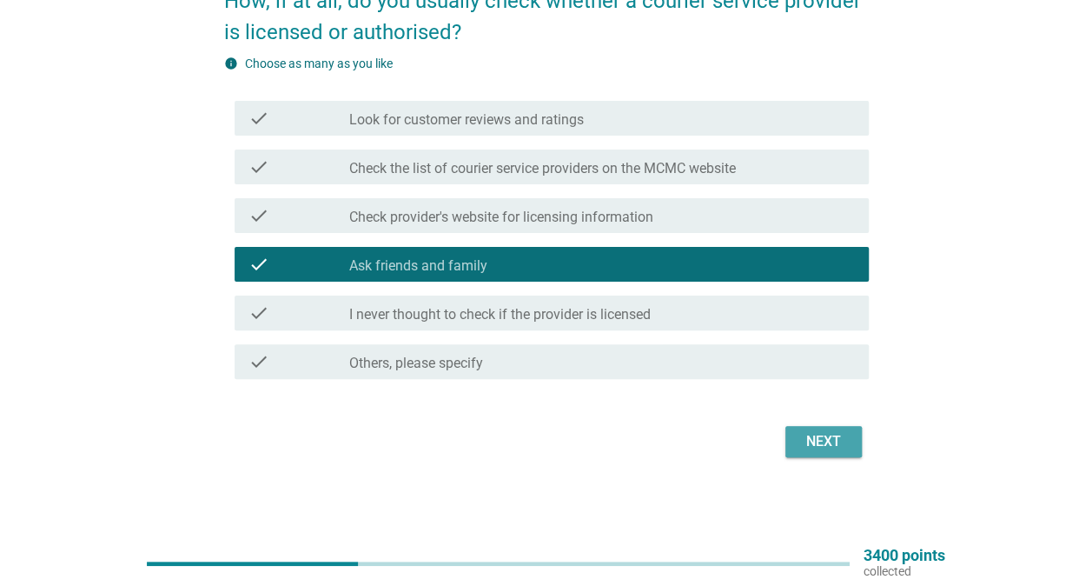
click at [823, 431] on div "Next" at bounding box center [823, 441] width 49 height 21
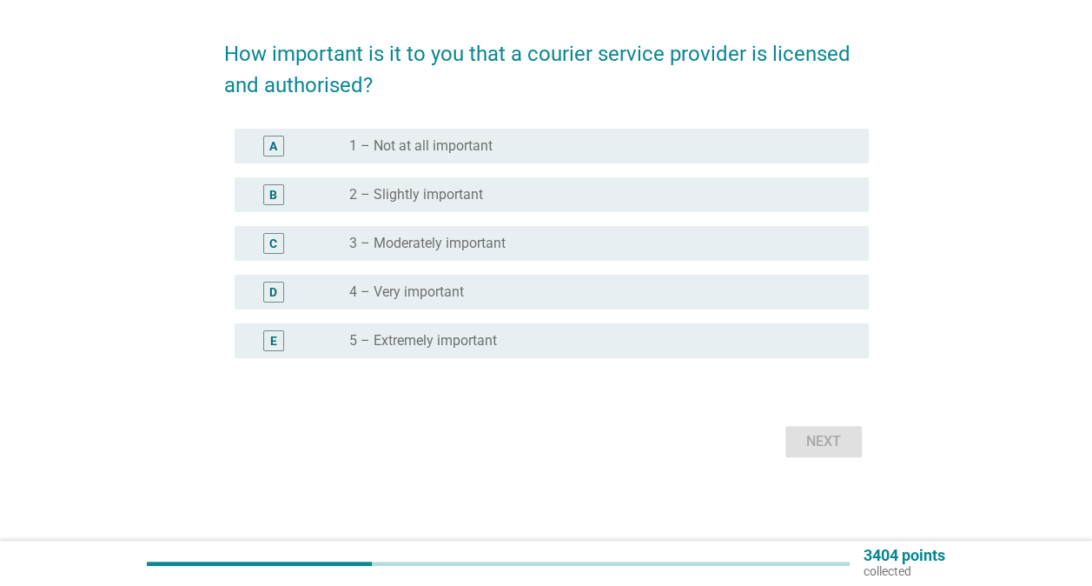
scroll to position [0, 0]
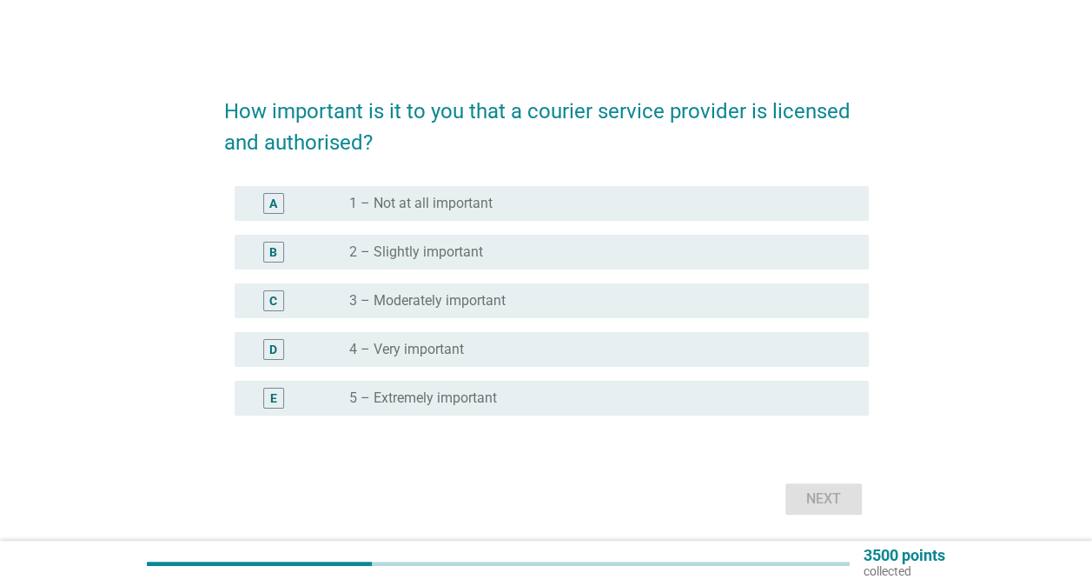
click at [662, 258] on div "radio_button_unchecked 2 – Slightly important" at bounding box center [595, 251] width 492 height 17
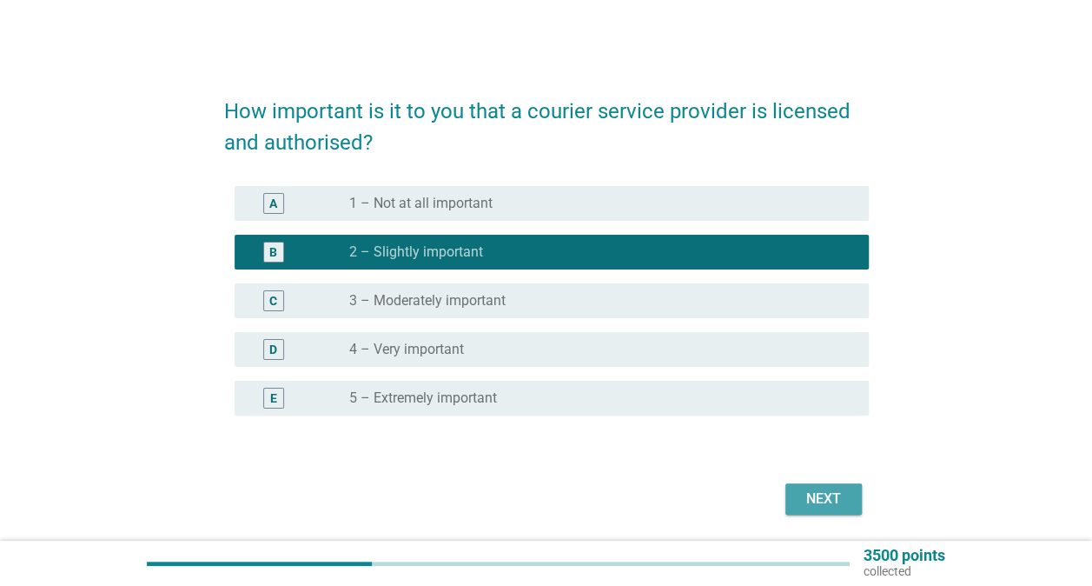
click at [826, 489] on div "Next" at bounding box center [823, 498] width 49 height 21
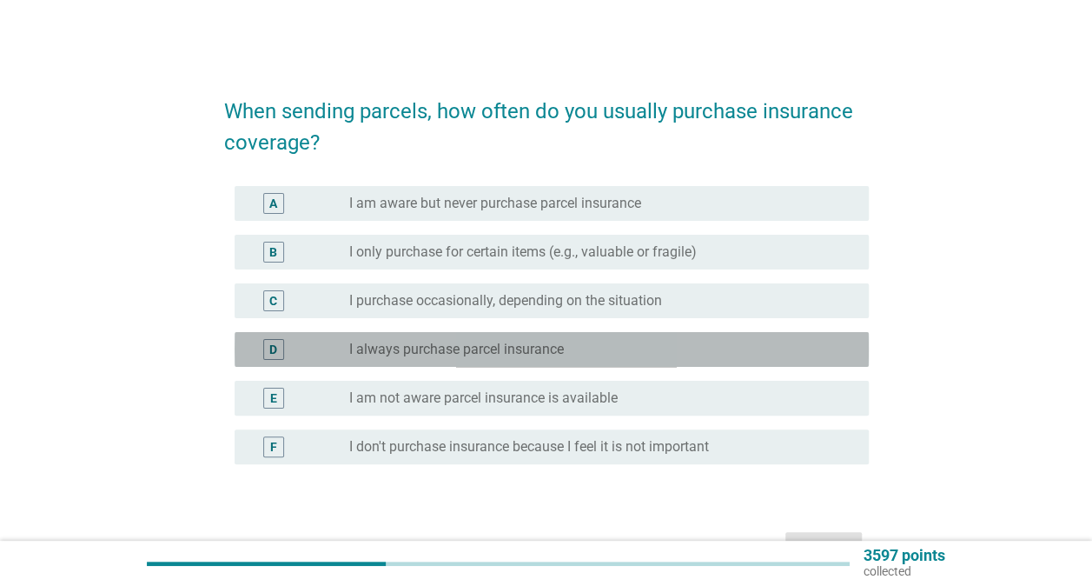
click at [530, 364] on div "D radio_button_unchecked I always purchase parcel insurance" at bounding box center [552, 349] width 634 height 35
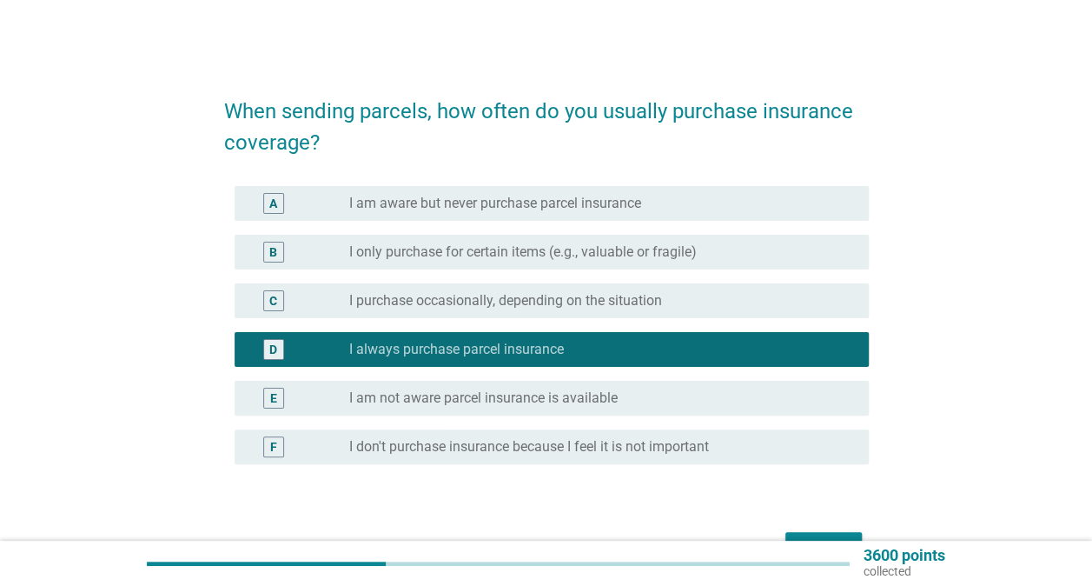
click at [805, 532] on button "Next" at bounding box center [823, 547] width 76 height 31
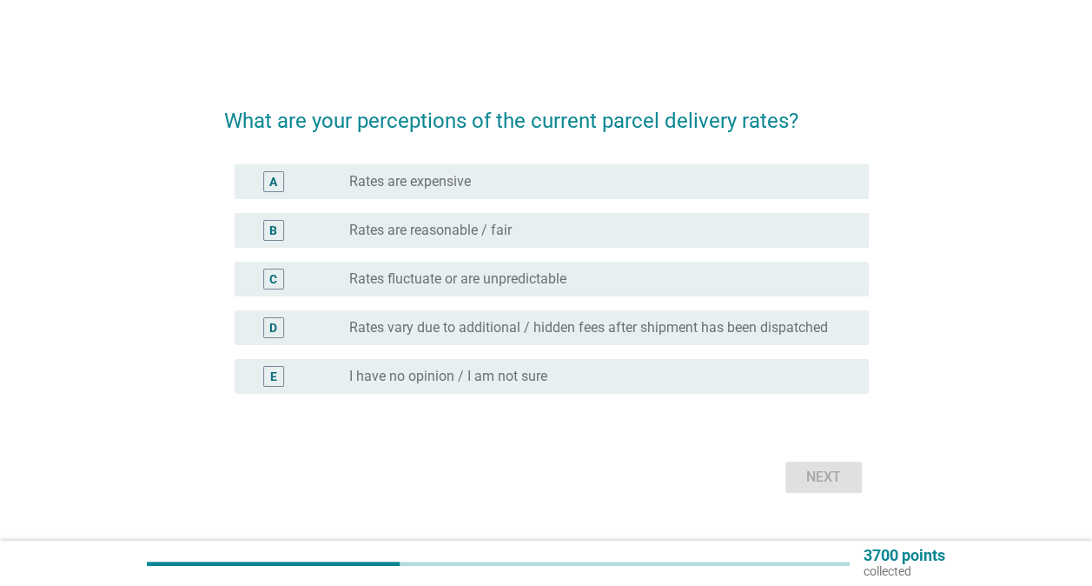
click at [462, 345] on div "D radio_button_unchecked Rates vary due to additional / hidden fees after shipm…" at bounding box center [546, 327] width 645 height 49
click at [464, 334] on label "Rates vary due to additional / hidden fees after shipment has been dispatched" at bounding box center [588, 327] width 479 height 17
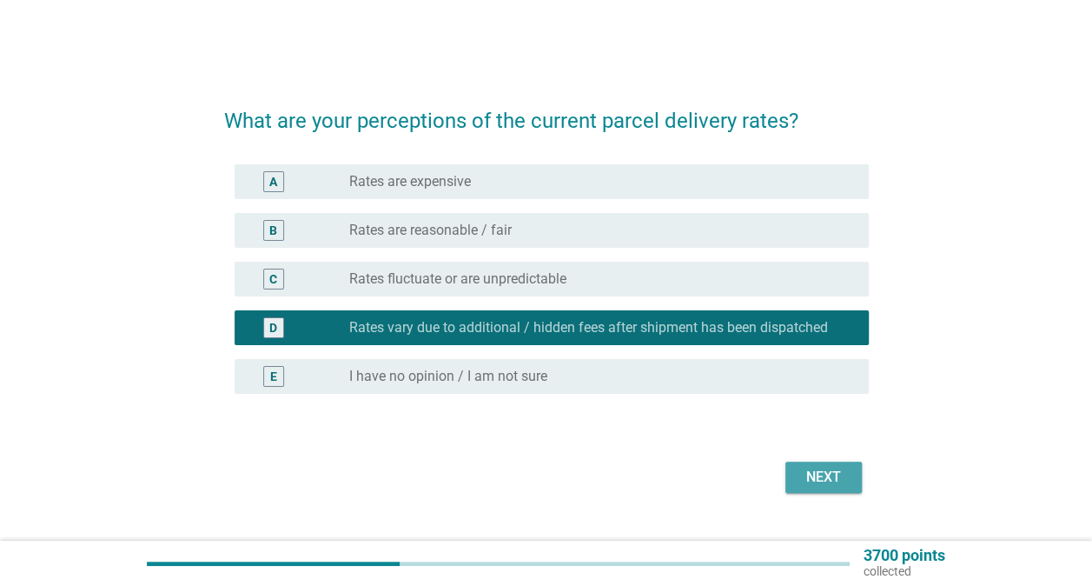
click at [817, 475] on div "Next" at bounding box center [823, 477] width 49 height 21
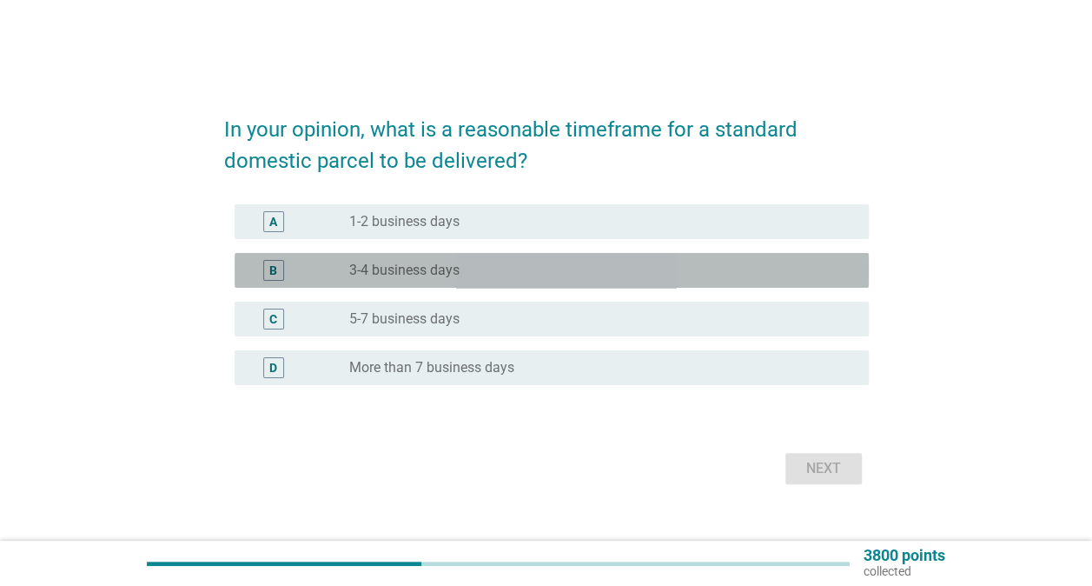
click at [487, 257] on div "B radio_button_unchecked 3-4 business days" at bounding box center [552, 270] width 634 height 35
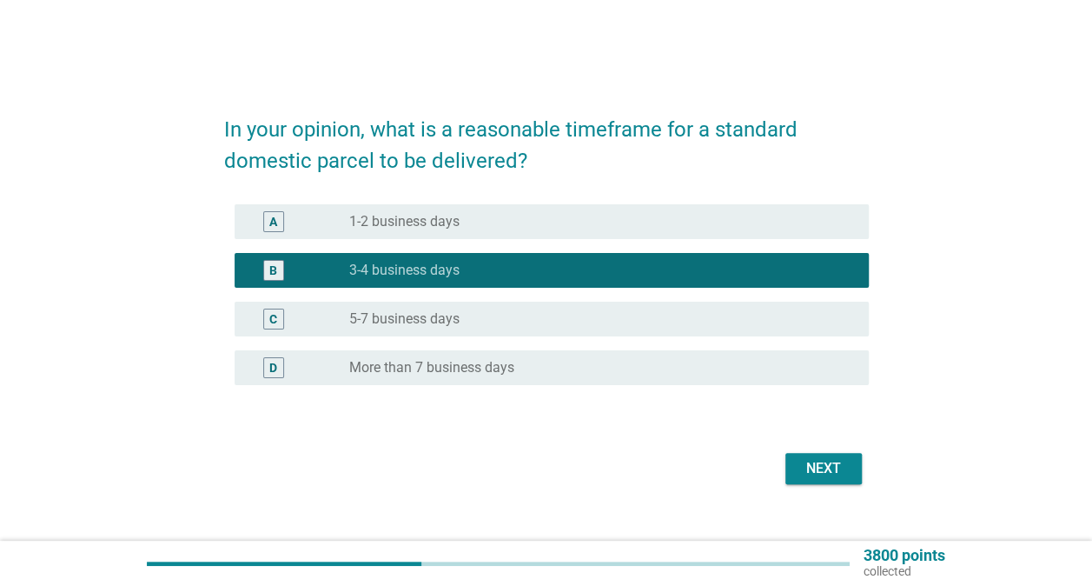
click at [836, 464] on div "Next" at bounding box center [823, 468] width 49 height 21
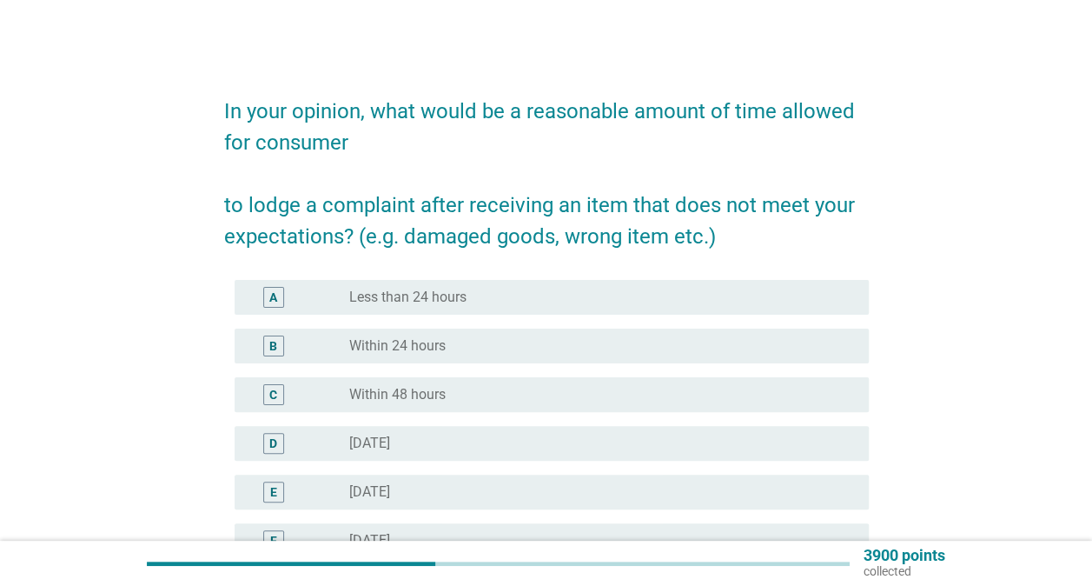
click at [476, 440] on div "radio_button_unchecked [DATE]" at bounding box center [595, 442] width 492 height 17
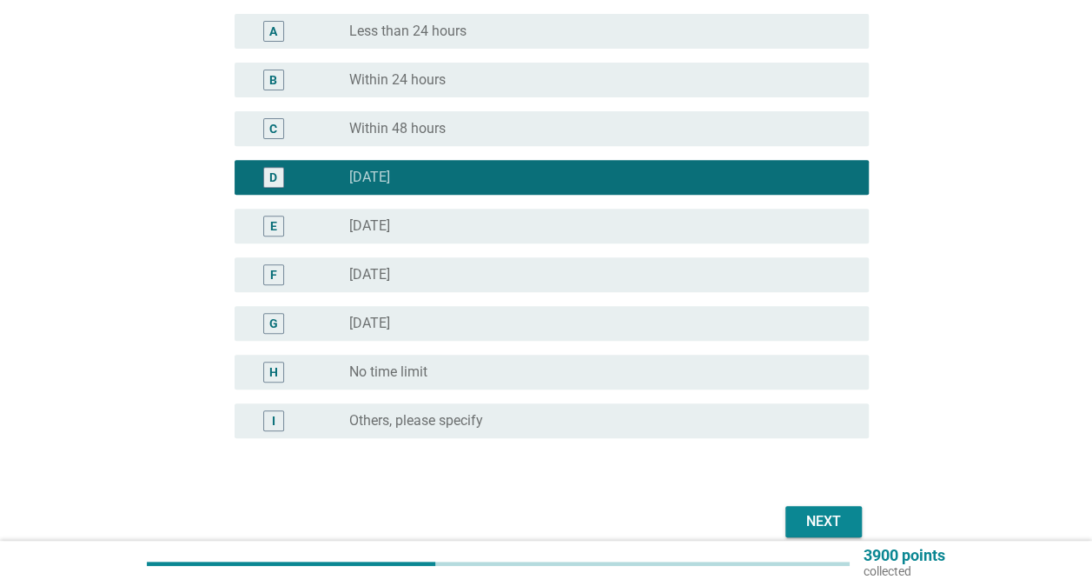
scroll to position [346, 0]
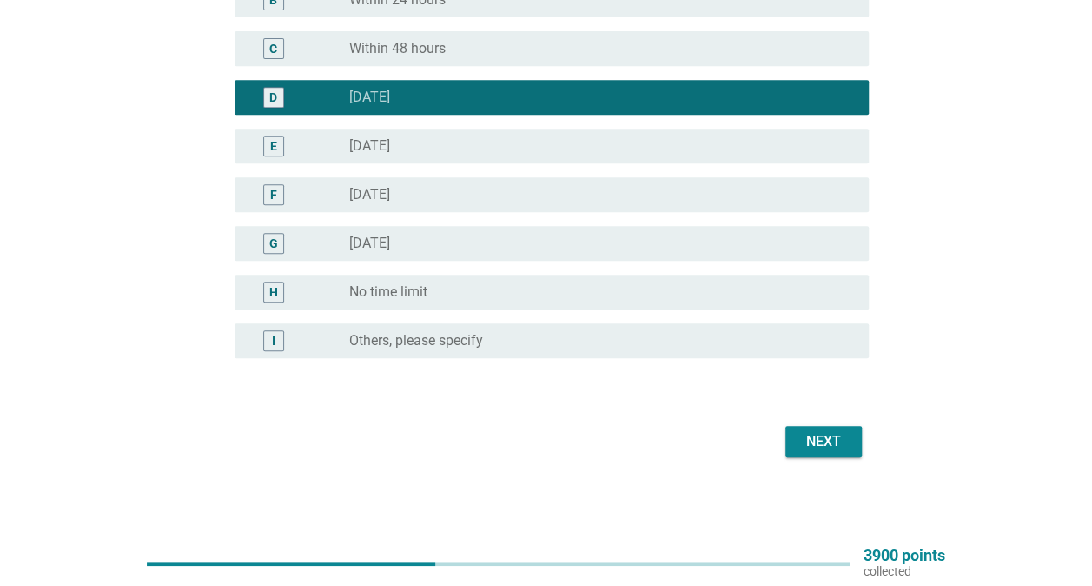
click at [836, 443] on div "Next" at bounding box center [823, 441] width 49 height 21
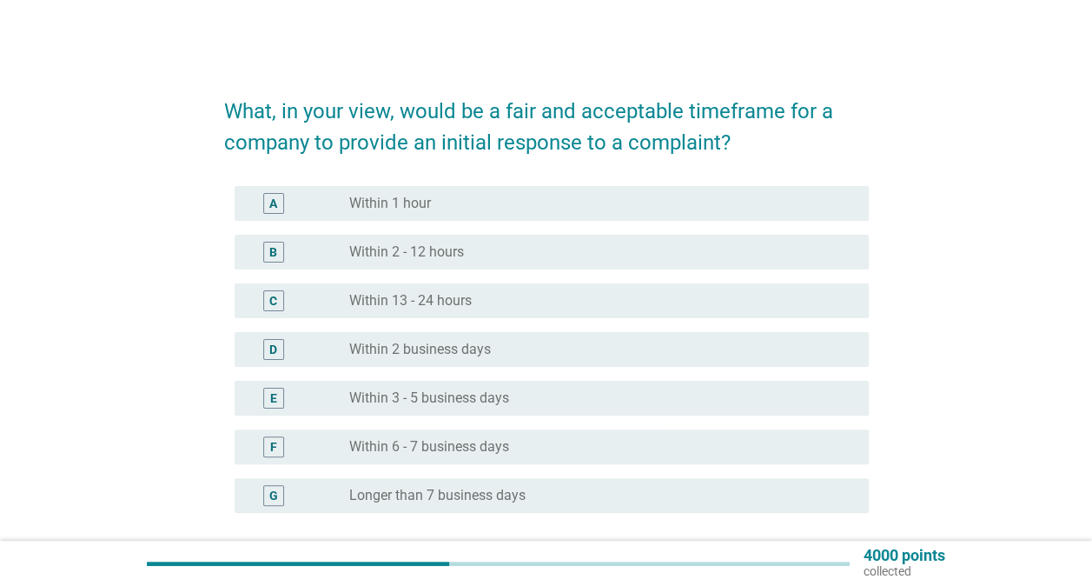
click at [480, 282] on div "C radio_button_unchecked Within 13 - 24 hours" at bounding box center [546, 300] width 645 height 49
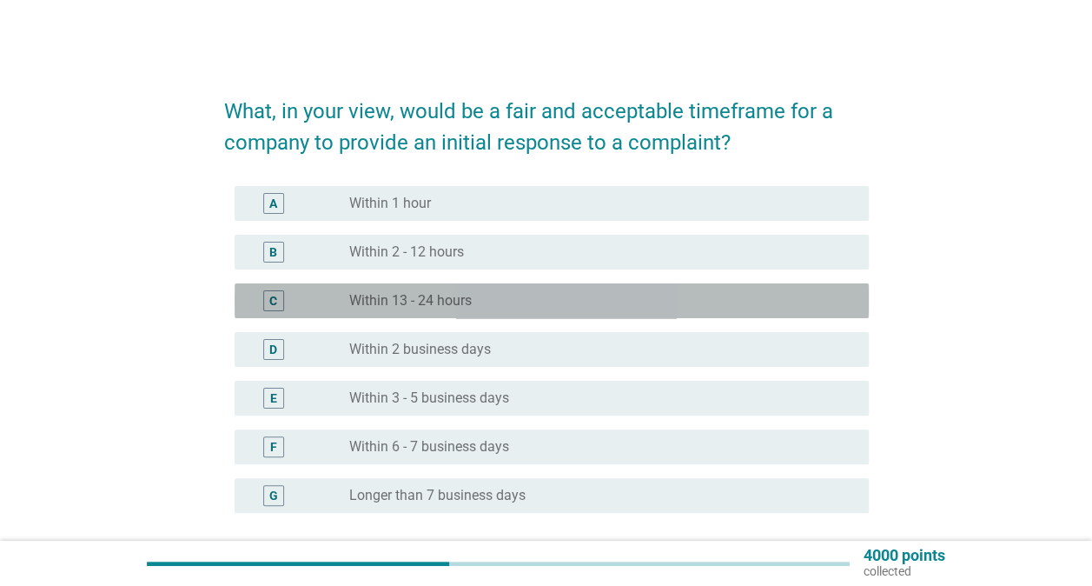
click at [478, 295] on div "radio_button_unchecked Within 13 - 24 hours" at bounding box center [595, 300] width 492 height 17
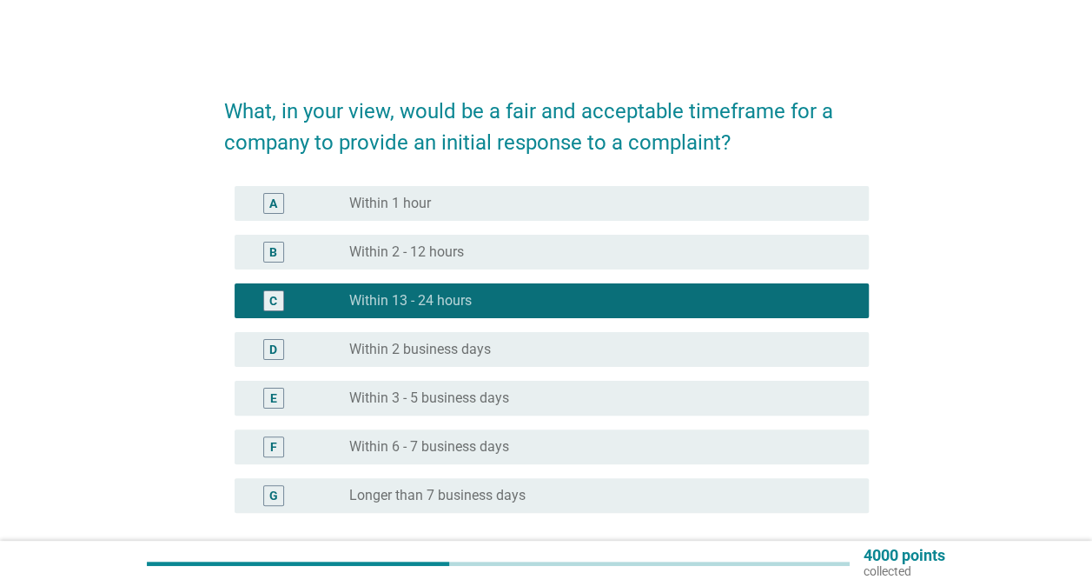
scroll to position [155, 0]
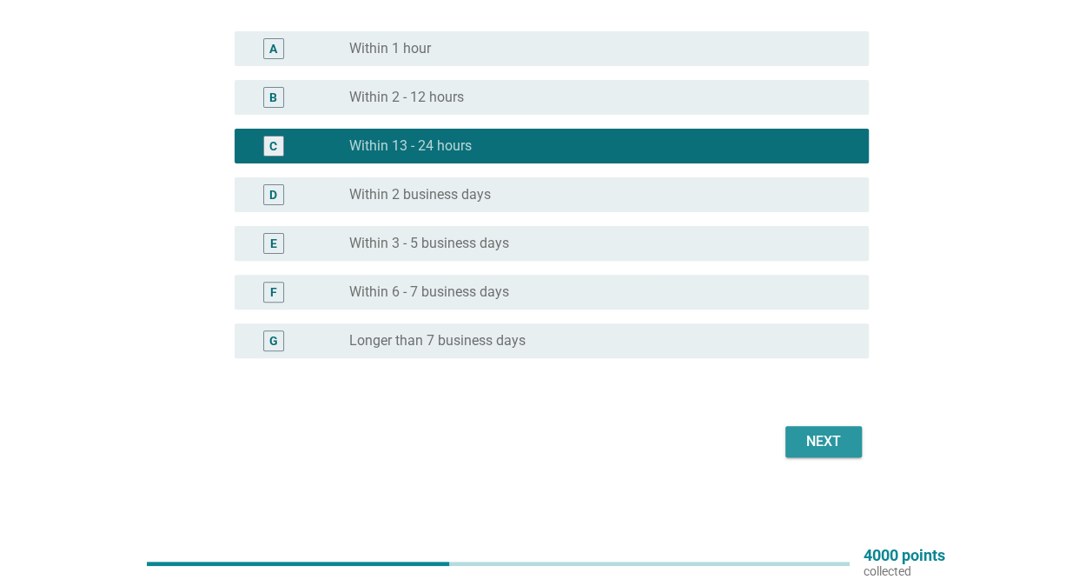
click at [806, 444] on div "Next" at bounding box center [823, 441] width 49 height 21
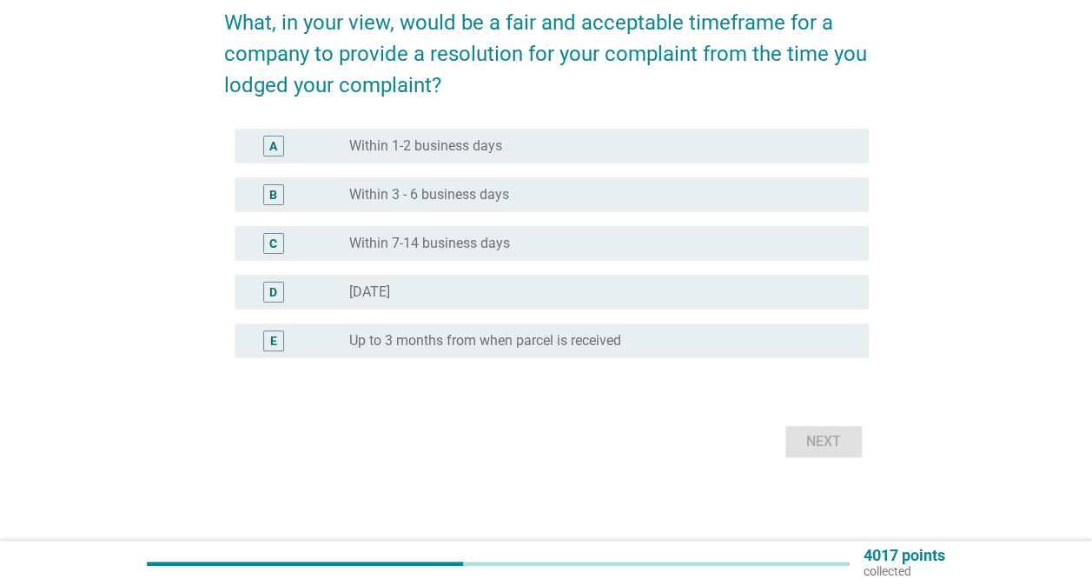
scroll to position [0, 0]
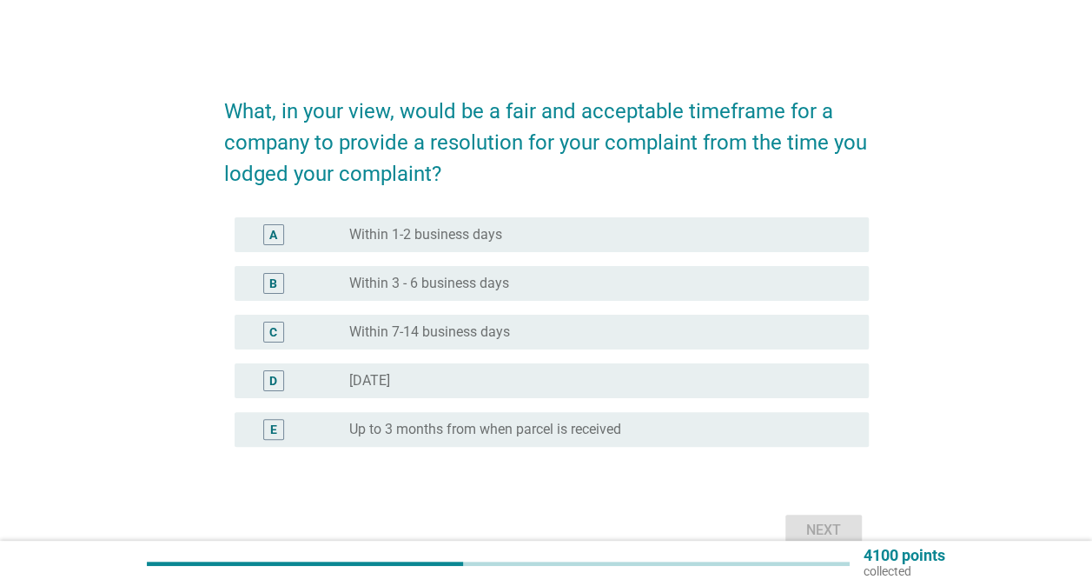
click at [493, 388] on div "radio_button_unchecked [DATE]" at bounding box center [595, 380] width 492 height 17
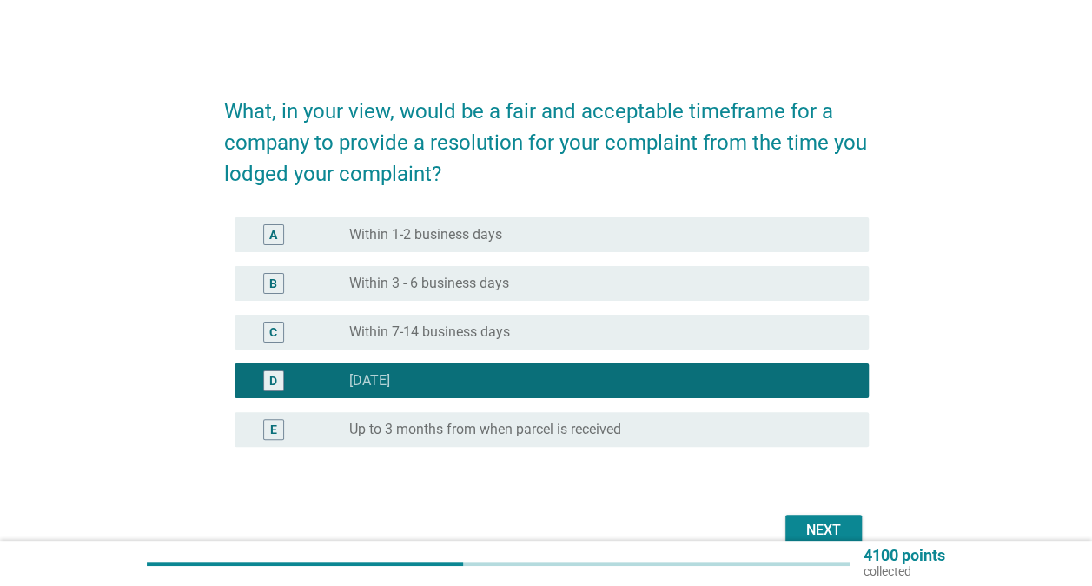
click at [637, 311] on div "C radio_button_unchecked Within 7-14 business days" at bounding box center [546, 332] width 645 height 49
click at [631, 282] on div "radio_button_unchecked Within 3 - 6 business days" at bounding box center [595, 283] width 492 height 17
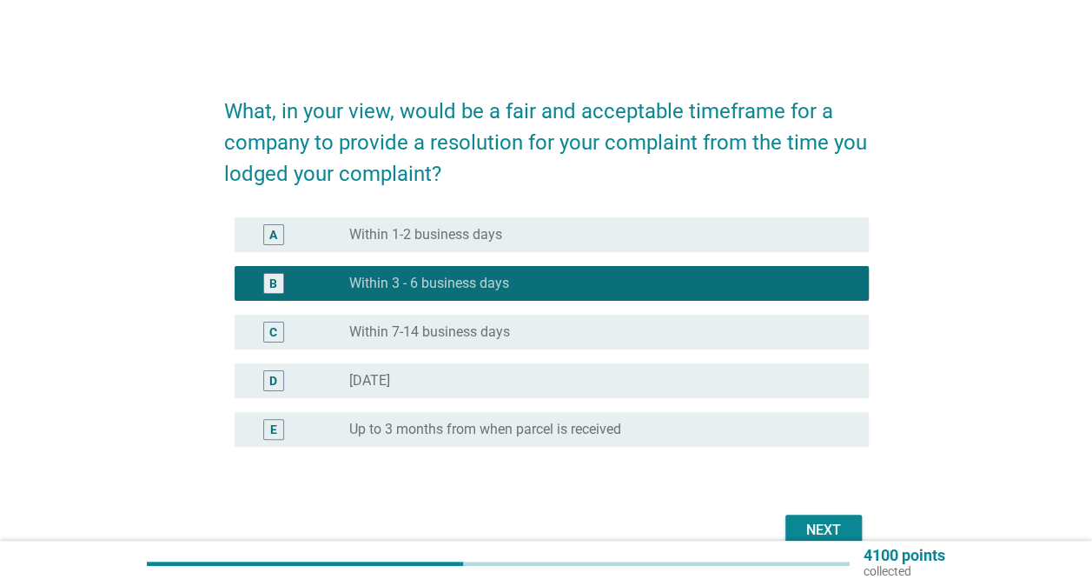
click at [618, 310] on div "C radio_button_unchecked Within 7-14 business days" at bounding box center [546, 332] width 645 height 49
click at [712, 339] on div "radio_button_unchecked Within 7-14 business days" at bounding box center [595, 331] width 492 height 17
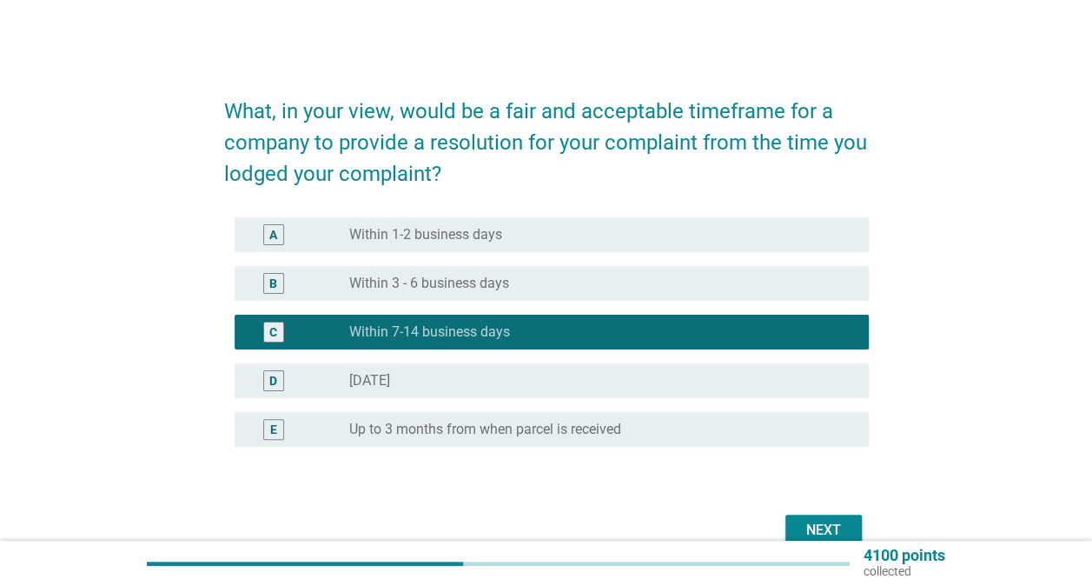
click at [825, 511] on div "Next" at bounding box center [546, 530] width 645 height 42
click at [822, 516] on button "Next" at bounding box center [823, 529] width 76 height 31
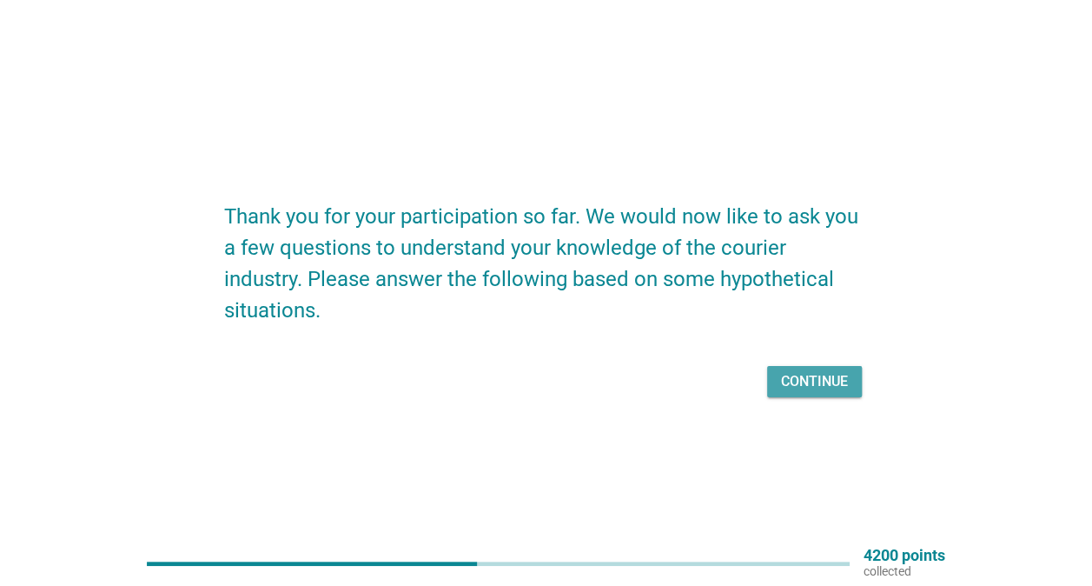
click at [848, 366] on button "Continue" at bounding box center [814, 381] width 95 height 31
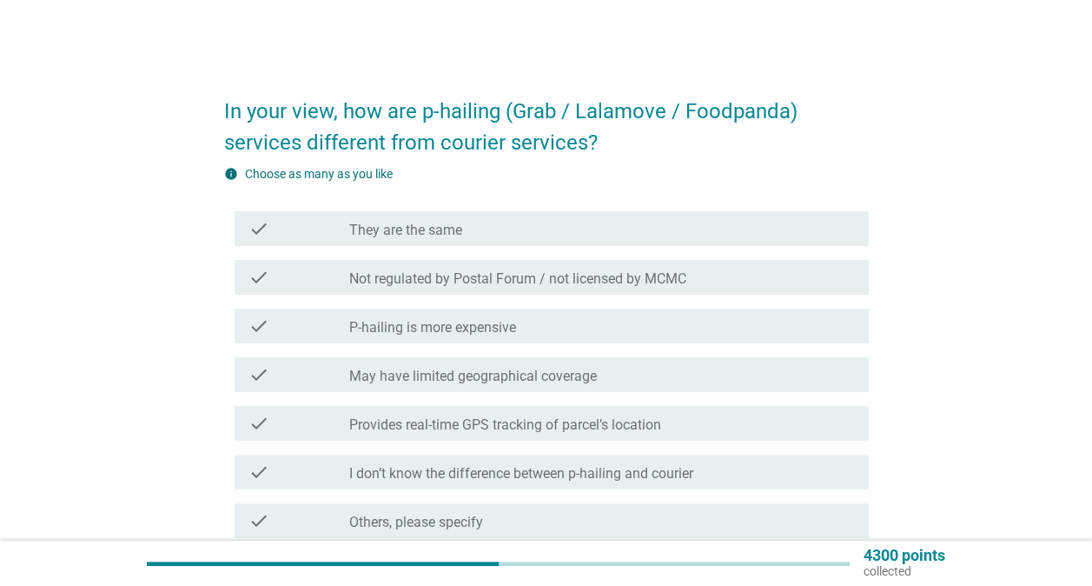
click at [714, 349] on div "check check_box_outline_blank P-hailing is more expensive" at bounding box center [546, 325] width 645 height 49
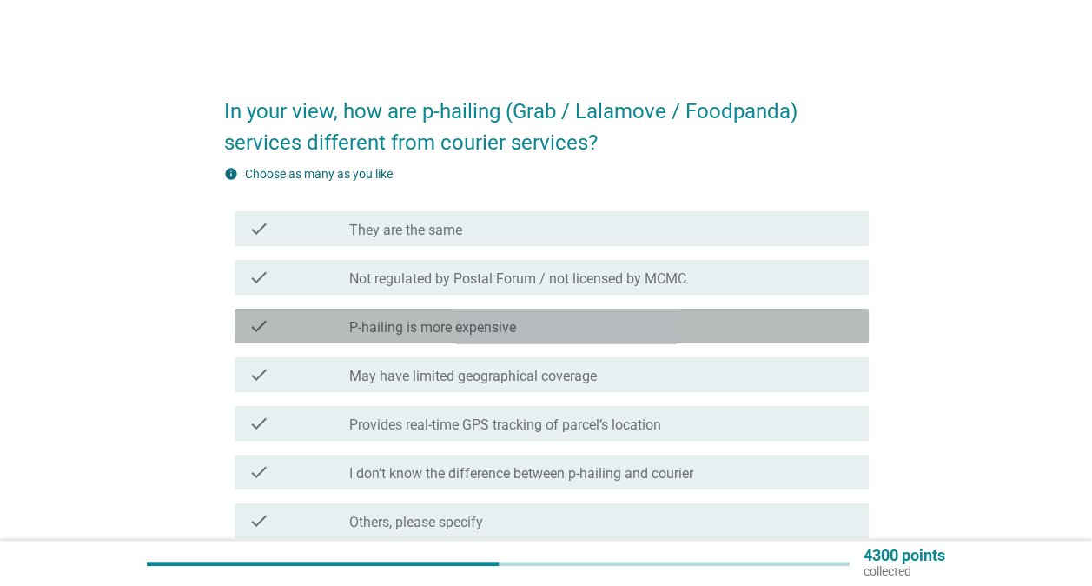
click at [718, 323] on div "check_box_outline_blank P-hailing is more expensive" at bounding box center [602, 325] width 506 height 21
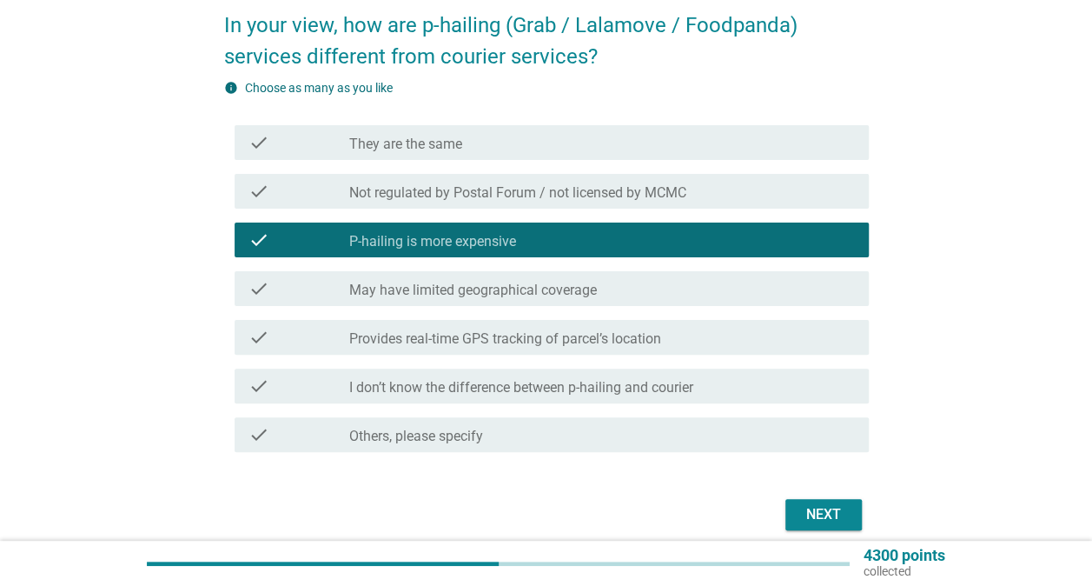
scroll to position [159, 0]
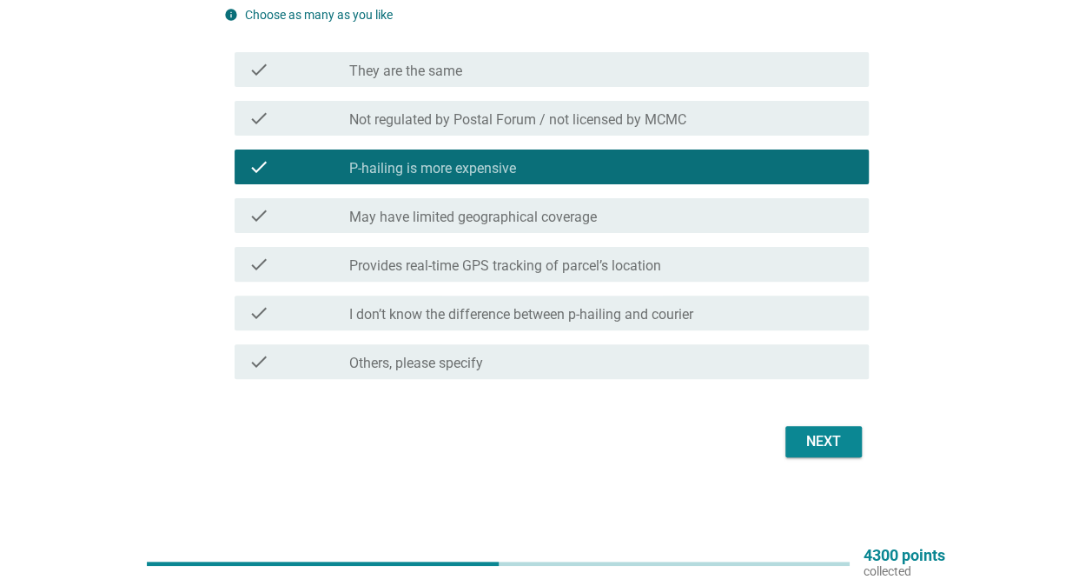
click at [842, 429] on button "Next" at bounding box center [823, 441] width 76 height 31
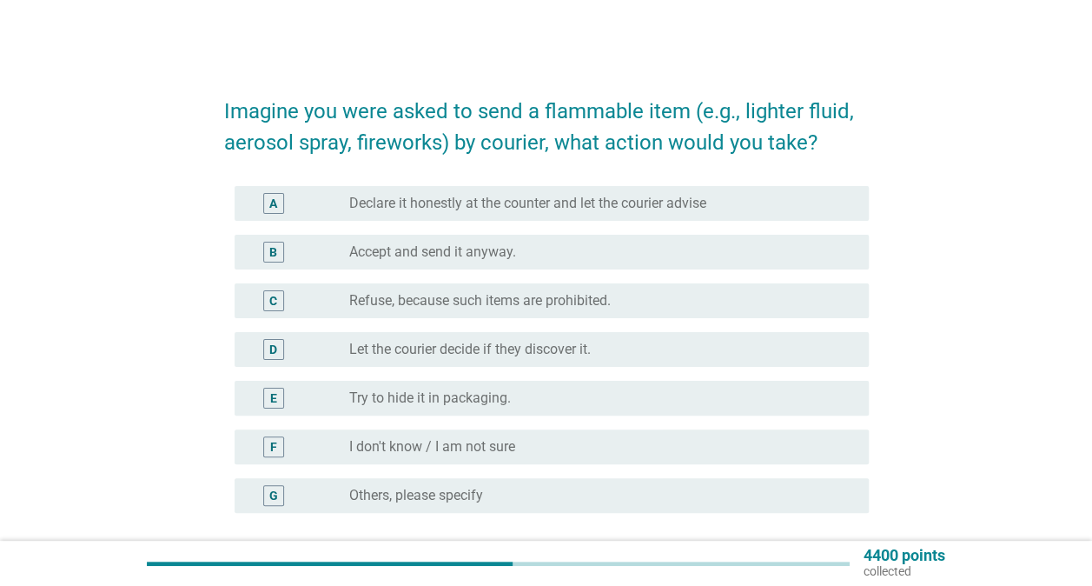
click at [607, 260] on div "radio_button_unchecked Accept and send it anyway." at bounding box center [595, 251] width 492 height 17
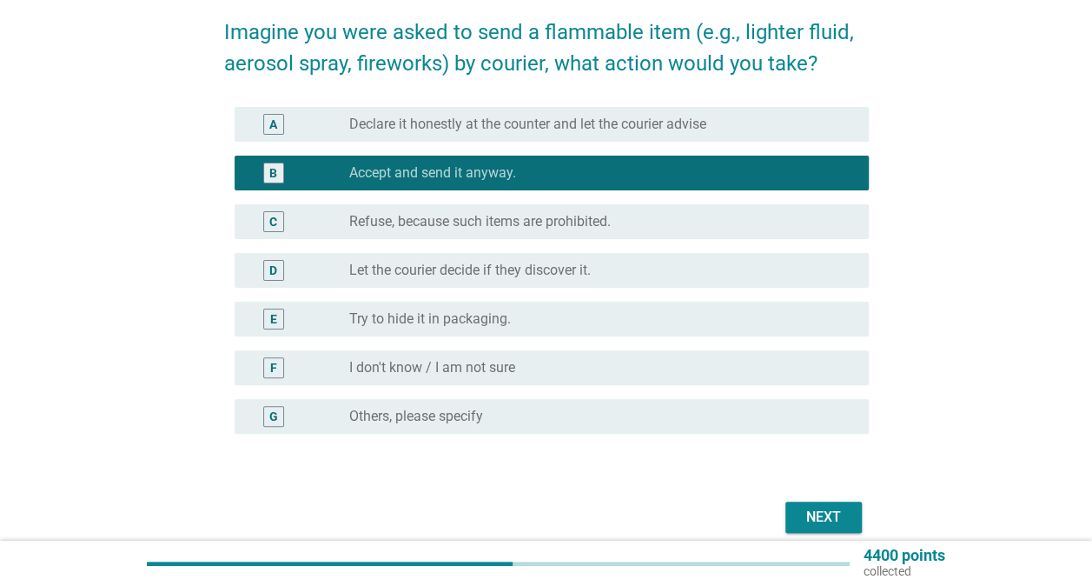
scroll to position [155, 0]
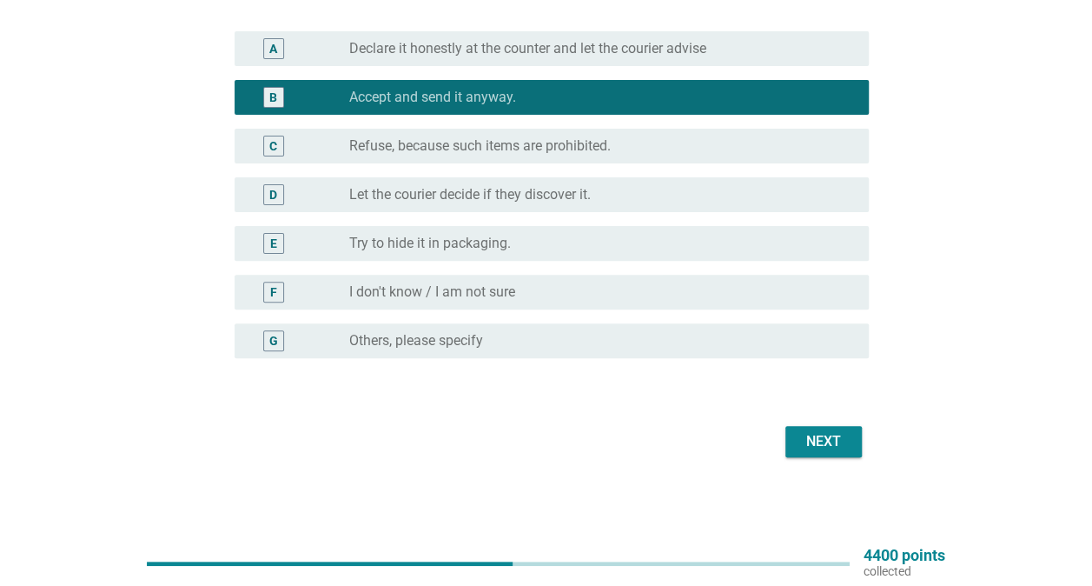
click at [804, 443] on div "Next" at bounding box center [823, 441] width 49 height 21
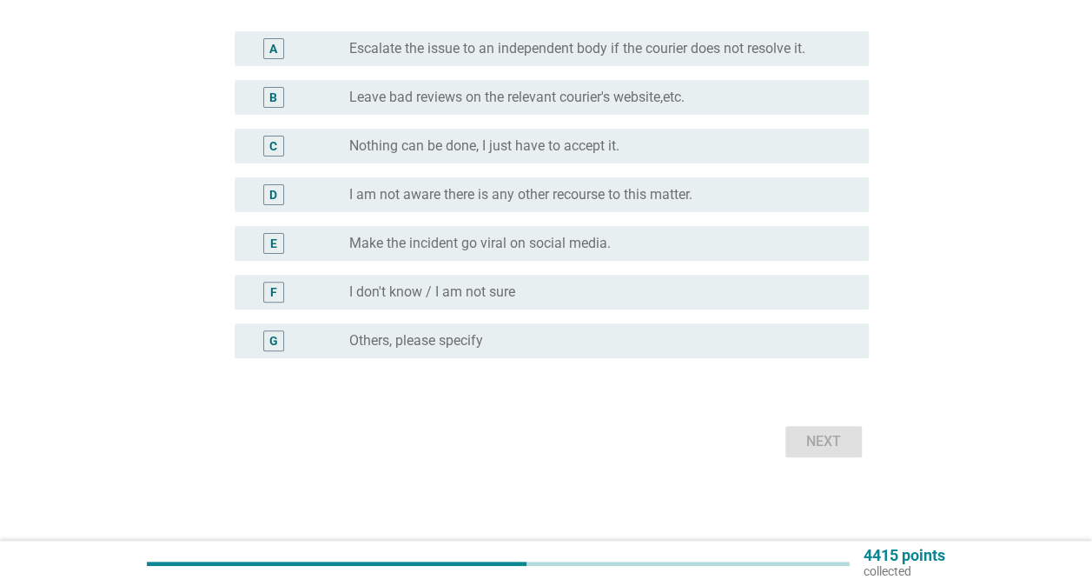
scroll to position [0, 0]
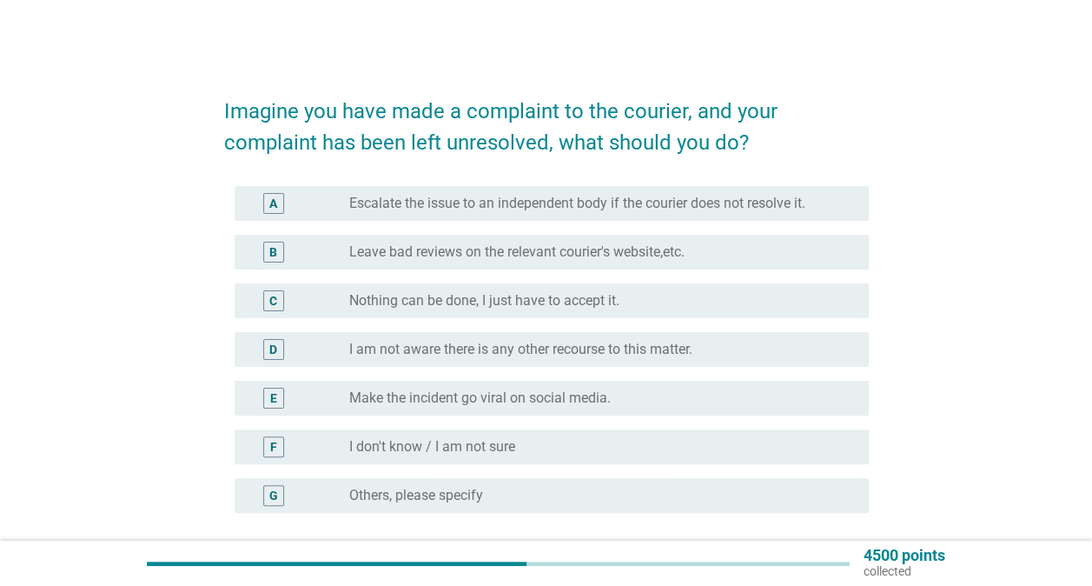
click at [615, 354] on label "I am not aware there is any other recourse to this matter." at bounding box center [520, 349] width 343 height 17
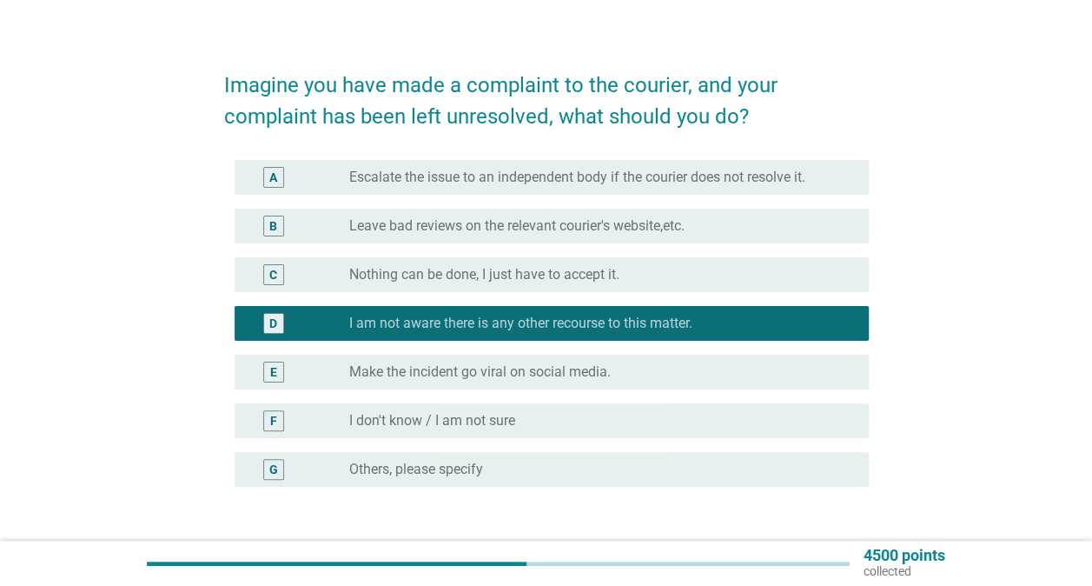
scroll to position [155, 0]
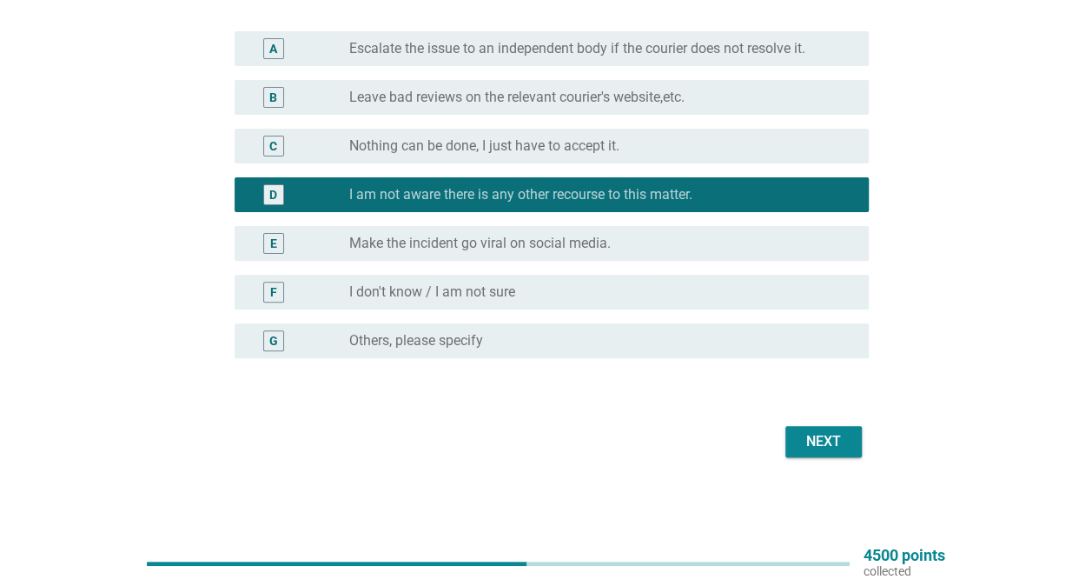
click at [820, 448] on div "Next" at bounding box center [823, 441] width 49 height 21
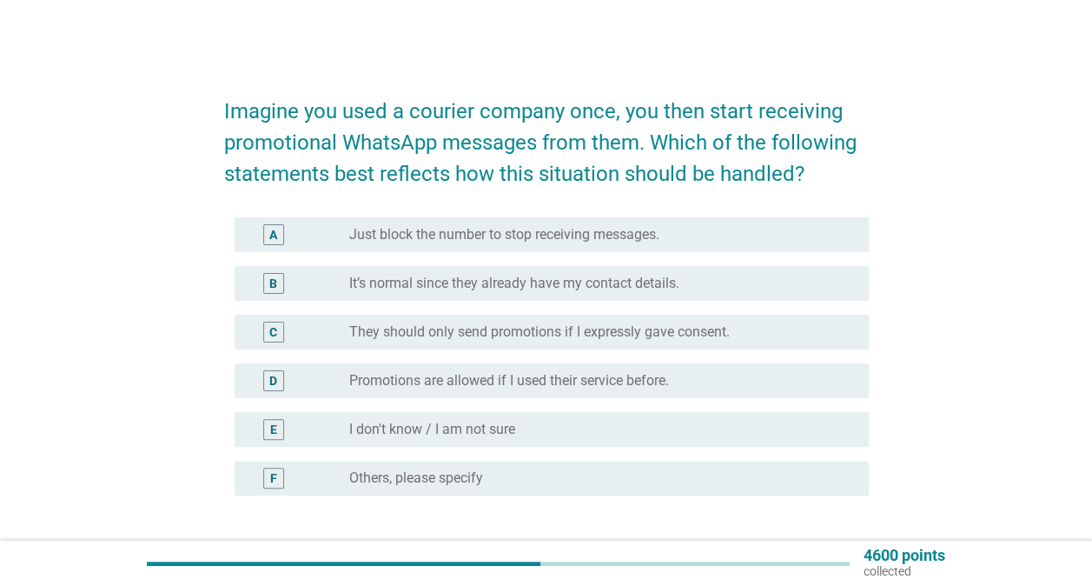
click at [716, 276] on div "radio_button_unchecked It’s normal since they already have my contact details." at bounding box center [595, 283] width 492 height 17
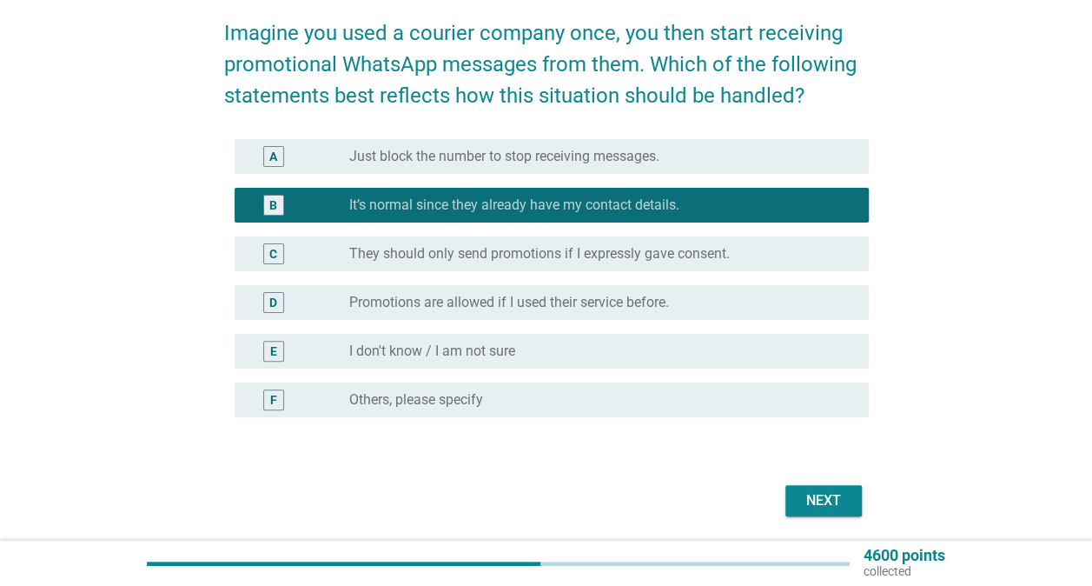
scroll to position [137, 0]
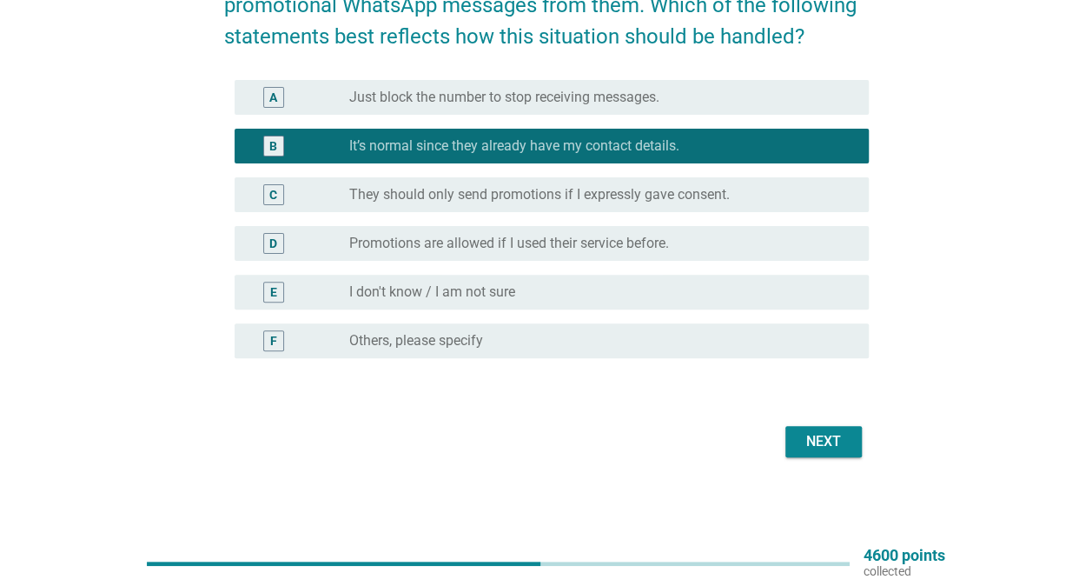
click at [816, 435] on div "Next" at bounding box center [823, 441] width 49 height 21
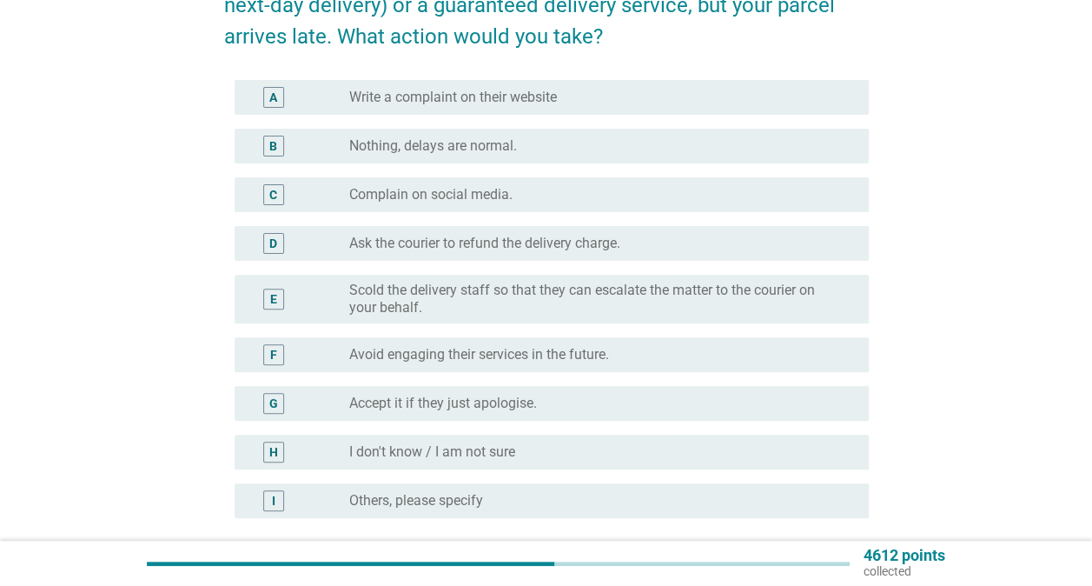
scroll to position [0, 0]
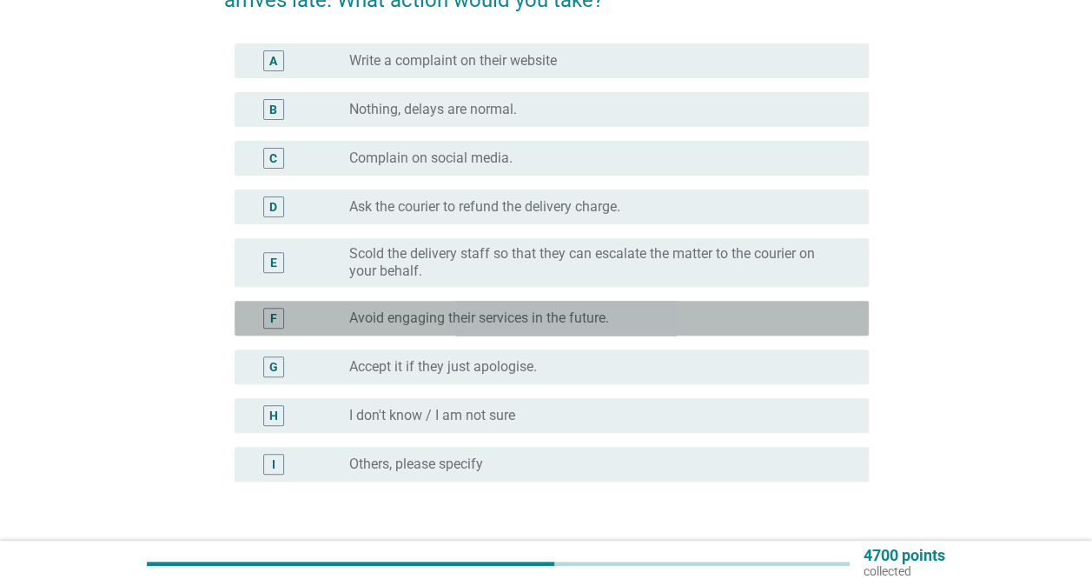
click at [538, 331] on div "F radio_button_unchecked Avoid engaging their services in the future." at bounding box center [552, 318] width 634 height 35
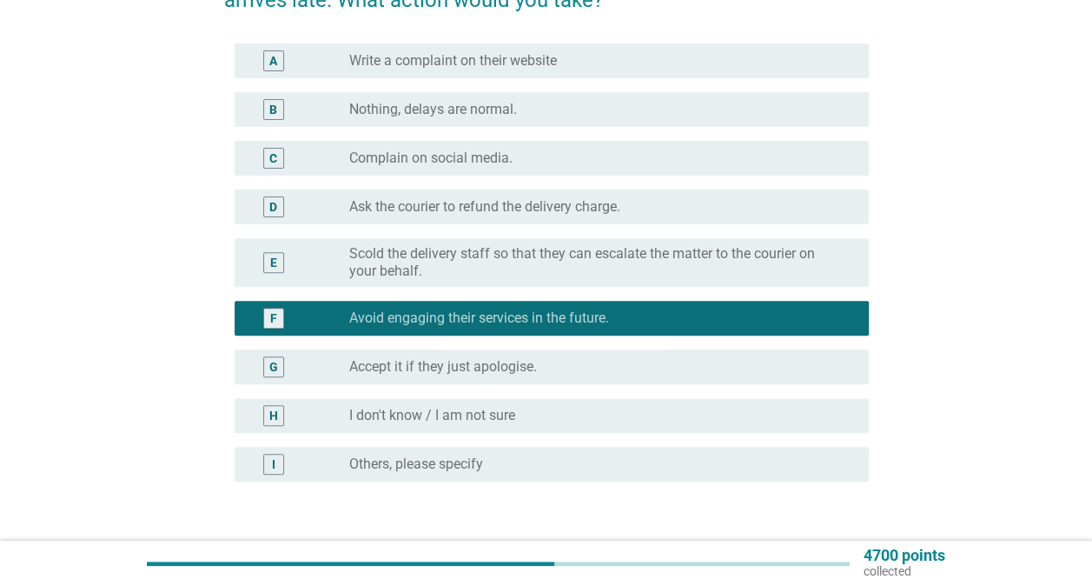
scroll to position [297, 0]
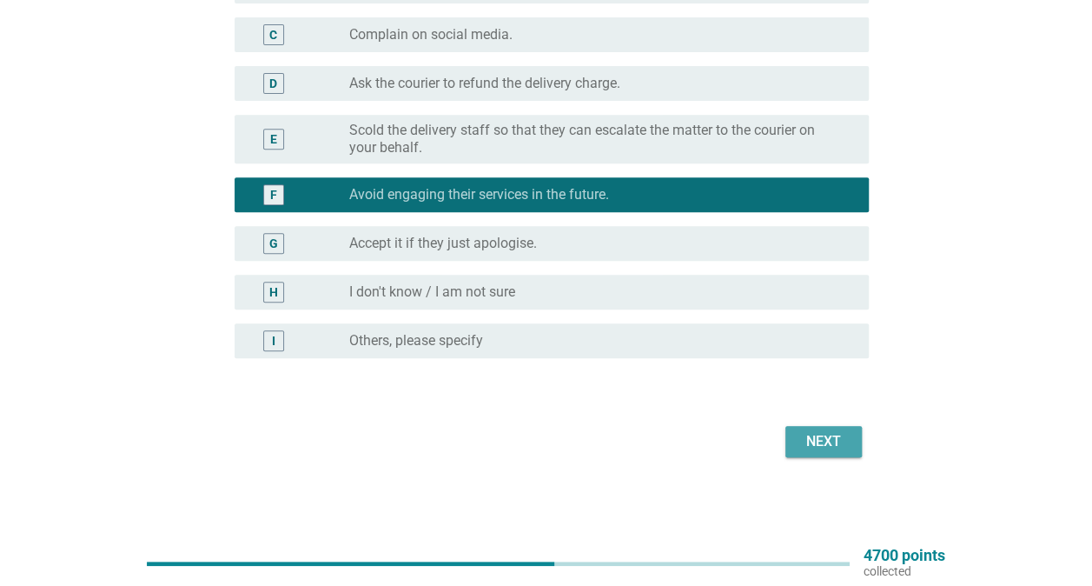
click at [822, 448] on div "Next" at bounding box center [823, 441] width 49 height 21
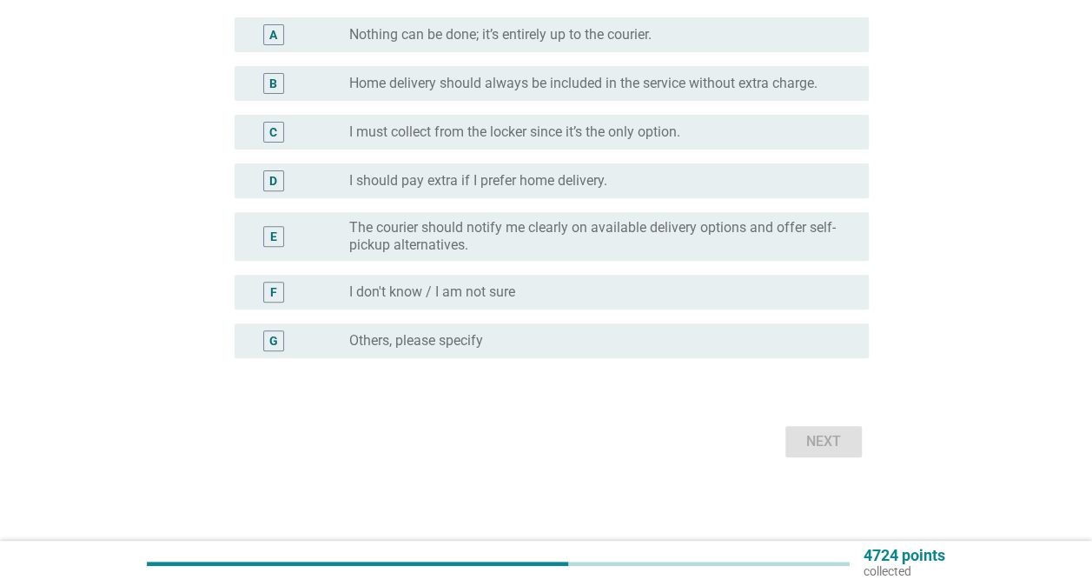
scroll to position [0, 0]
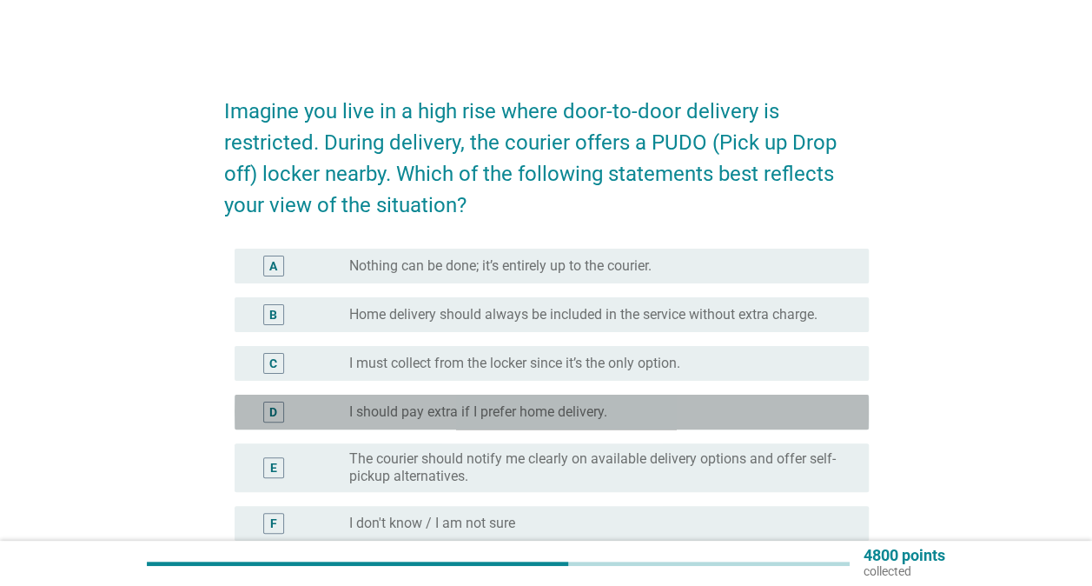
click at [620, 410] on div "radio_button_unchecked I should pay extra if I prefer home delivery." at bounding box center [595, 411] width 492 height 17
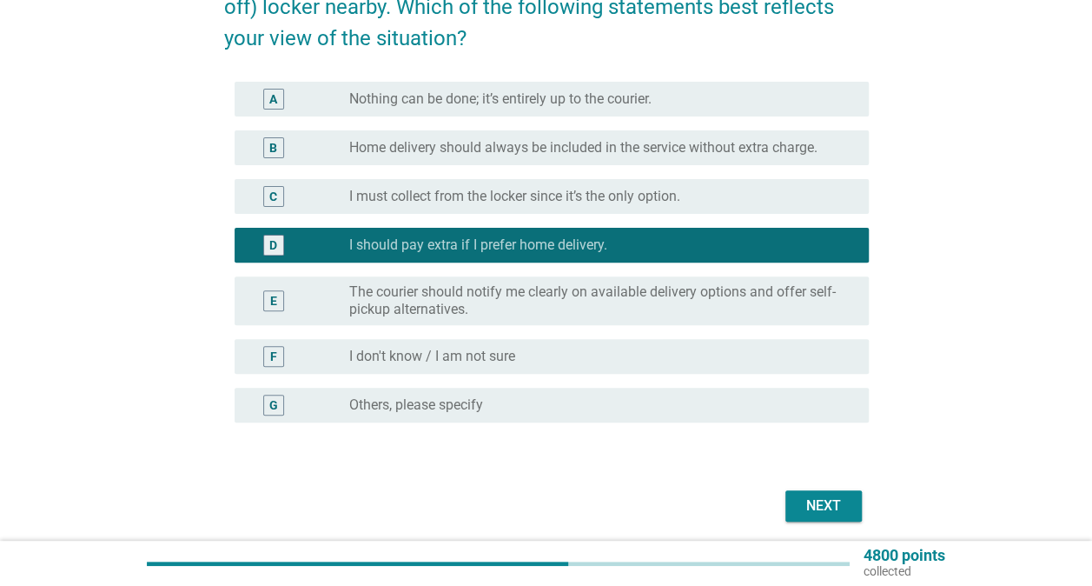
scroll to position [231, 0]
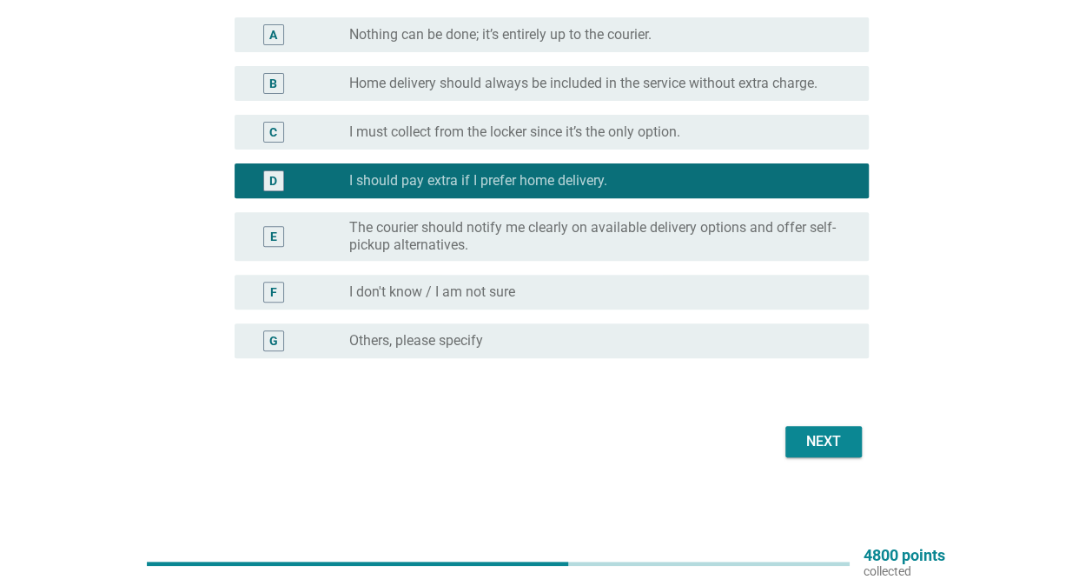
click at [589, 162] on div "D radio_button_checked I should pay extra if I prefer home delivery." at bounding box center [546, 180] width 645 height 49
click at [592, 145] on div "C radio_button_unchecked I must collect from the locker since it’s the only opt…" at bounding box center [552, 132] width 634 height 35
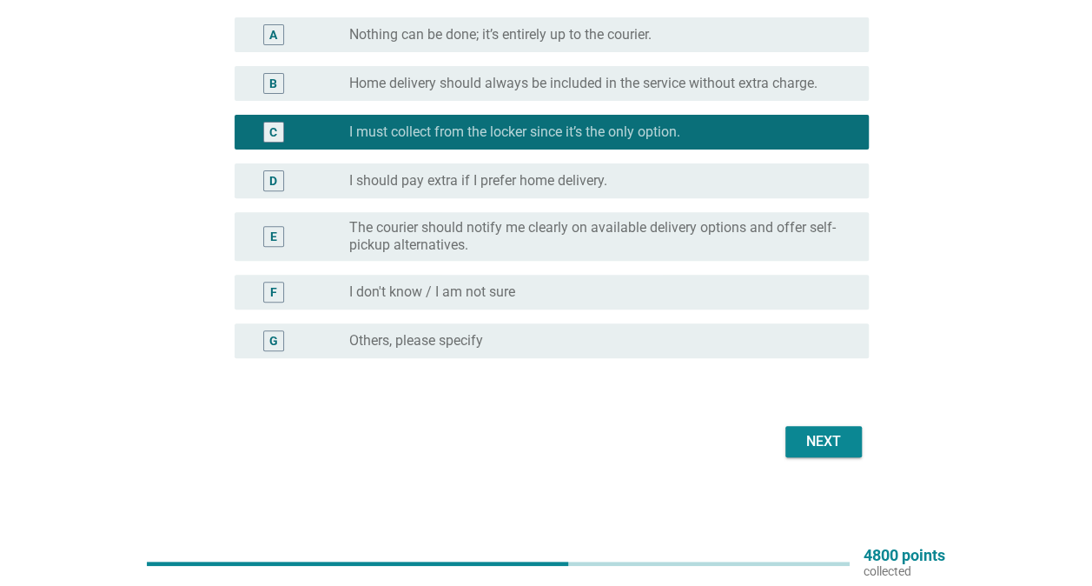
click at [803, 441] on div "Next" at bounding box center [823, 441] width 49 height 21
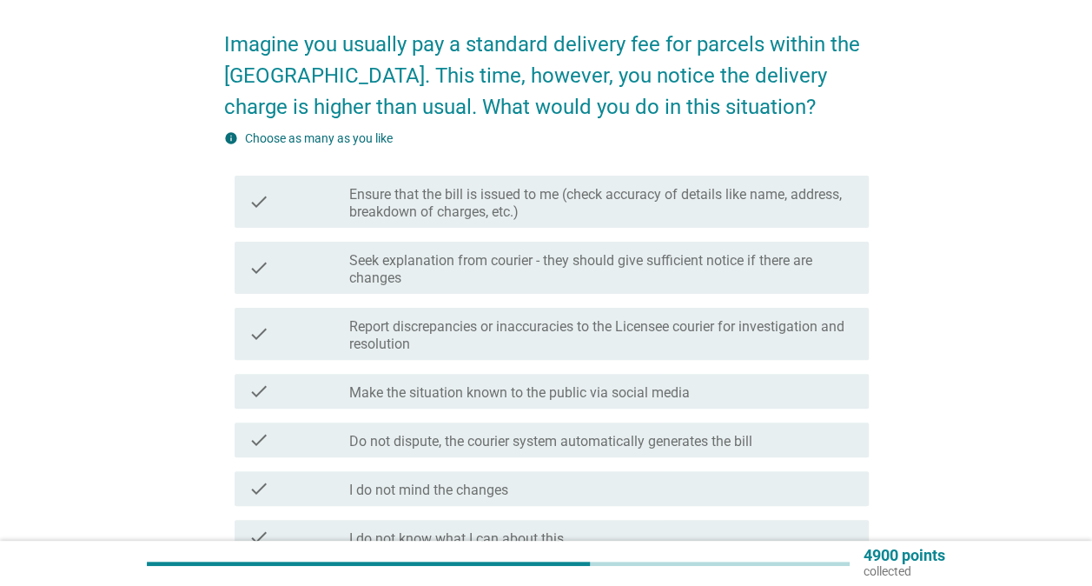
scroll to position [174, 0]
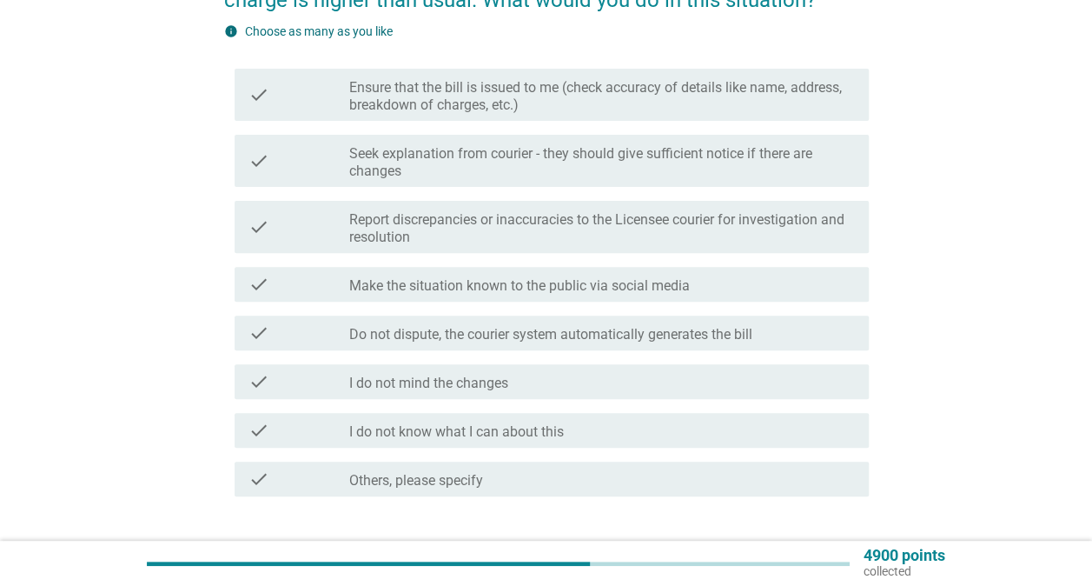
click at [631, 224] on label "Report discrepancies or inaccuracies to the Licensee courier for investigation …" at bounding box center [602, 228] width 506 height 35
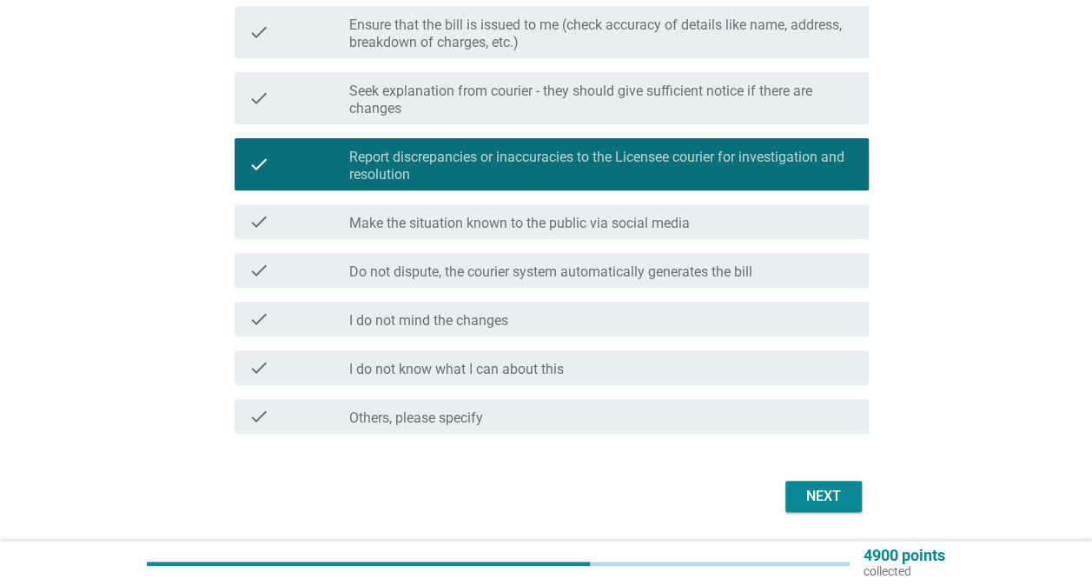
scroll to position [291, 0]
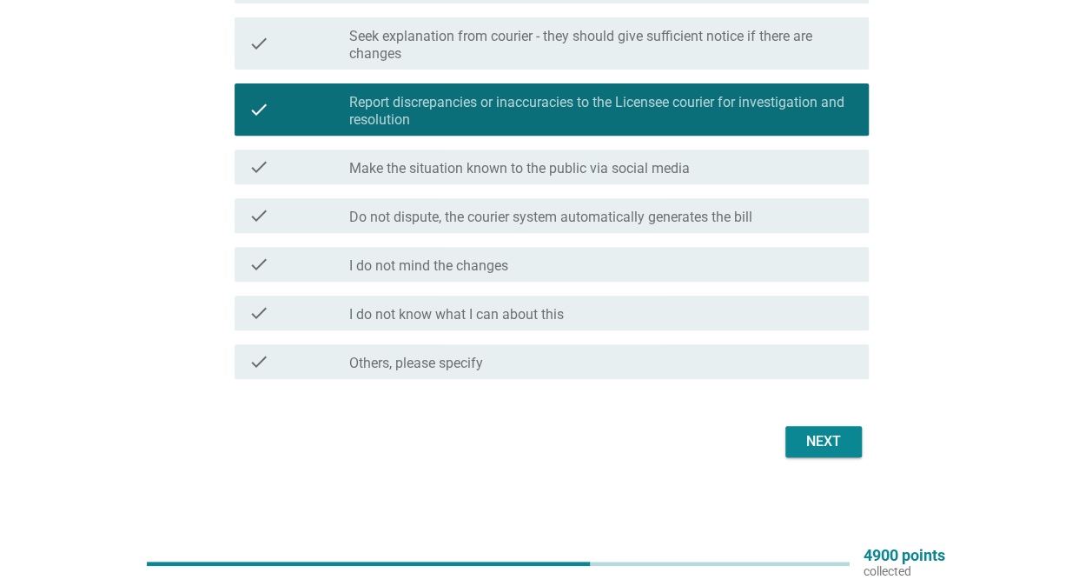
click at [815, 422] on div "Next" at bounding box center [546, 442] width 645 height 42
click at [815, 433] on div "Next" at bounding box center [823, 441] width 49 height 21
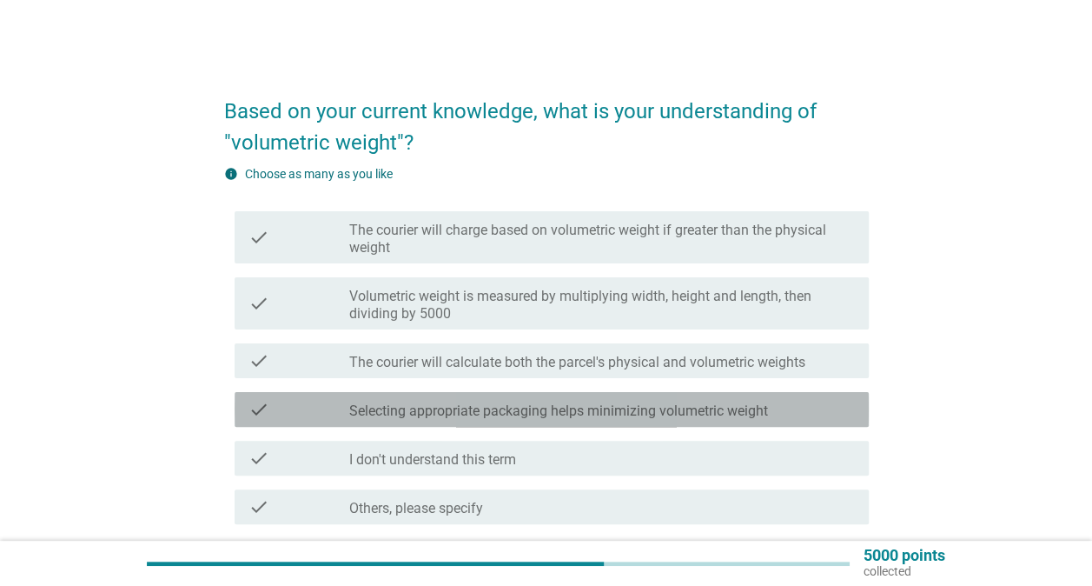
click at [670, 415] on label "Selecting appropriate packaging helps minimizing volumetric weight" at bounding box center [558, 410] width 419 height 17
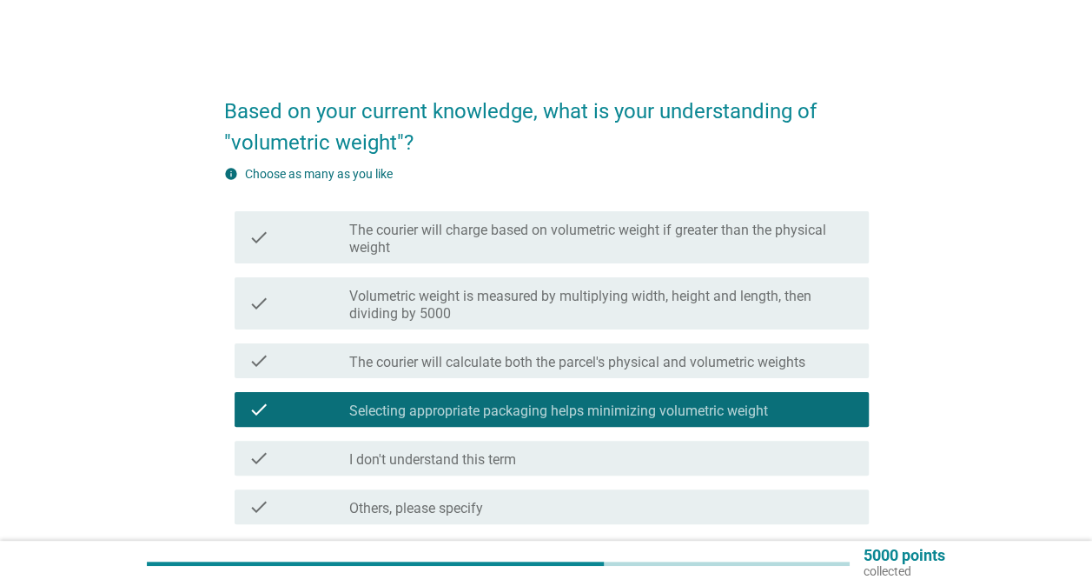
scroll to position [145, 0]
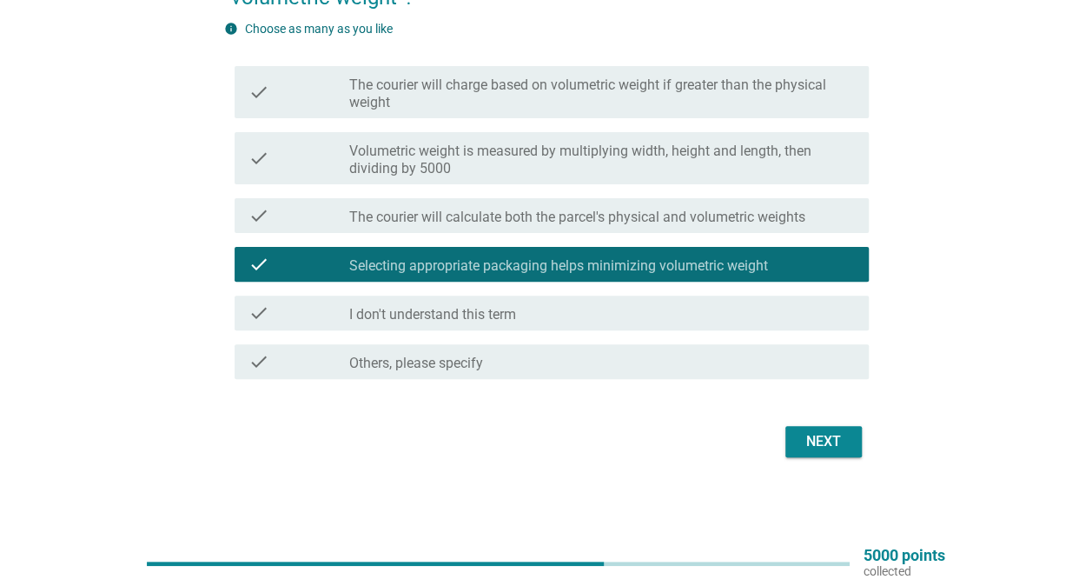
click at [814, 449] on div "Next" at bounding box center [823, 441] width 49 height 21
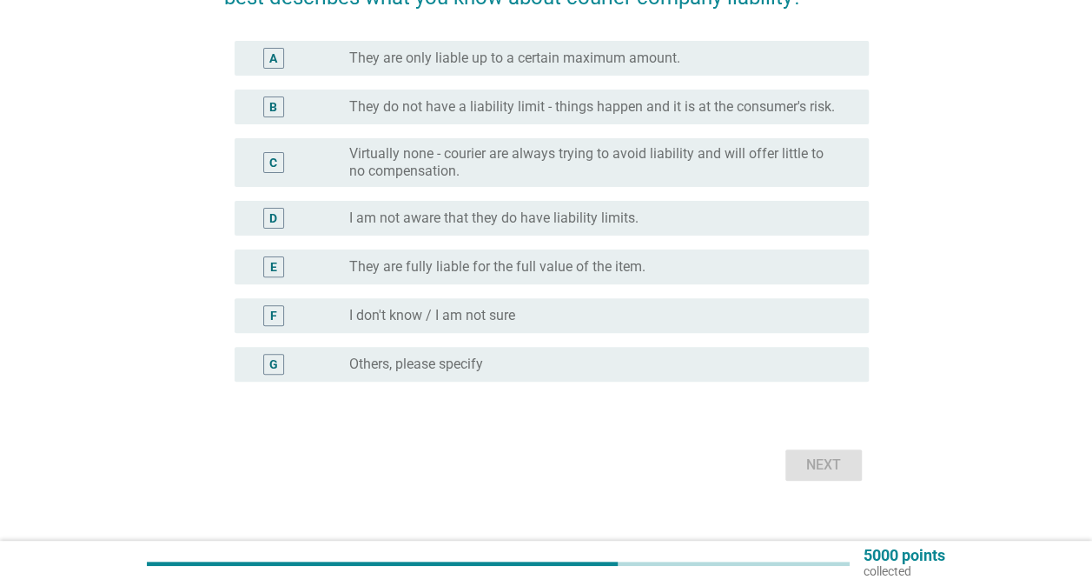
scroll to position [0, 0]
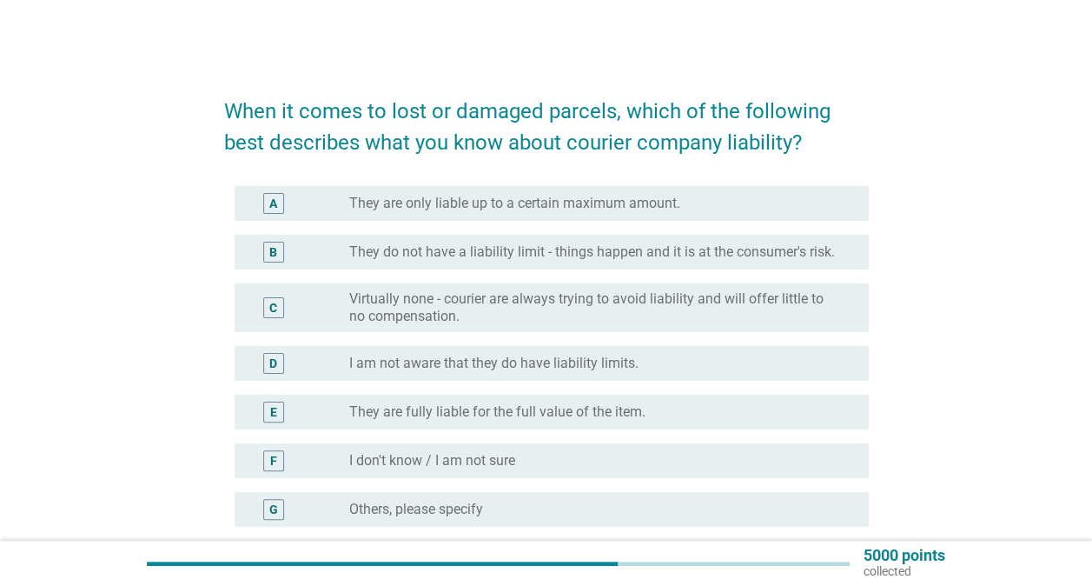
click at [571, 245] on label "They do not have a liability limit - things happen and it is at the consumer's …" at bounding box center [592, 251] width 486 height 17
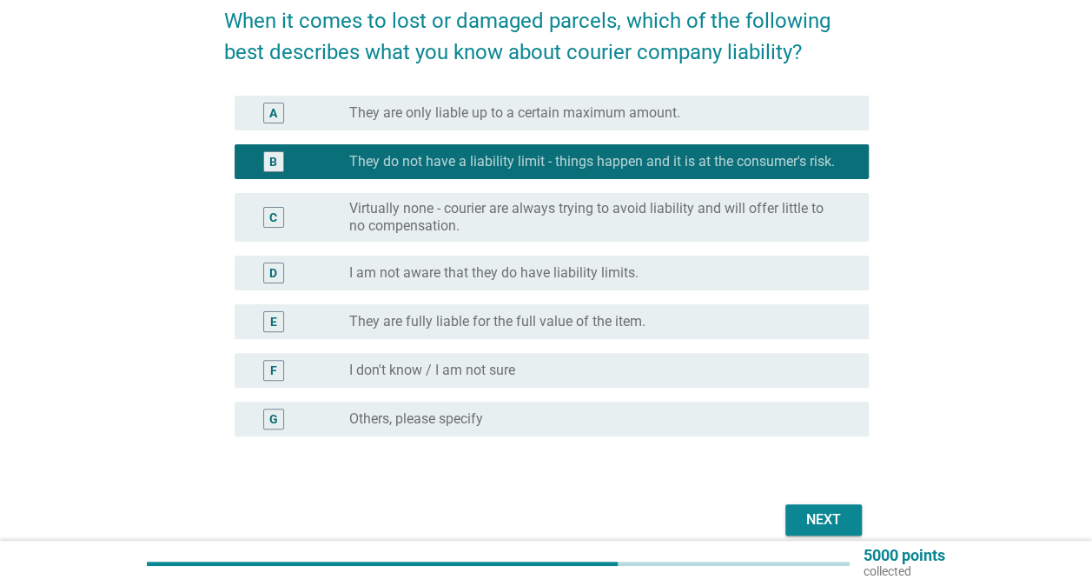
scroll to position [169, 0]
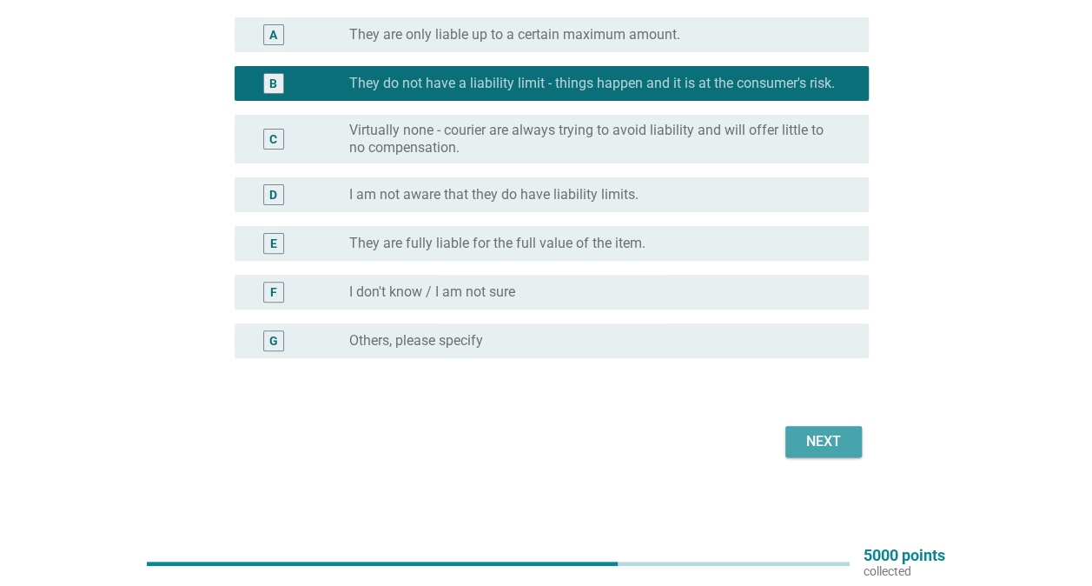
click at [836, 429] on button "Next" at bounding box center [823, 441] width 76 height 31
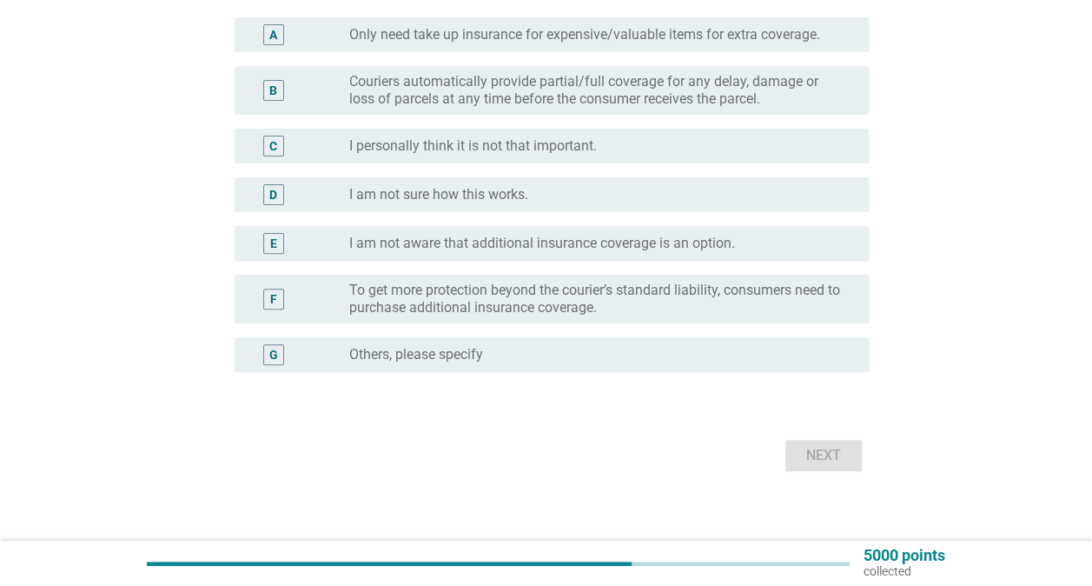
scroll to position [0, 0]
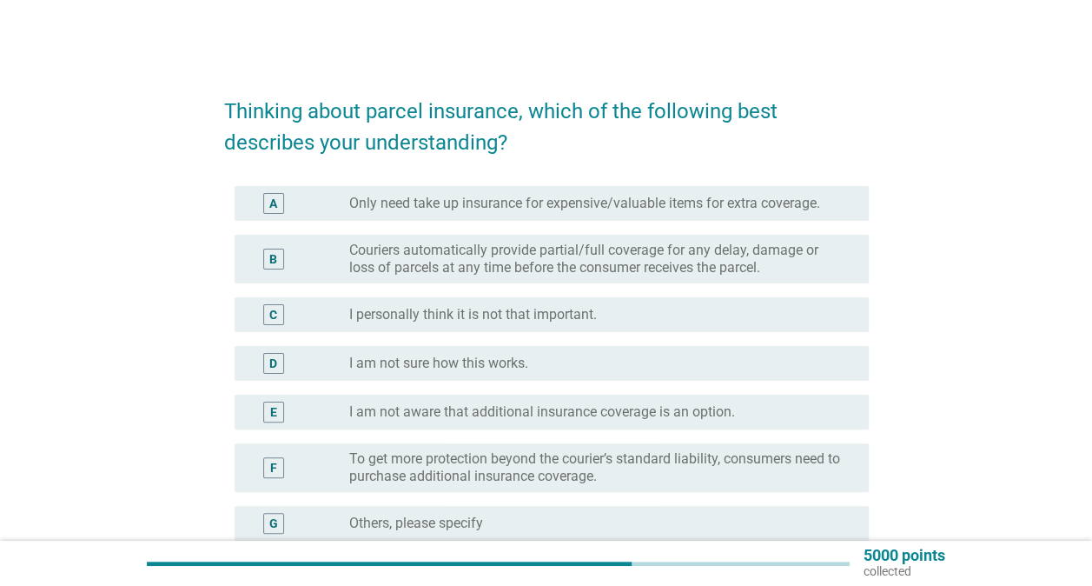
click at [519, 317] on label "I personally think it is not that important." at bounding box center [473, 314] width 248 height 17
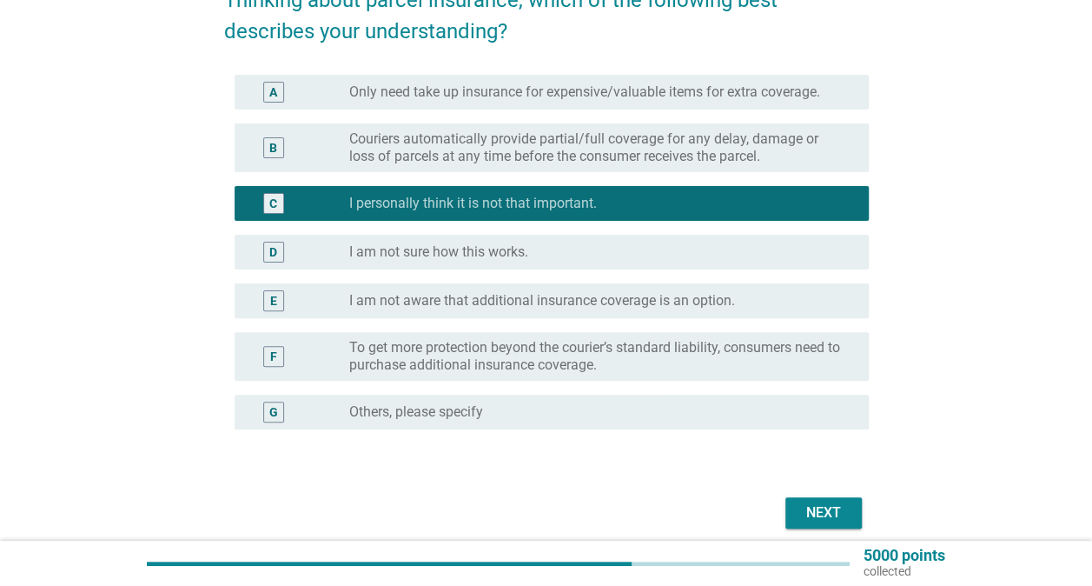
scroll to position [182, 0]
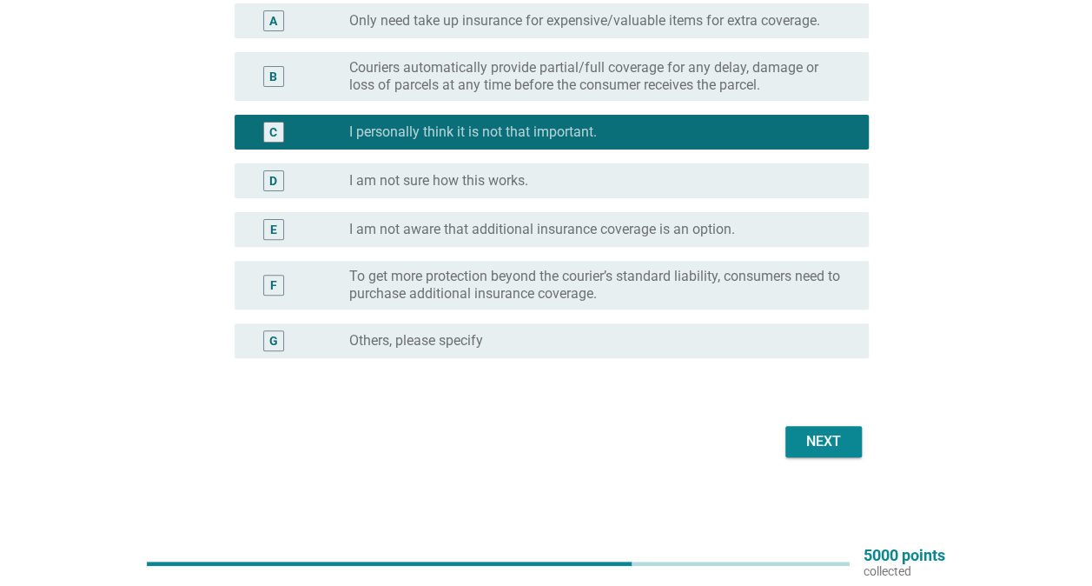
click at [843, 445] on div "Next" at bounding box center [823, 441] width 49 height 21
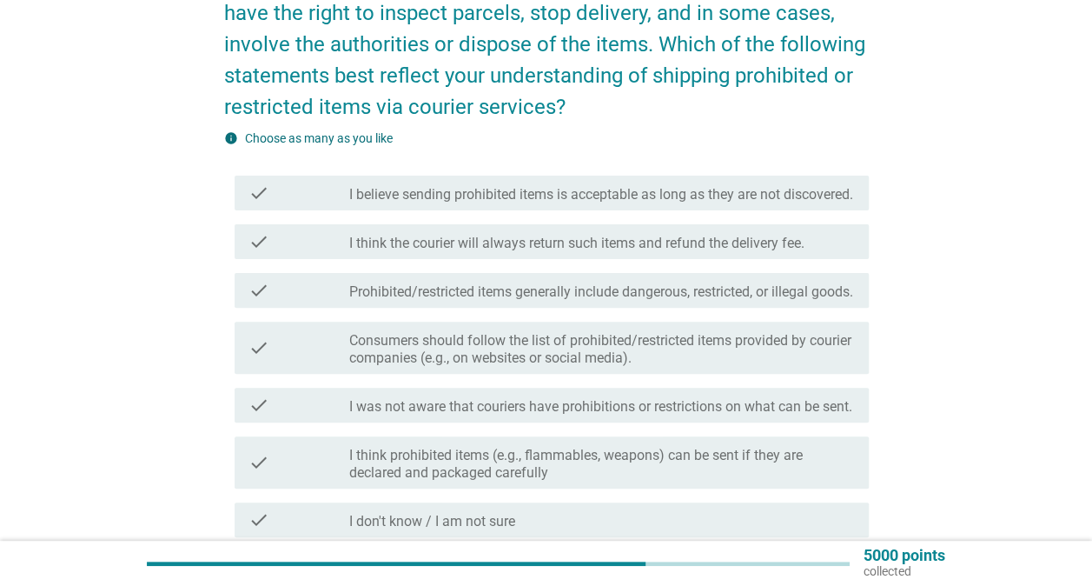
scroll to position [261, 0]
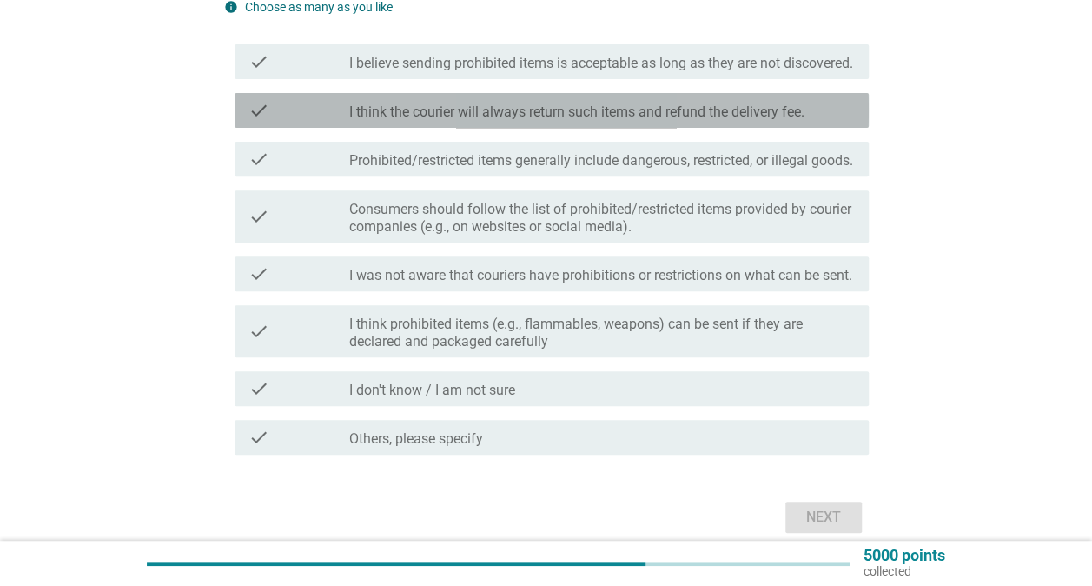
click at [563, 121] on label "I think the courier will always return such items and refund the delivery fee." at bounding box center [576, 111] width 455 height 17
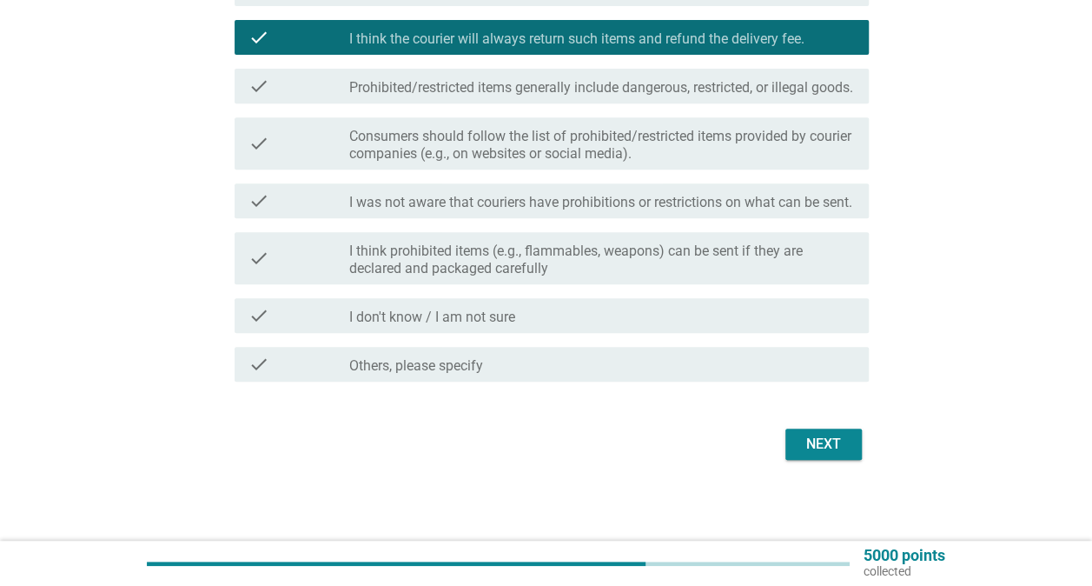
scroll to position [388, 0]
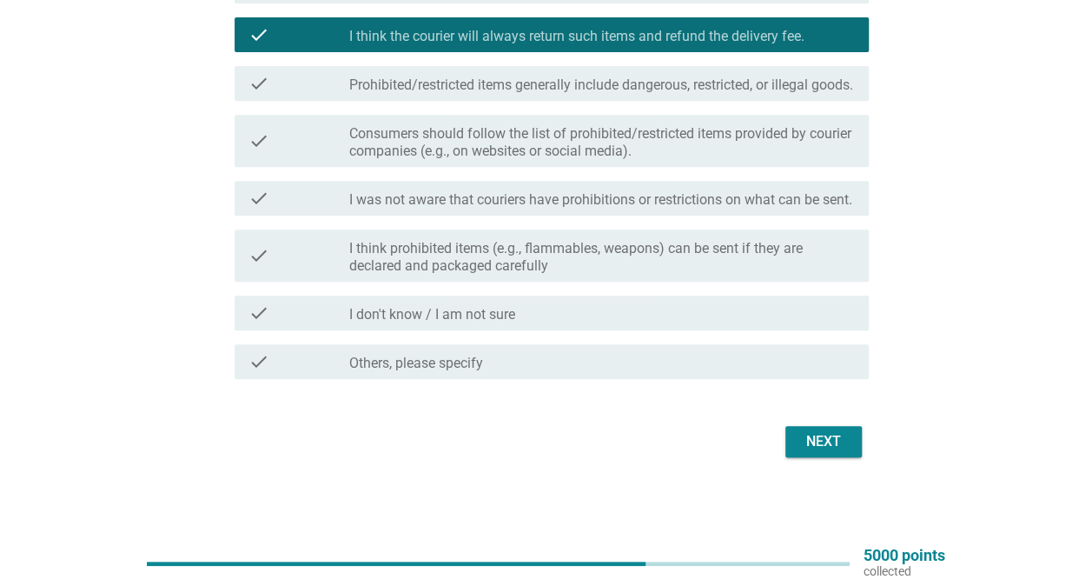
click at [816, 442] on div "Next" at bounding box center [823, 441] width 49 height 21
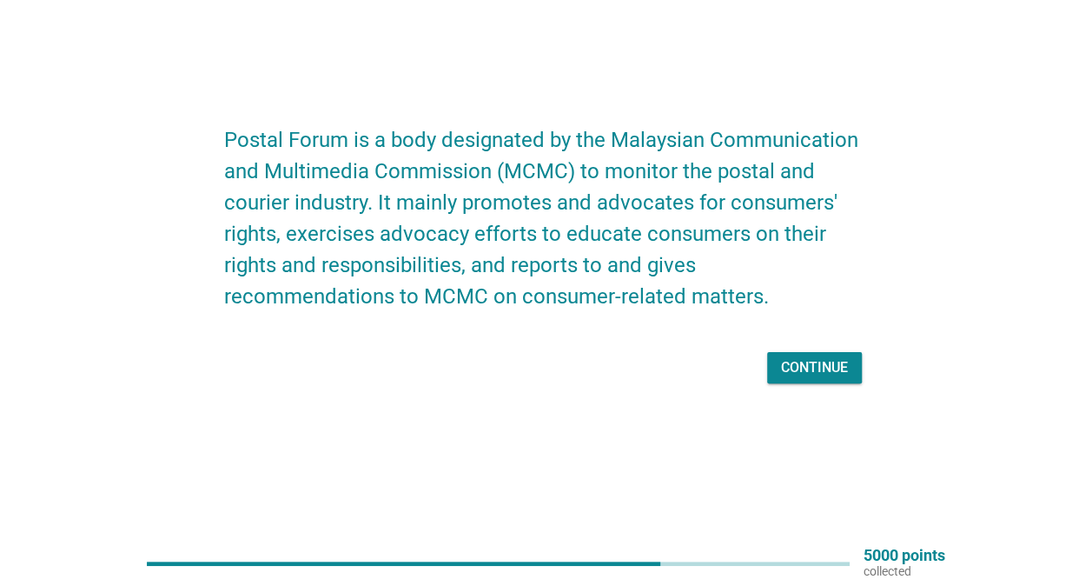
scroll to position [0, 0]
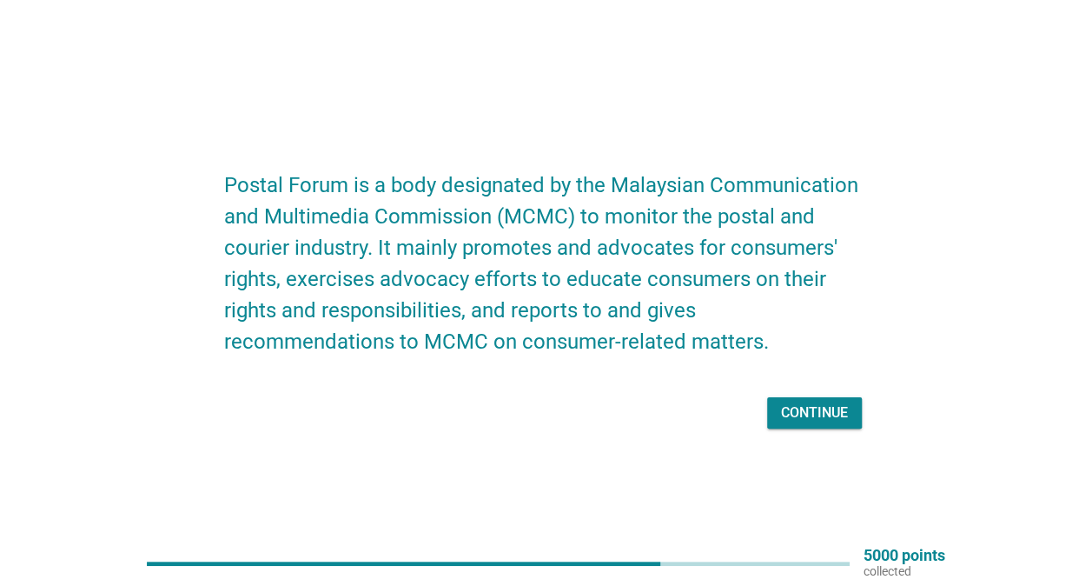
click at [828, 422] on div "Continue" at bounding box center [814, 412] width 67 height 21
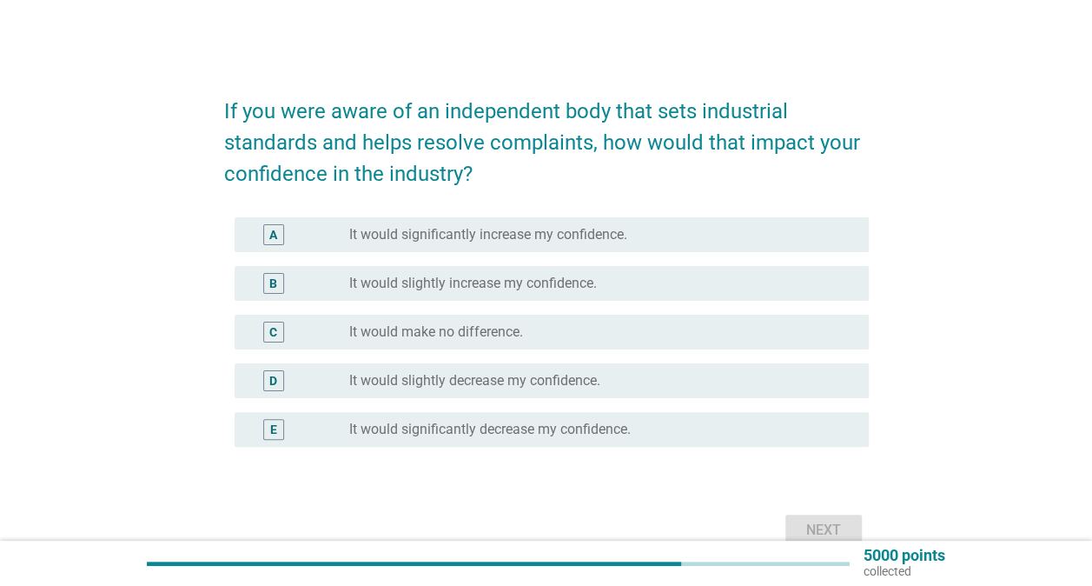
click at [510, 273] on div "radio_button_unchecked It would slightly increase my confidence." at bounding box center [602, 283] width 506 height 21
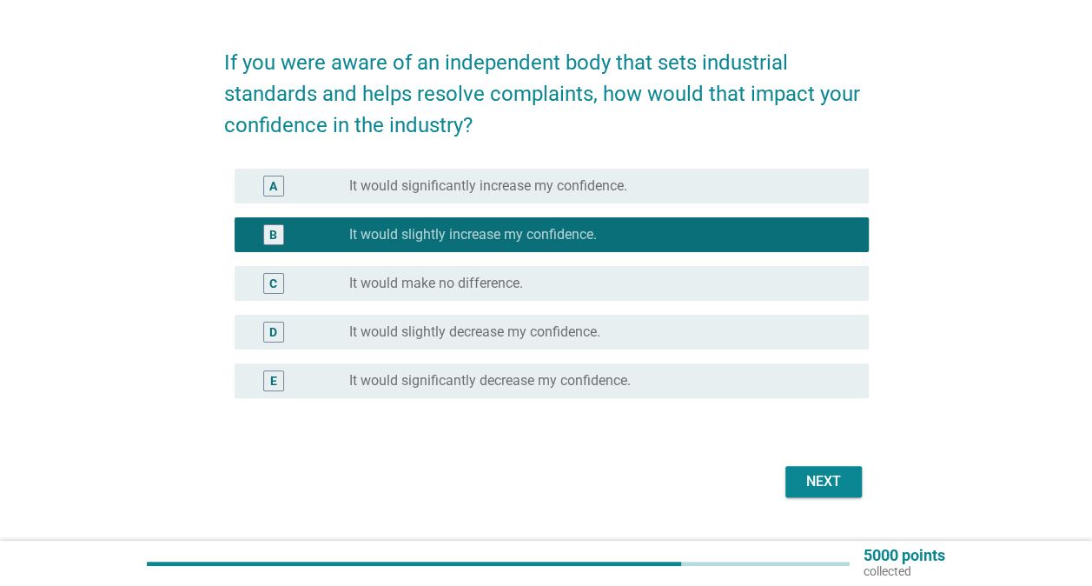
scroll to position [89, 0]
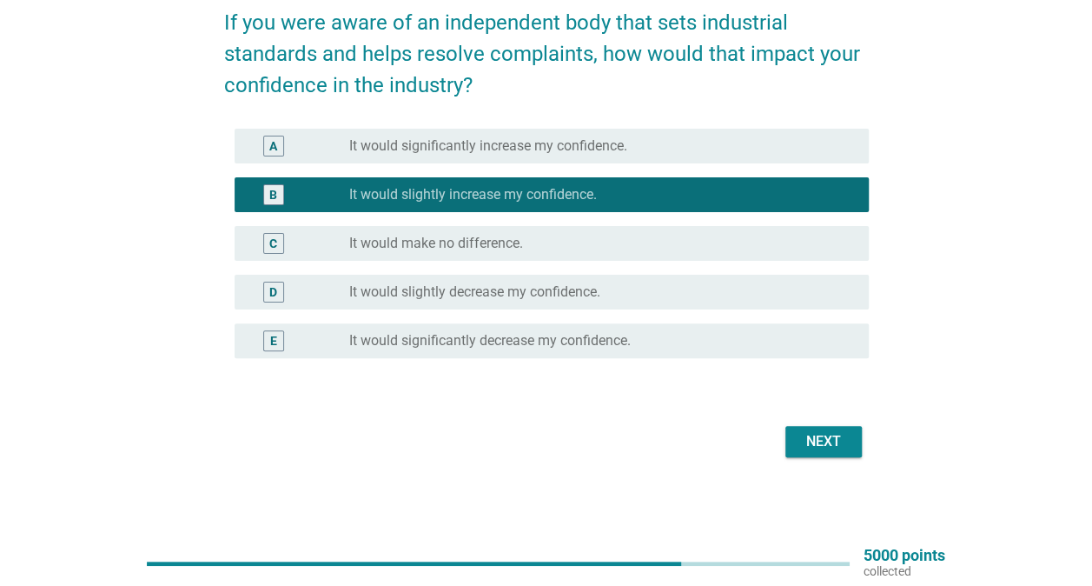
click at [839, 434] on div "Next" at bounding box center [823, 441] width 49 height 21
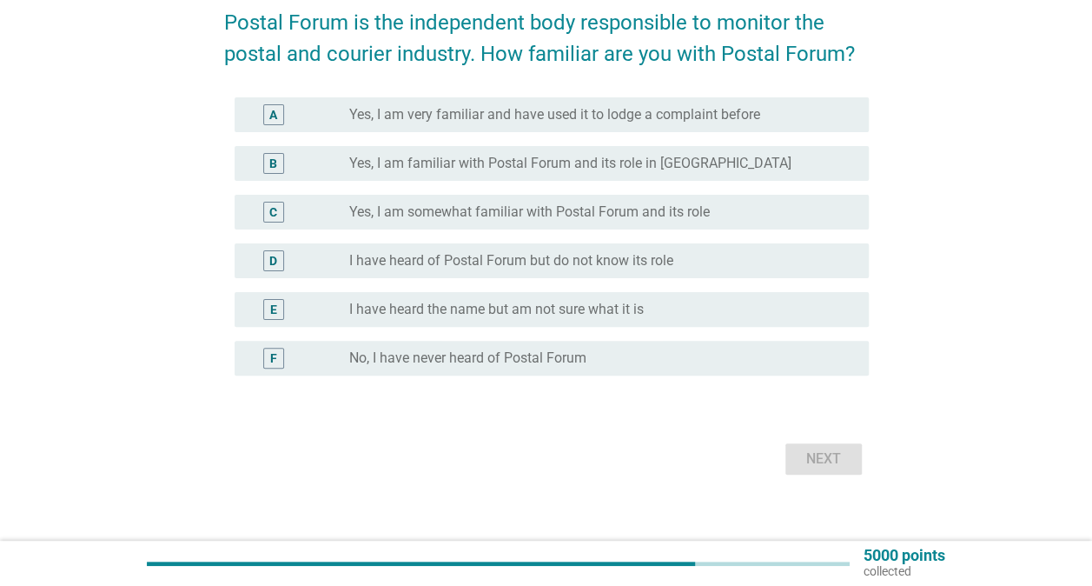
scroll to position [0, 0]
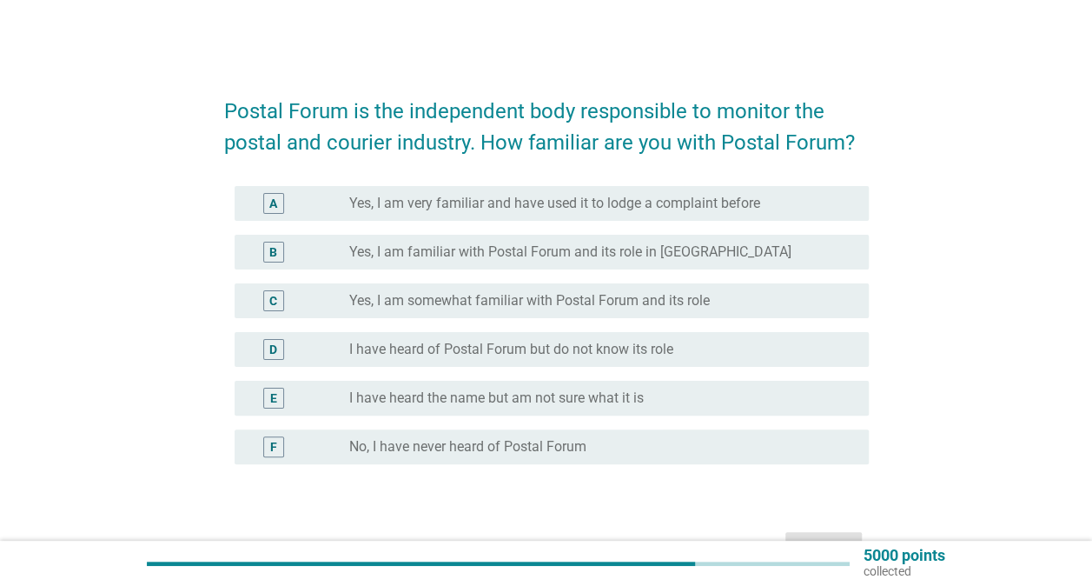
click at [700, 208] on label "Yes, I am very familiar and have used it to lodge a complaint before" at bounding box center [554, 203] width 411 height 17
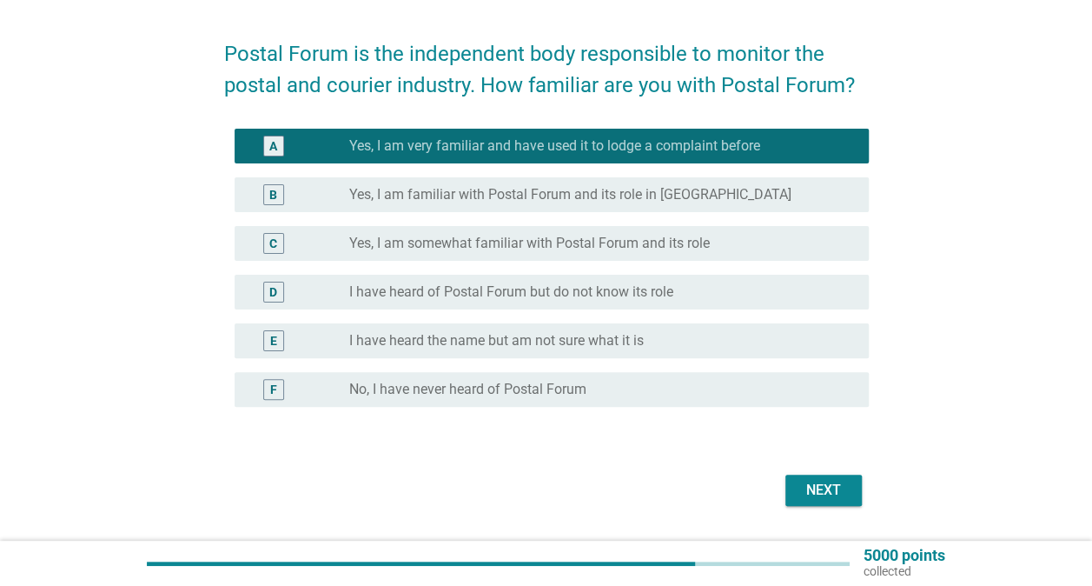
scroll to position [106, 0]
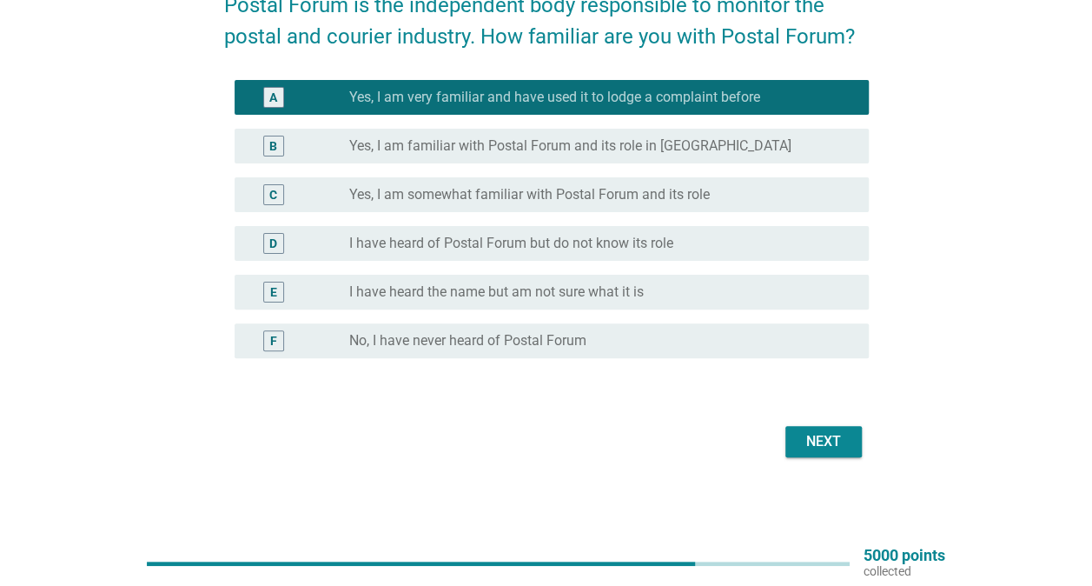
click at [820, 421] on div "Next" at bounding box center [546, 442] width 645 height 42
click at [815, 433] on div "Next" at bounding box center [823, 441] width 49 height 21
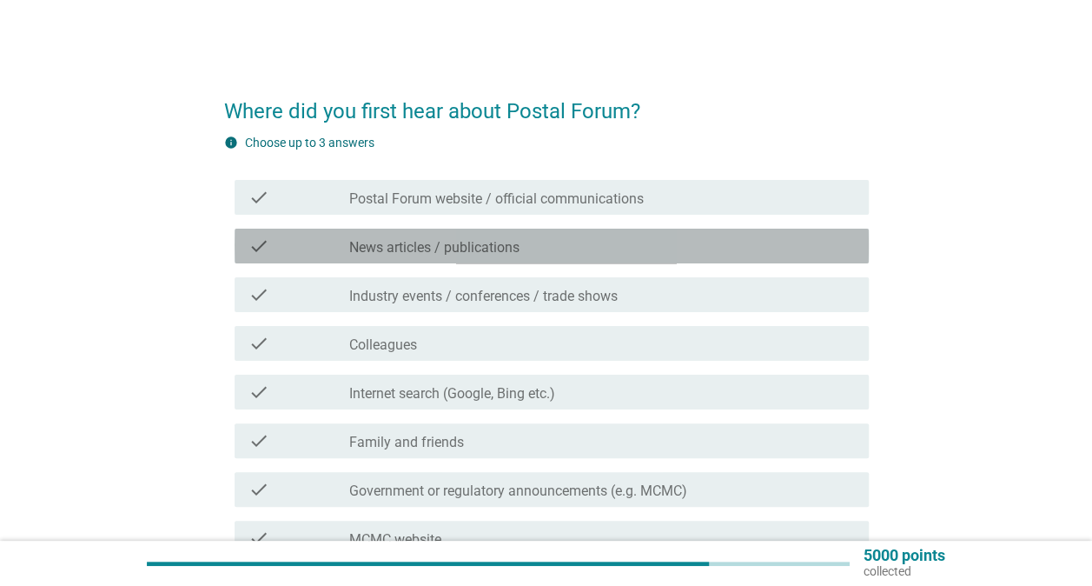
click at [585, 238] on div "check_box_outline_blank News articles / publications" at bounding box center [602, 245] width 506 height 21
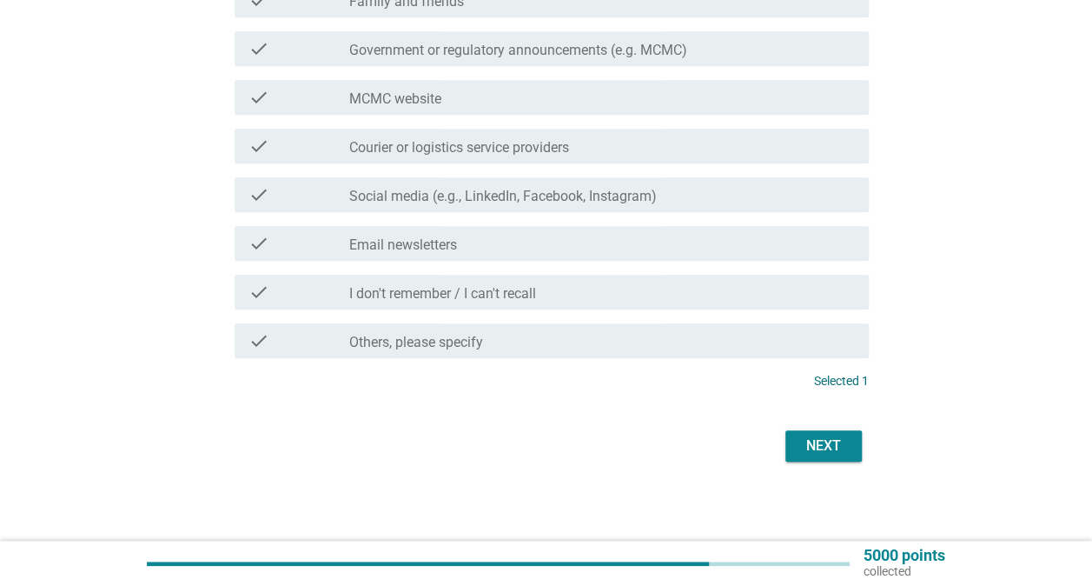
scroll to position [445, 0]
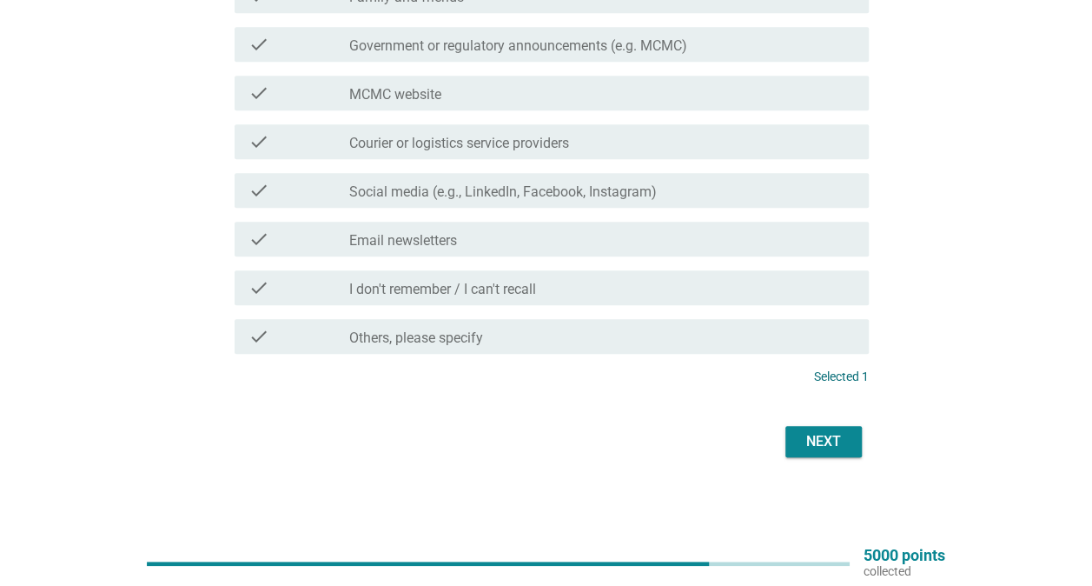
click at [831, 449] on div "Next" at bounding box center [823, 441] width 49 height 21
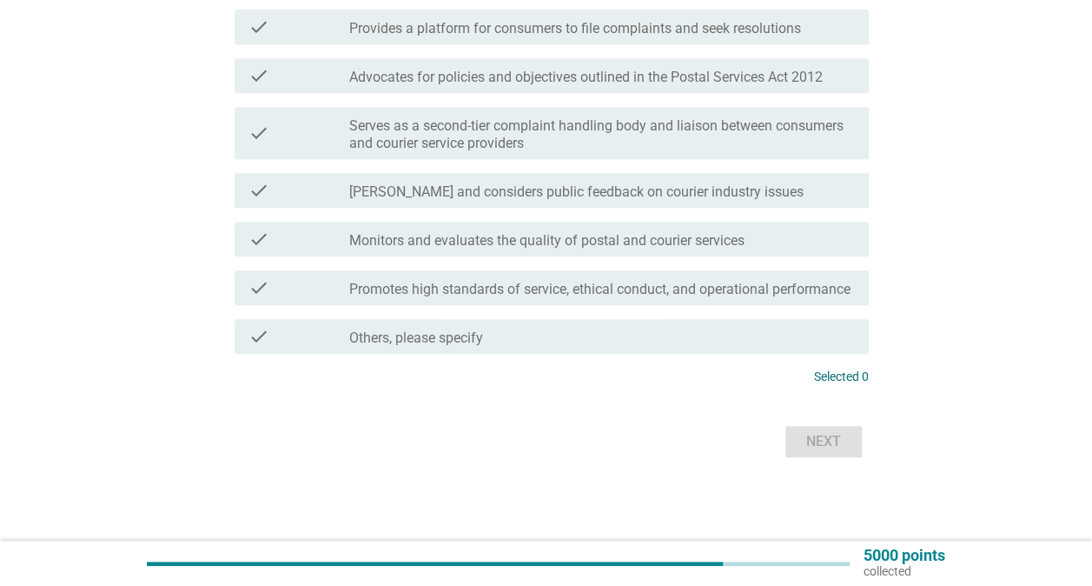
scroll to position [0, 0]
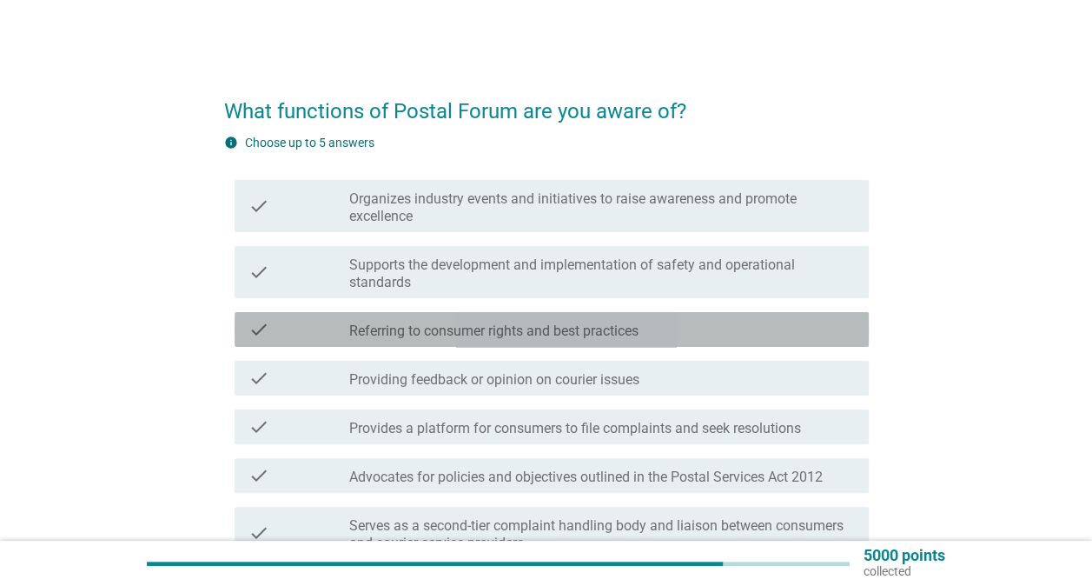
click at [551, 328] on label "Referring to consumer rights and best practices" at bounding box center [493, 330] width 289 height 17
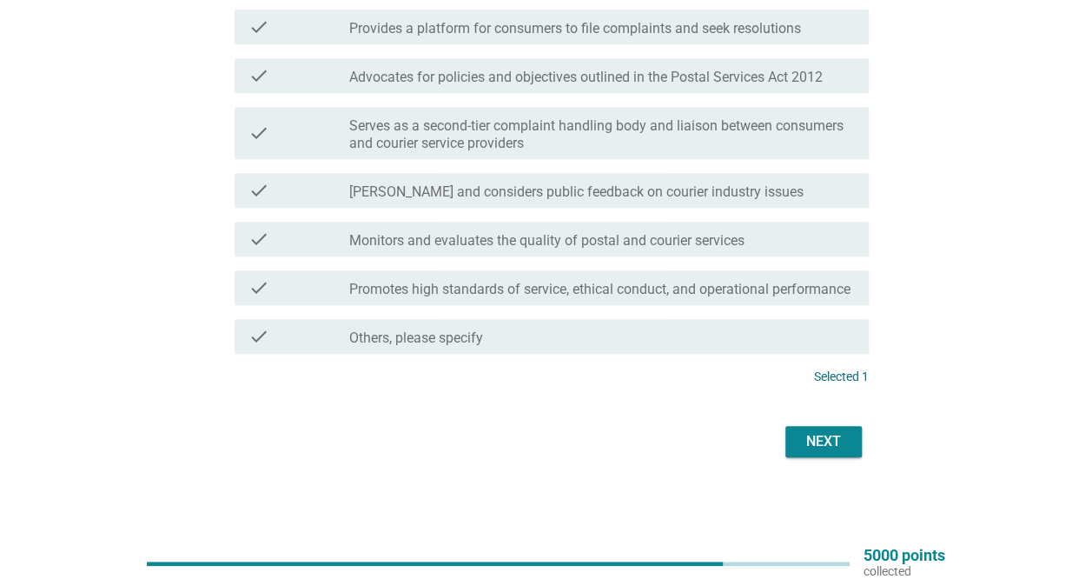
click at [812, 436] on div "Next" at bounding box center [823, 441] width 49 height 21
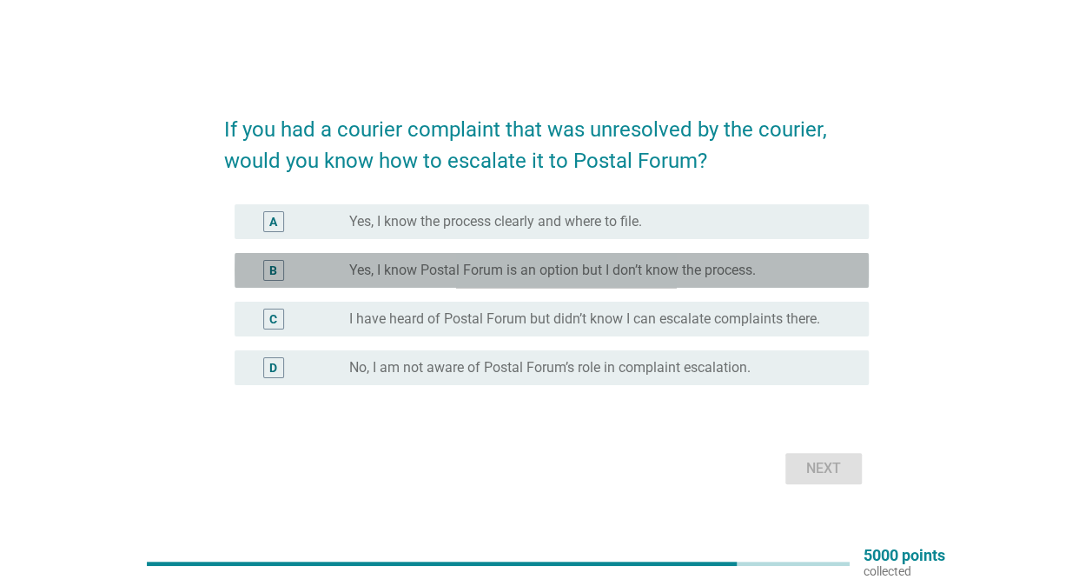
click at [497, 262] on label "Yes, I know Postal Forum is an option but I don’t know the process." at bounding box center [552, 270] width 407 height 17
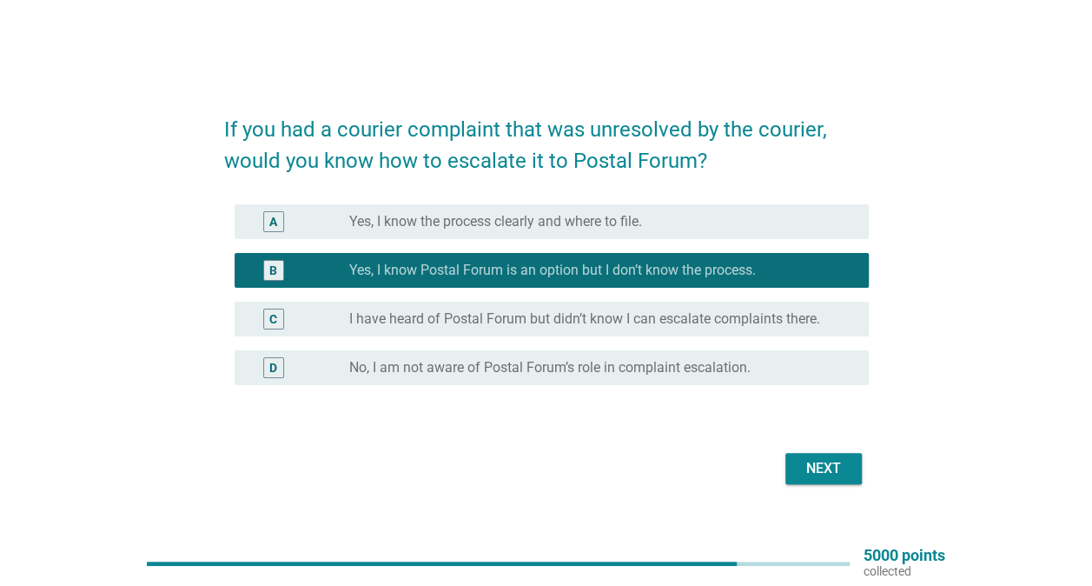
click at [812, 448] on div "Next" at bounding box center [546, 468] width 645 height 42
click at [812, 458] on div "Next" at bounding box center [823, 468] width 49 height 21
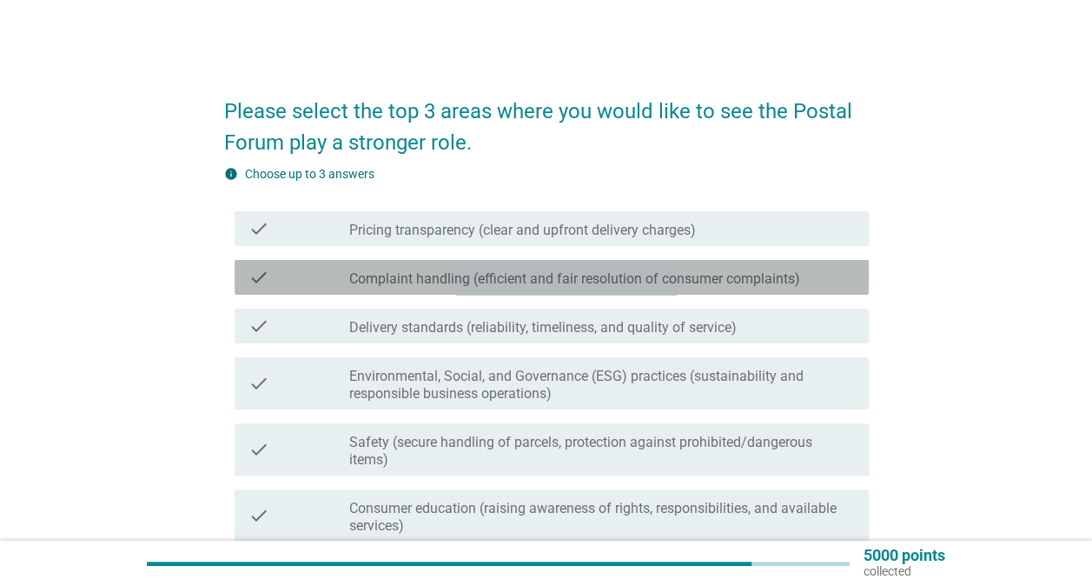
click at [507, 268] on div "check_box_outline_blank Complaint handling (efficient and fair resolution of co…" at bounding box center [602, 277] width 506 height 21
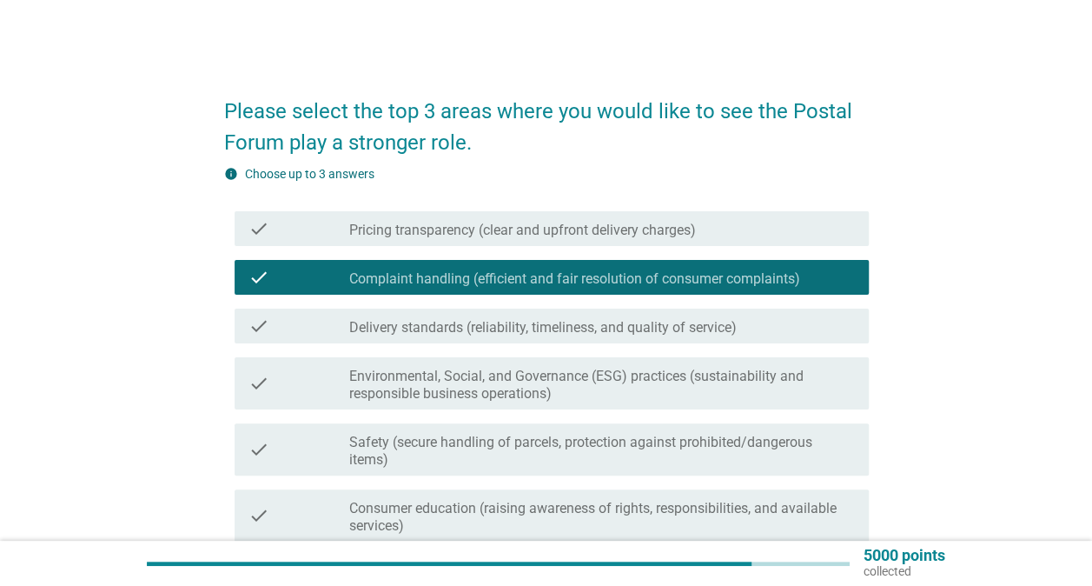
click at [507, 237] on label "Pricing transparency (clear and upfront delivery charges)" at bounding box center [522, 230] width 347 height 17
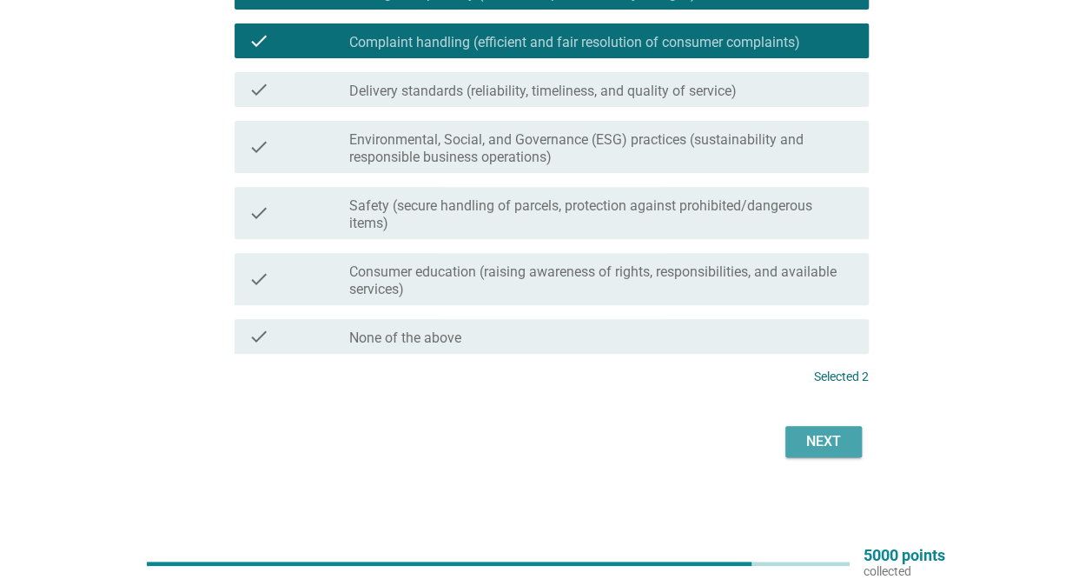
click at [820, 439] on div "Next" at bounding box center [823, 441] width 49 height 21
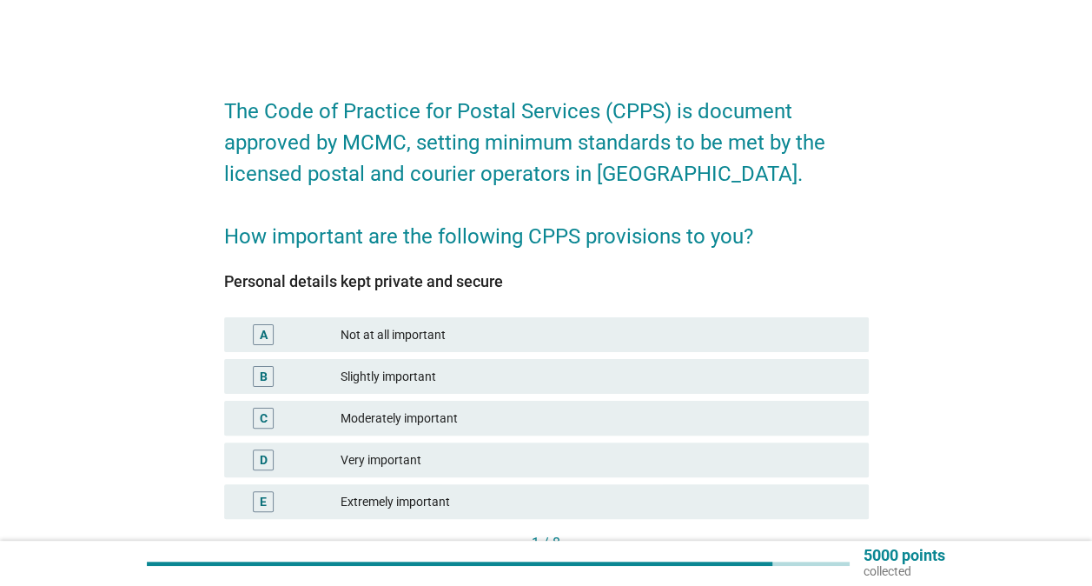
click at [452, 403] on div "C Moderately important" at bounding box center [546, 418] width 645 height 35
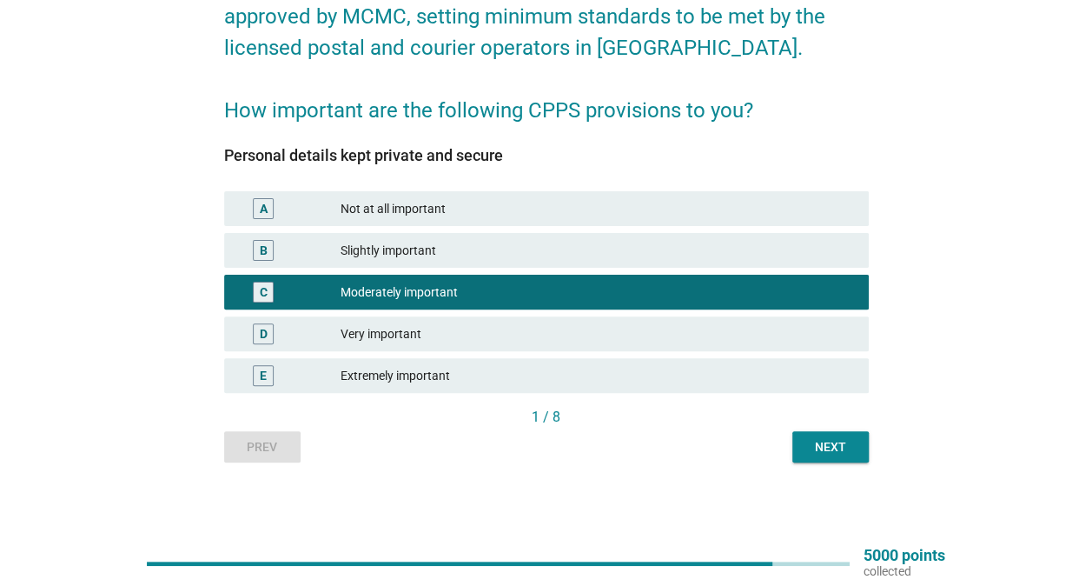
click at [812, 454] on div "Next" at bounding box center [830, 447] width 49 height 18
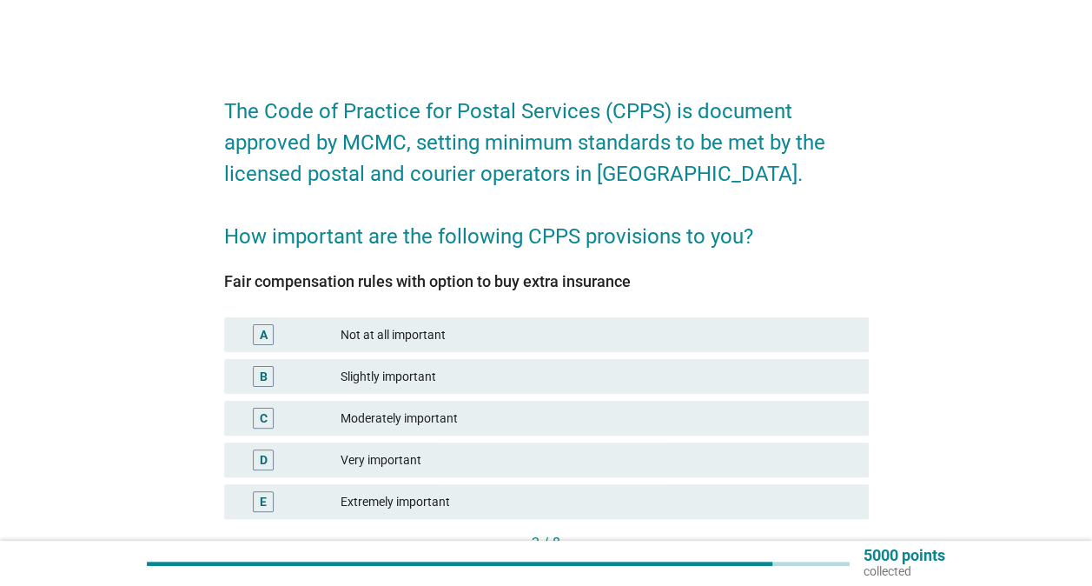
click at [438, 370] on div "Slightly important" at bounding box center [598, 376] width 514 height 21
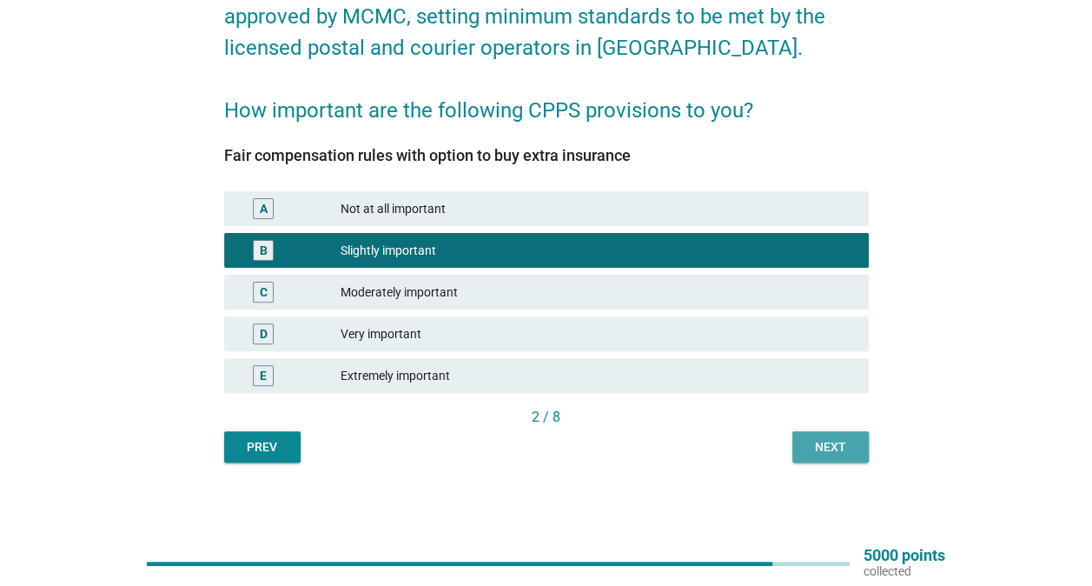
click at [819, 439] on div "Next" at bounding box center [830, 447] width 49 height 18
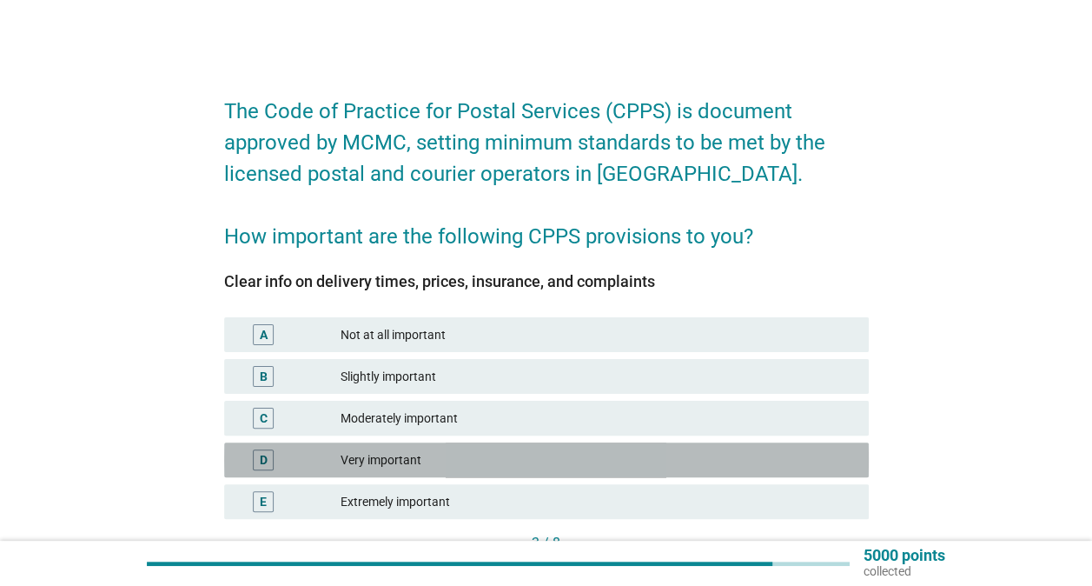
click at [445, 452] on div "Very important" at bounding box center [598, 459] width 514 height 21
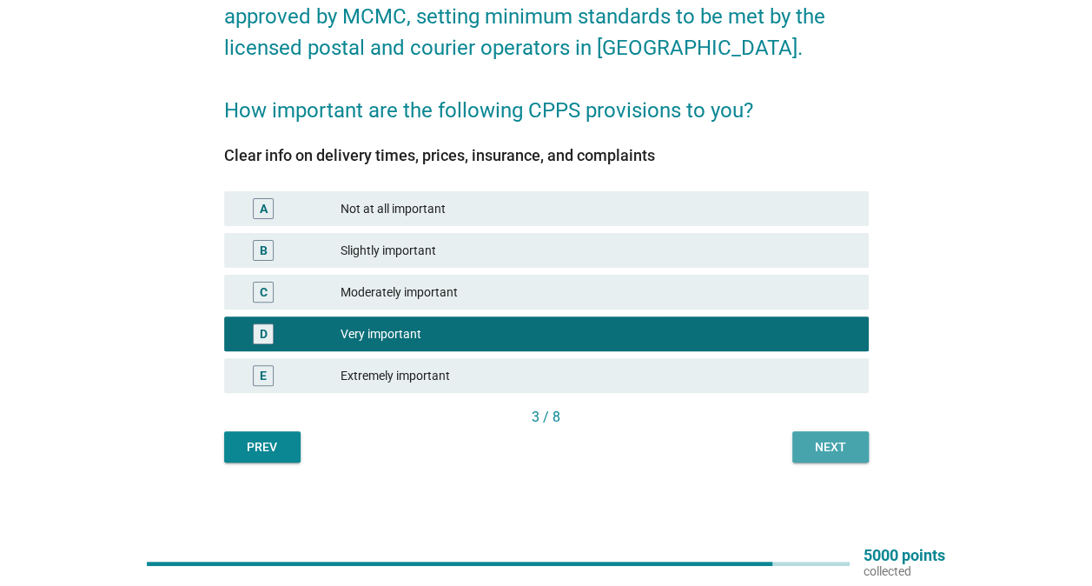
click at [849, 431] on button "Next" at bounding box center [830, 446] width 76 height 31
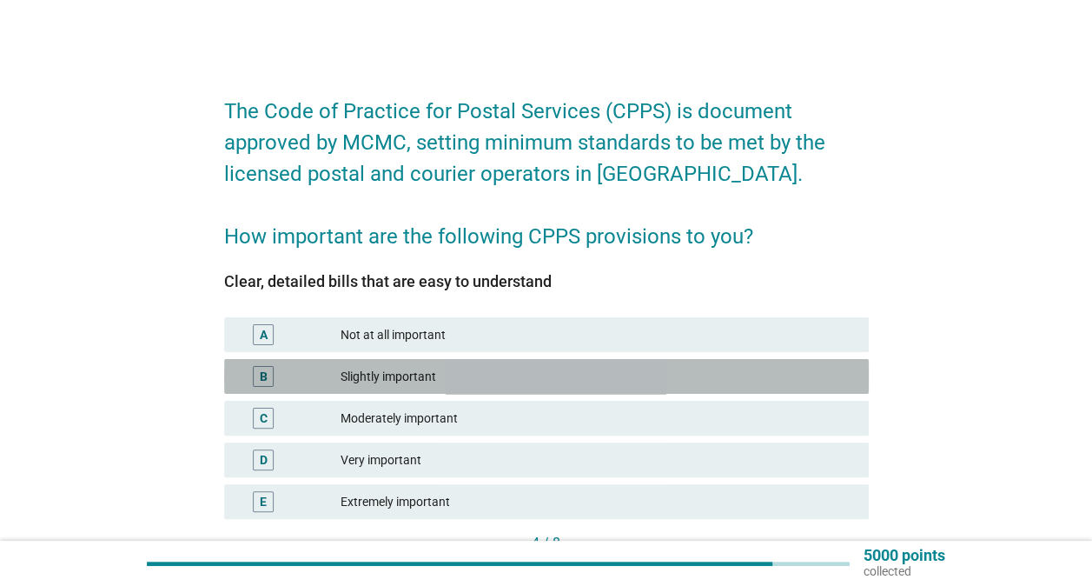
click at [497, 381] on div "Slightly important" at bounding box center [598, 376] width 514 height 21
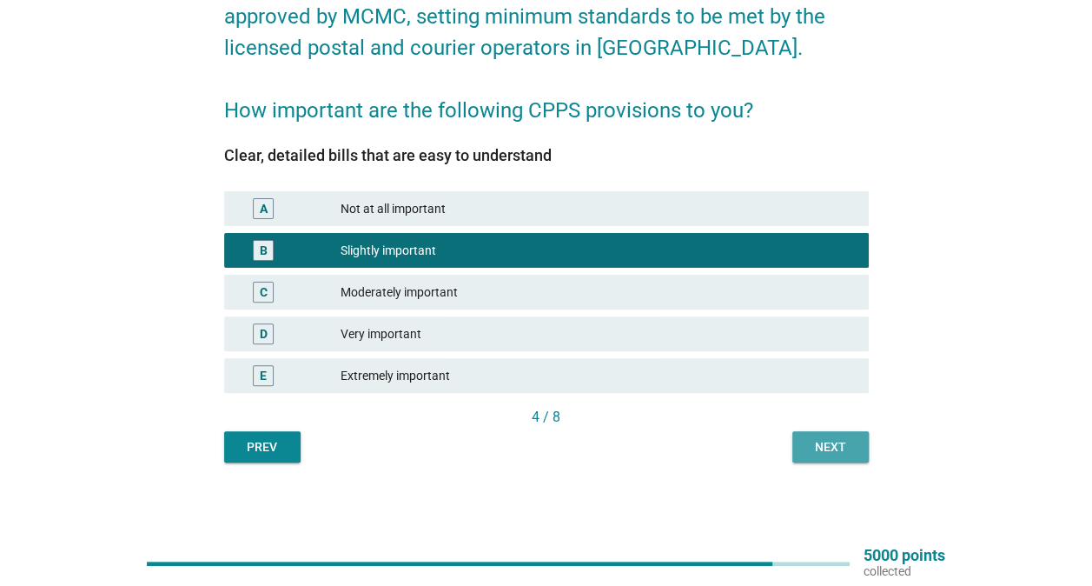
click at [832, 445] on div "Next" at bounding box center [830, 447] width 49 height 18
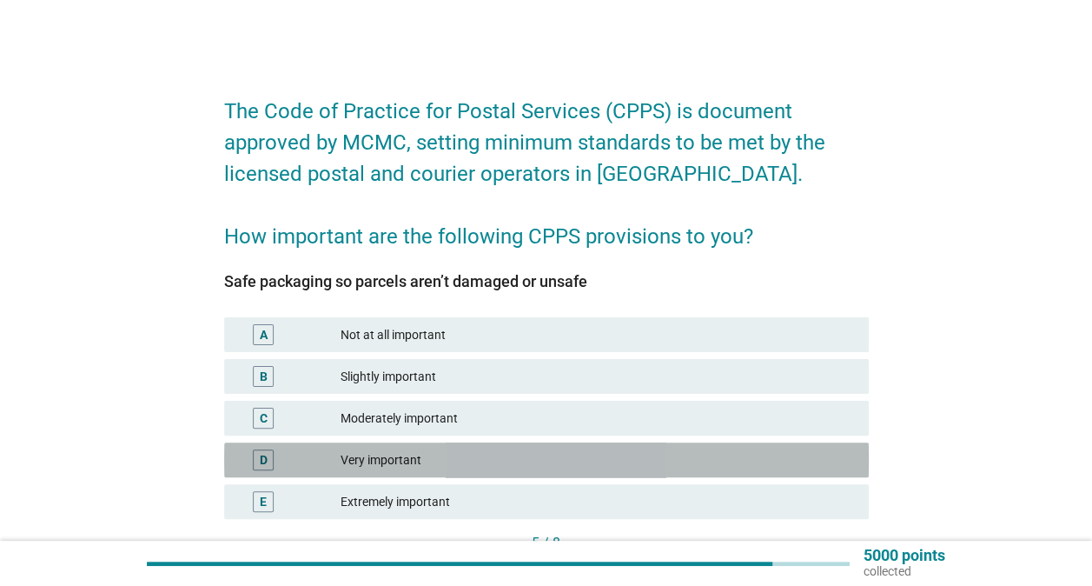
click at [488, 459] on div "Very important" at bounding box center [598, 459] width 514 height 21
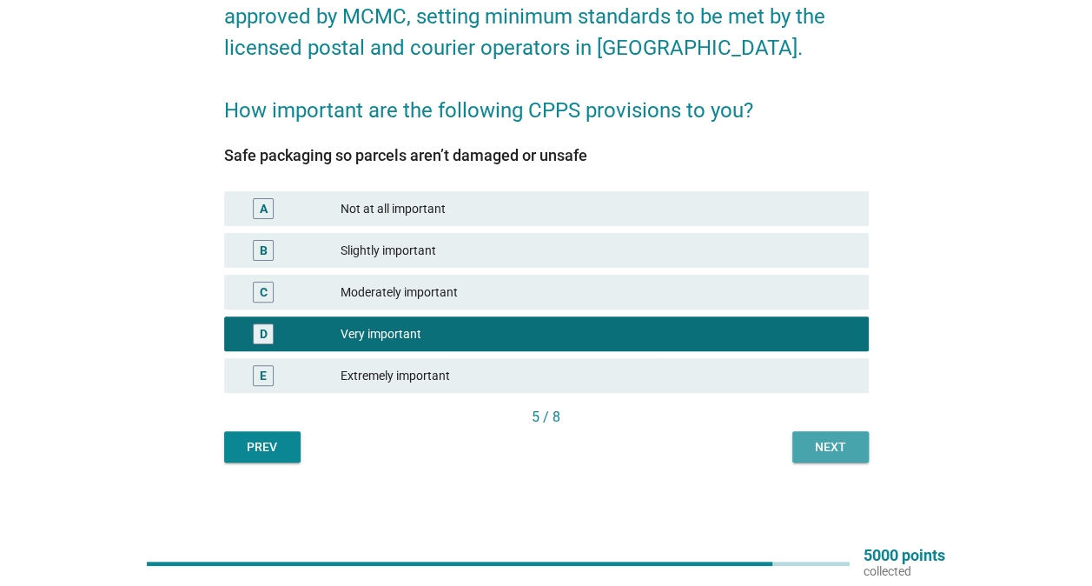
click at [846, 460] on button "Next" at bounding box center [830, 446] width 76 height 31
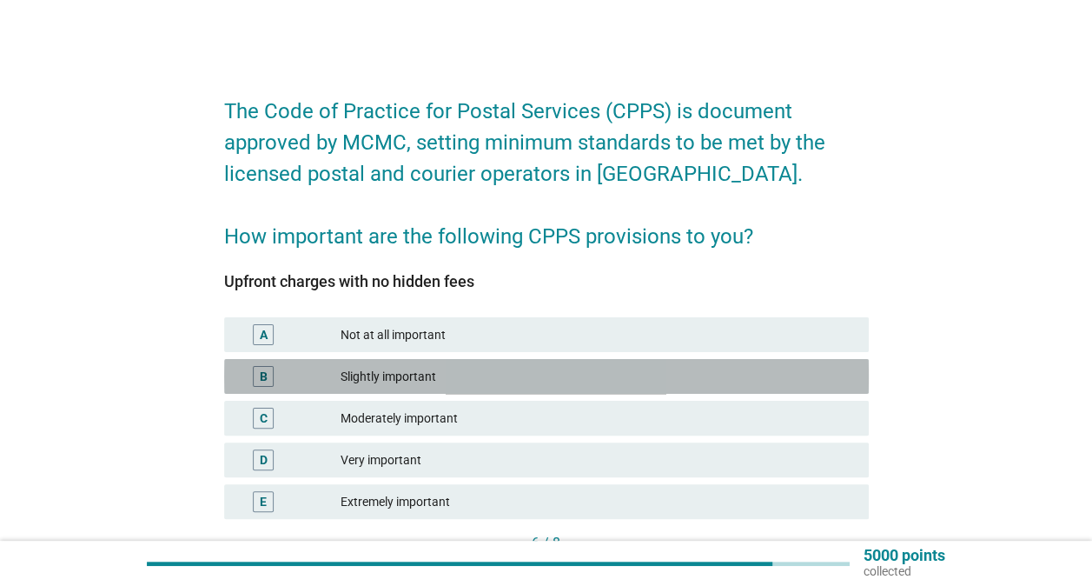
click at [563, 368] on div "Slightly important" at bounding box center [598, 376] width 514 height 21
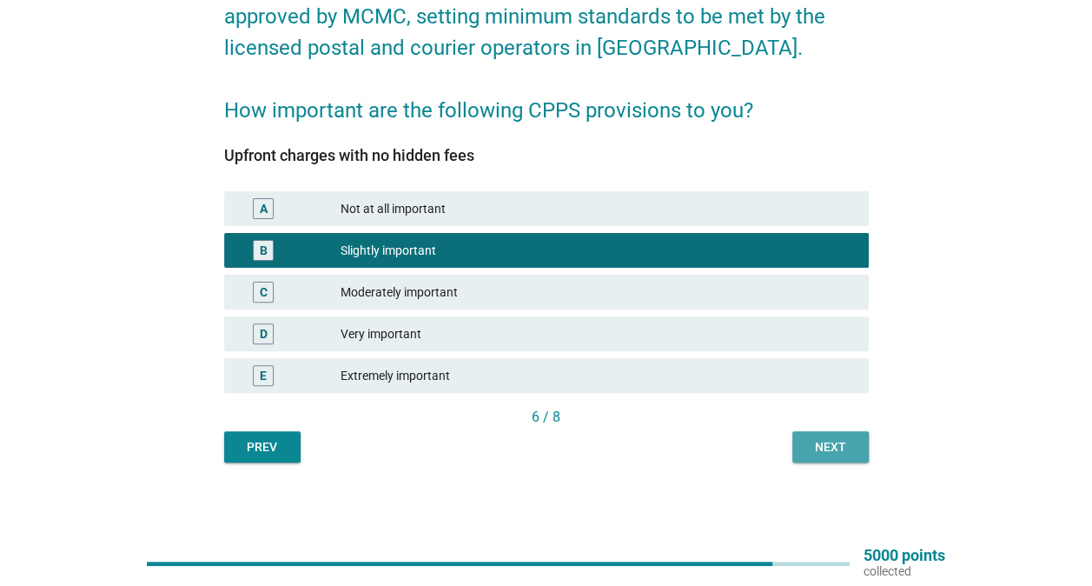
click at [831, 450] on div "Next" at bounding box center [830, 447] width 49 height 18
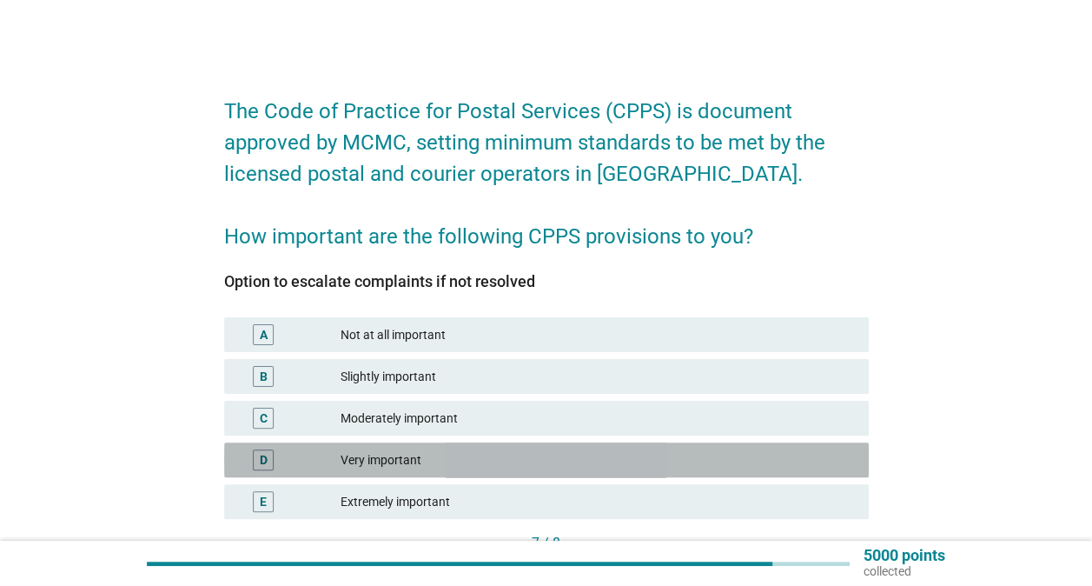
click at [550, 460] on div "Very important" at bounding box center [598, 459] width 514 height 21
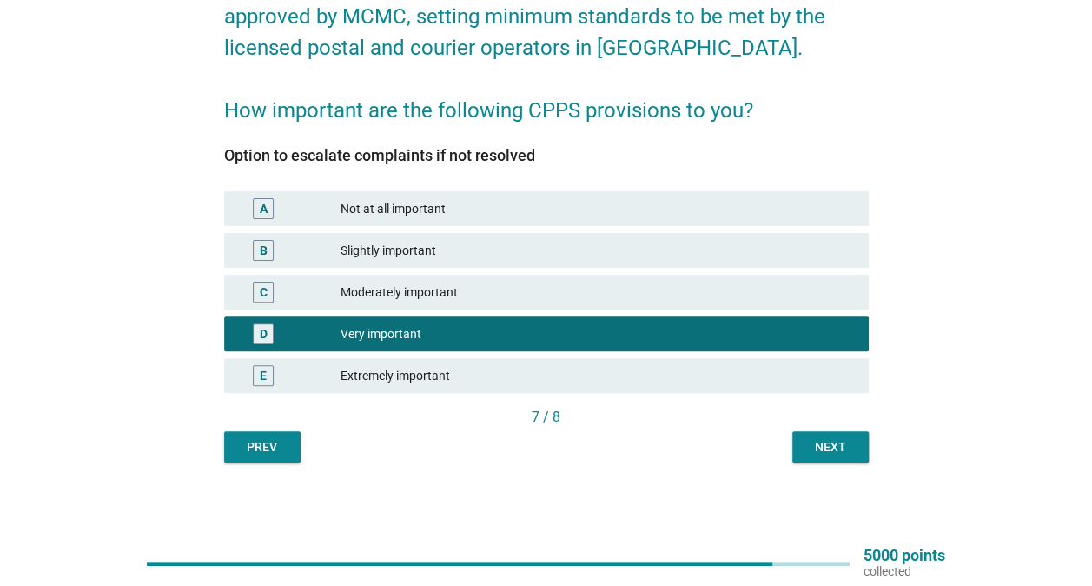
click at [831, 449] on div "Next" at bounding box center [830, 447] width 49 height 18
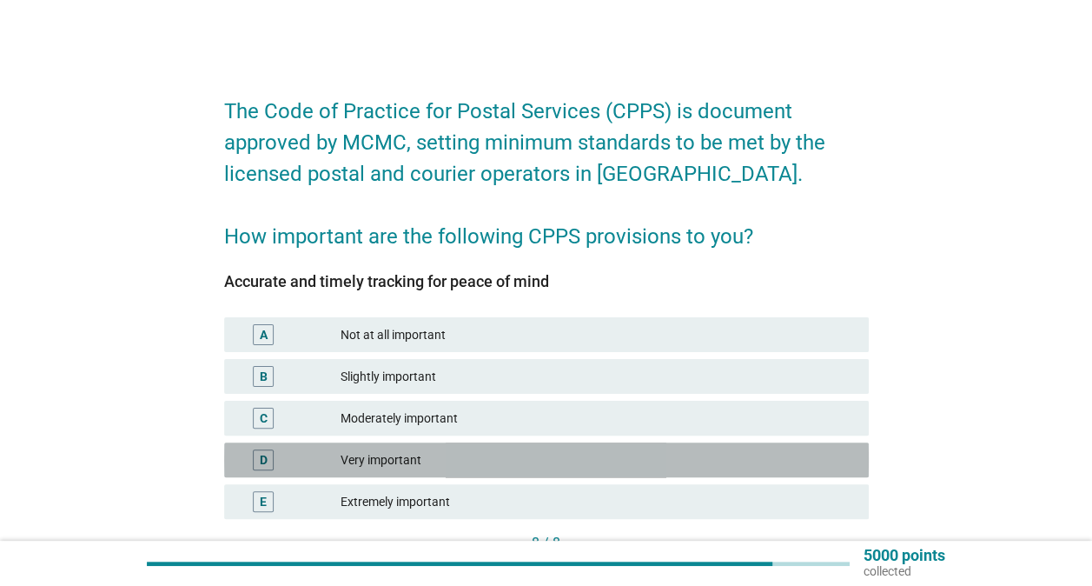
click at [527, 467] on div "Very important" at bounding box center [598, 459] width 514 height 21
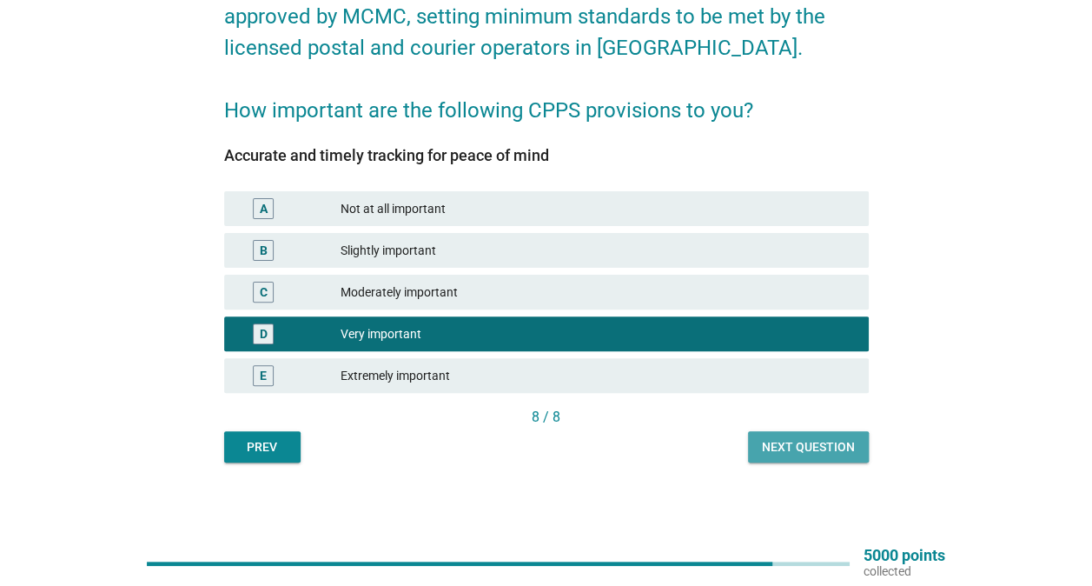
click at [829, 452] on div "Next question" at bounding box center [808, 447] width 93 height 18
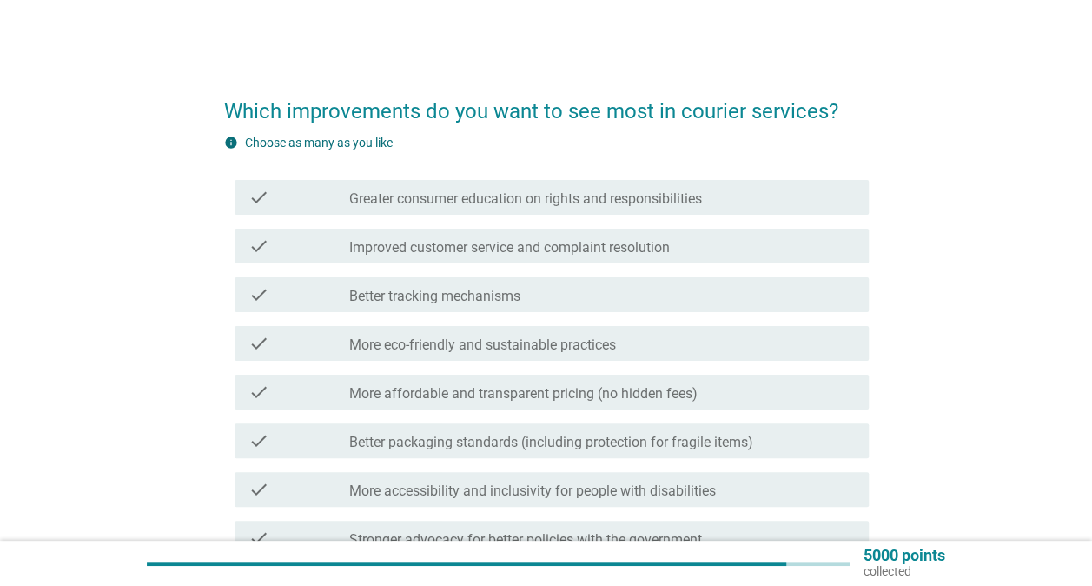
click at [624, 363] on div "check check_box_outline_blank More eco-friendly and sustainable practices" at bounding box center [546, 343] width 645 height 49
click at [626, 355] on div "check check_box_outline_blank More eco-friendly and sustainable practices" at bounding box center [552, 343] width 634 height 35
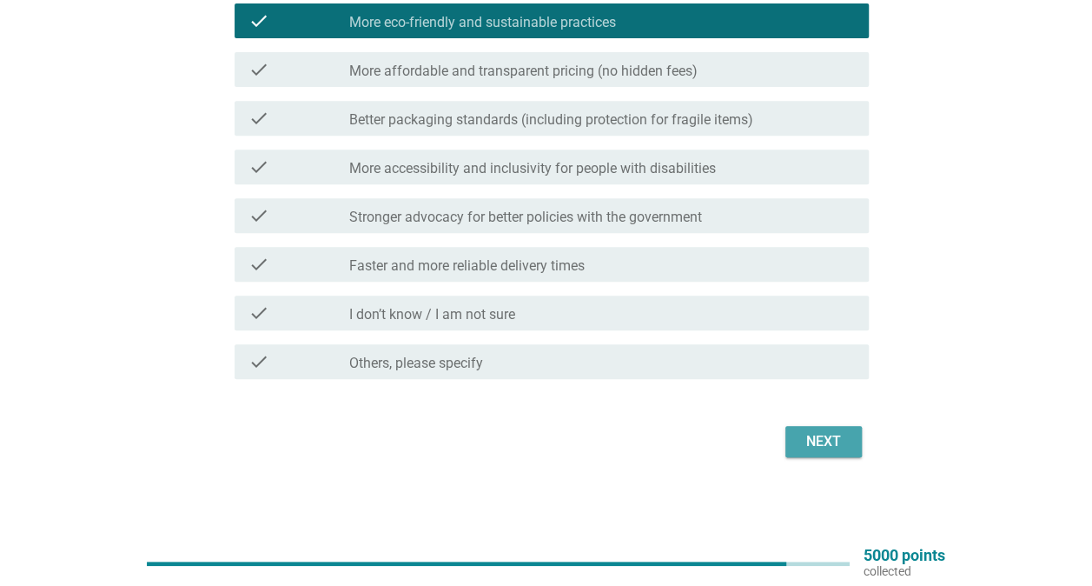
click at [843, 445] on div "Next" at bounding box center [823, 441] width 49 height 21
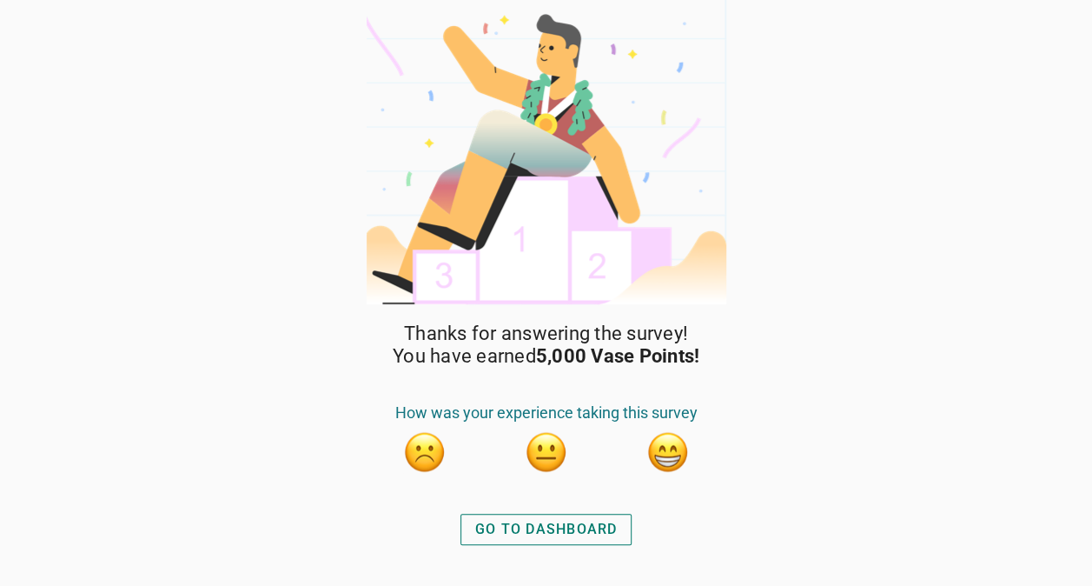
click at [577, 535] on div "GO TO DASHBOARD" at bounding box center [546, 529] width 142 height 21
